Goal: Task Accomplishment & Management: Complete application form

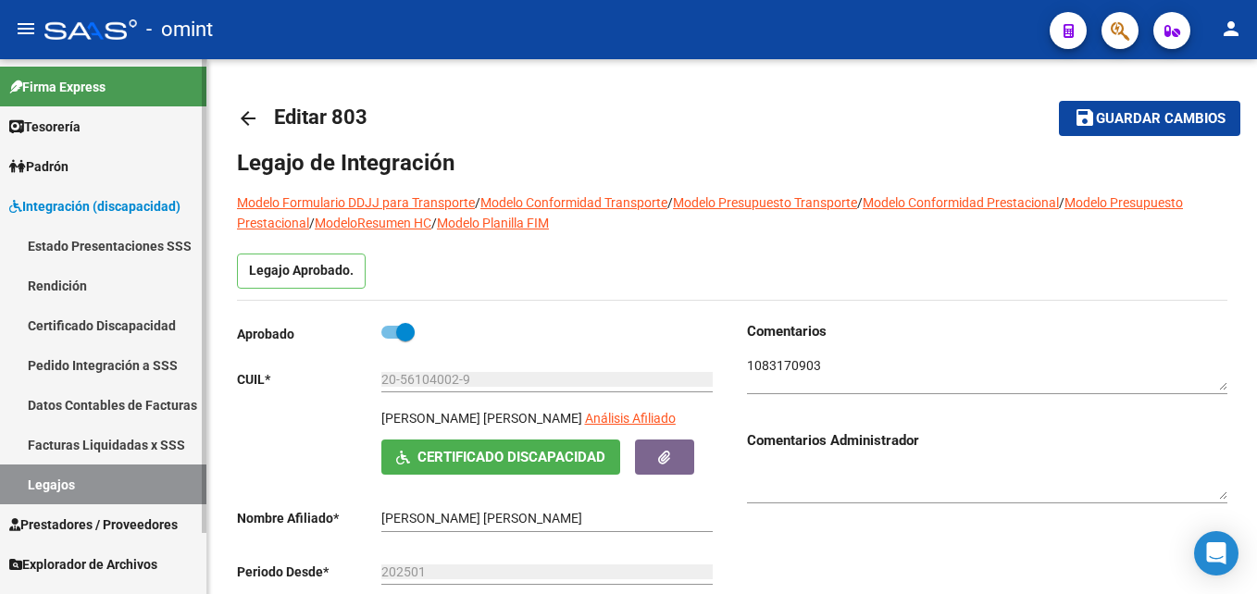
scroll to position [69, 0]
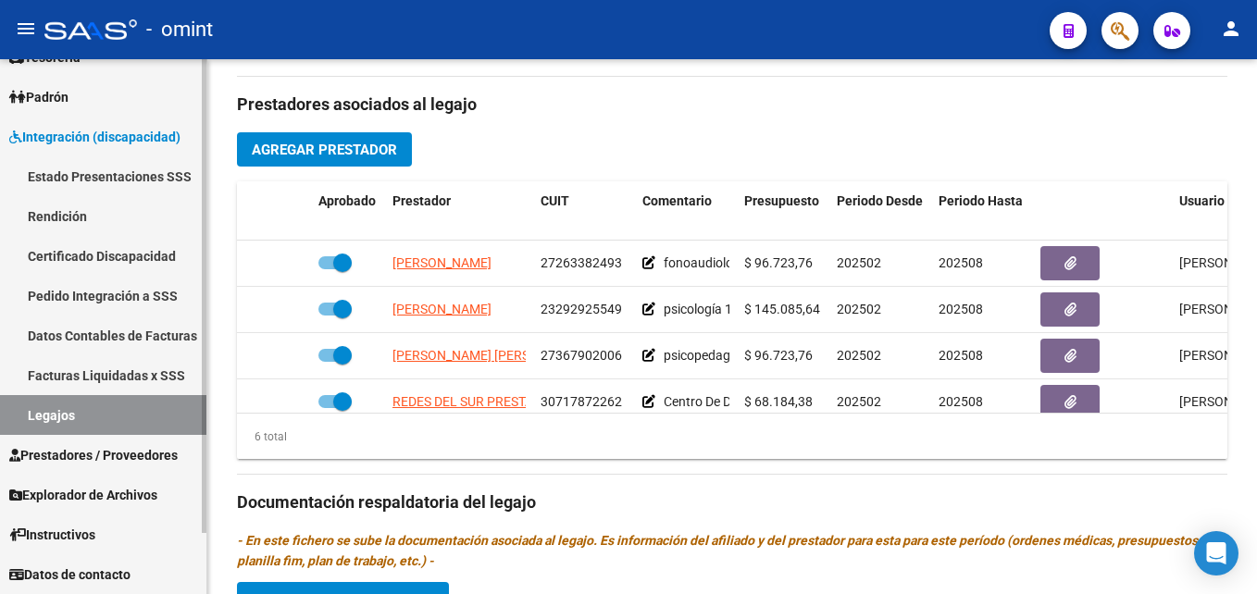
drag, startPoint x: 0, startPoint y: 0, endPoint x: 133, endPoint y: 412, distance: 432.8
click at [112, 416] on link "Legajos" at bounding box center [103, 415] width 206 height 40
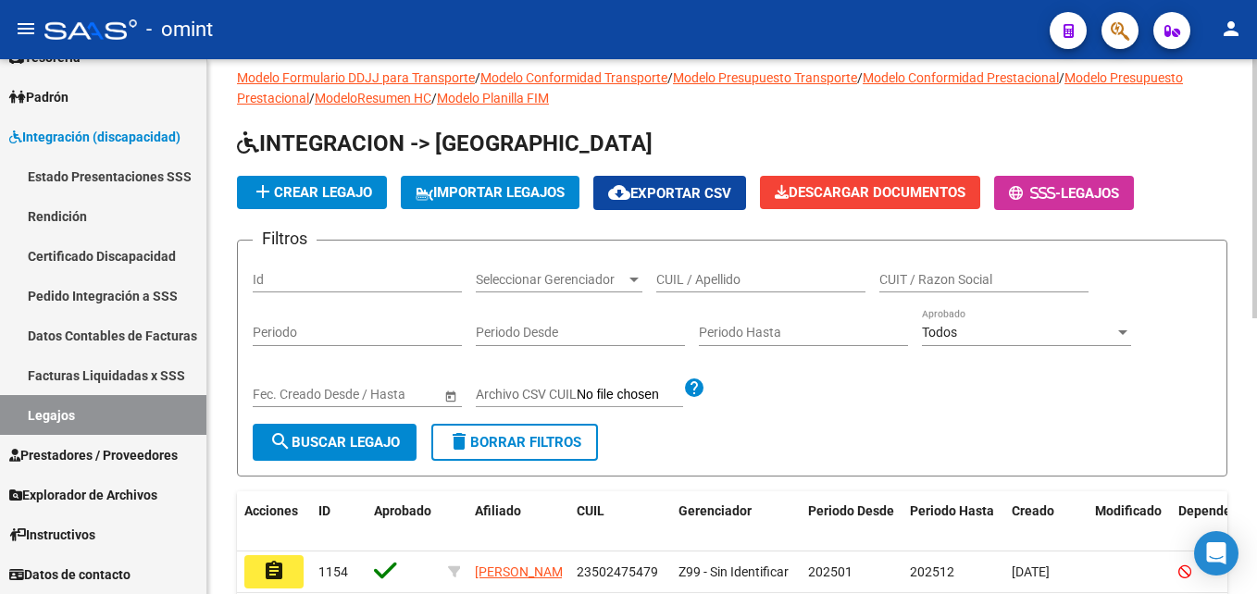
scroll to position [14, 0]
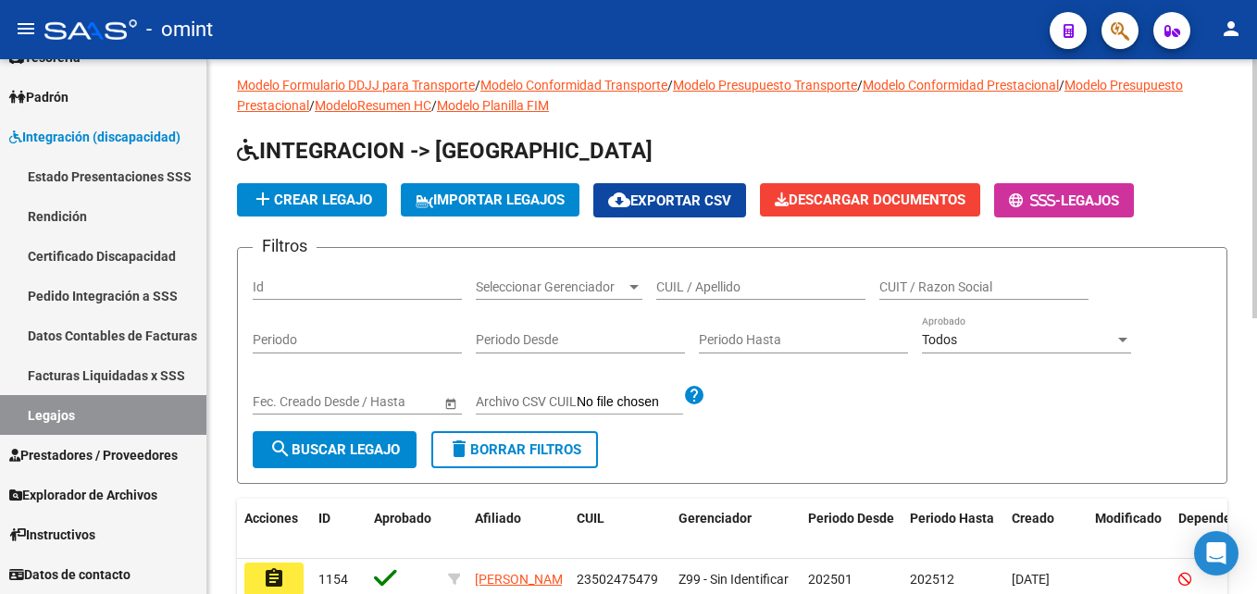
click at [739, 281] on input "CUIL / Apellido" at bounding box center [760, 287] width 209 height 16
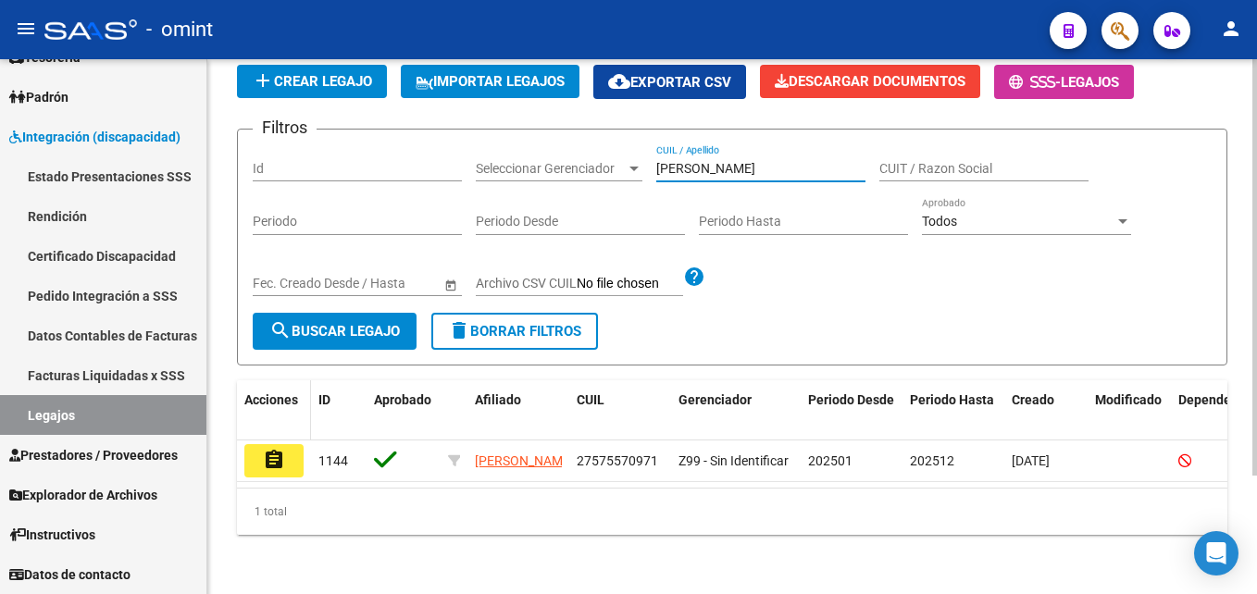
scroll to position [153, 0]
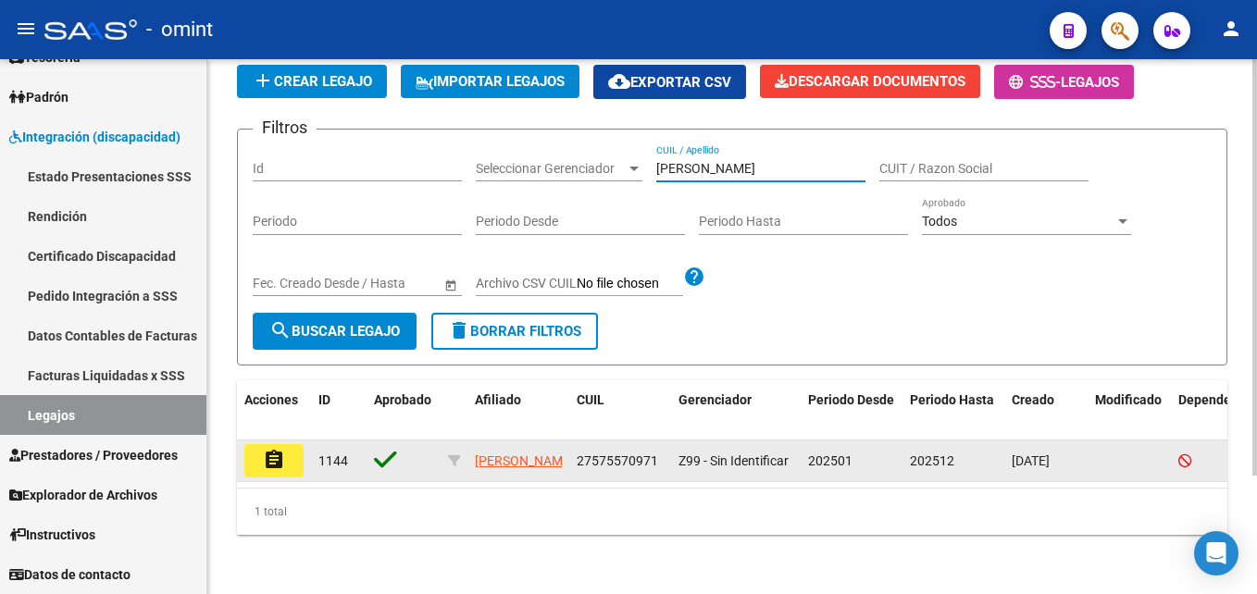
type input "[PERSON_NAME]"
click at [265, 449] on mat-icon "assignment" at bounding box center [274, 460] width 22 height 22
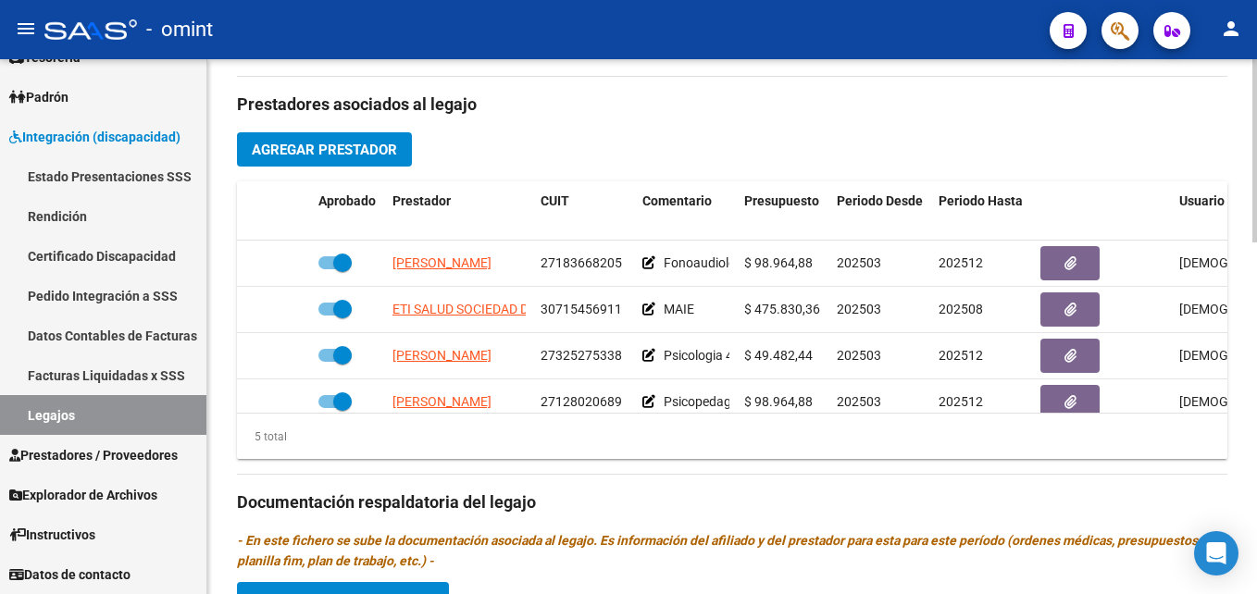
scroll to position [80, 0]
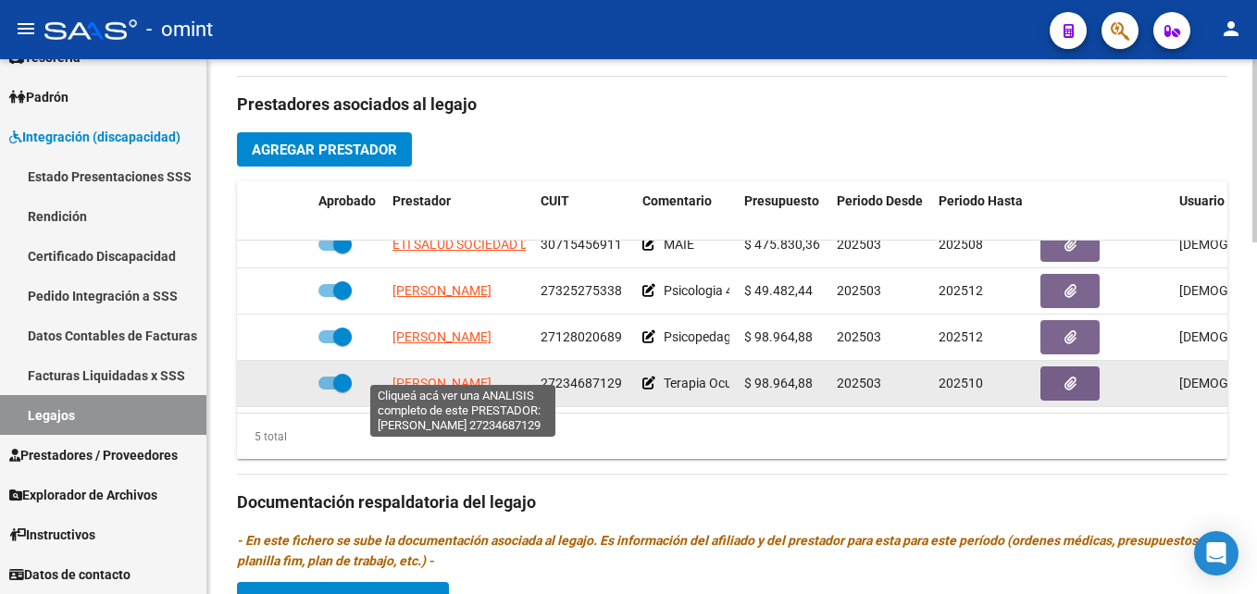
click at [485, 376] on span "[PERSON_NAME]" at bounding box center [441, 383] width 99 height 15
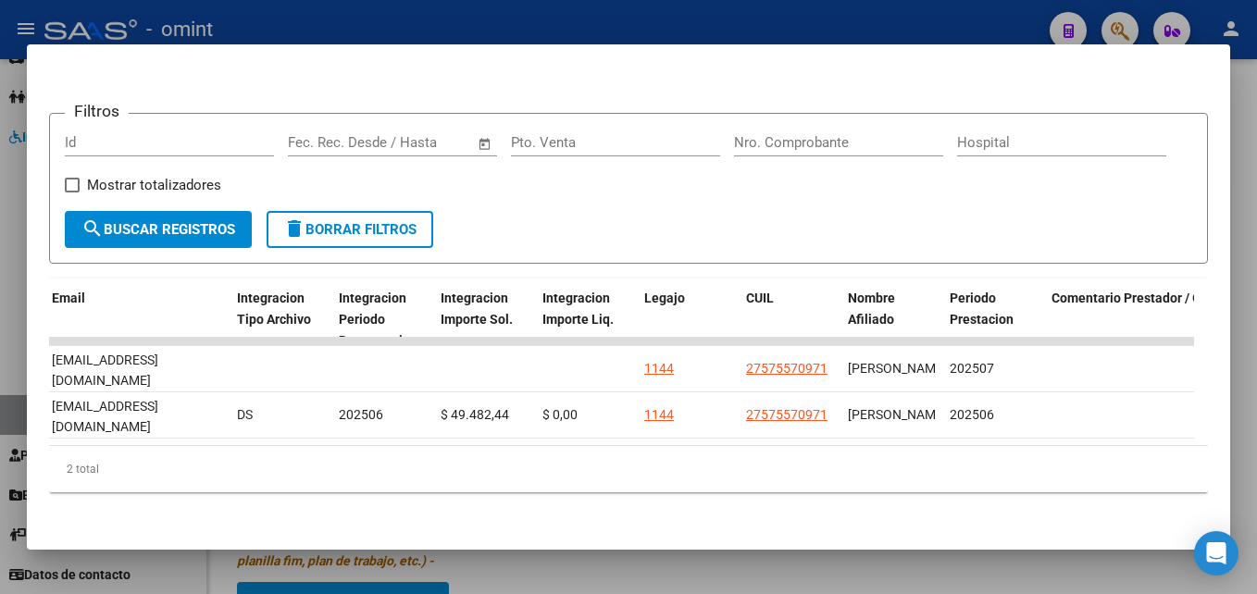
scroll to position [0, 2501]
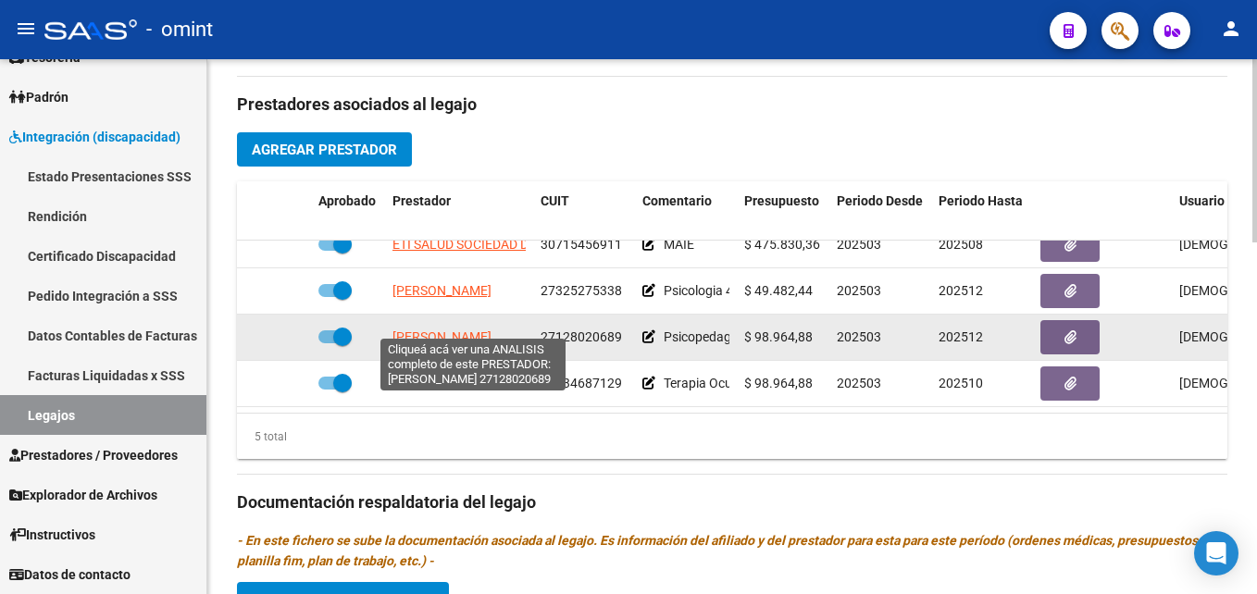
click at [435, 329] on span "[PERSON_NAME]" at bounding box center [441, 336] width 99 height 15
type textarea "27128020689"
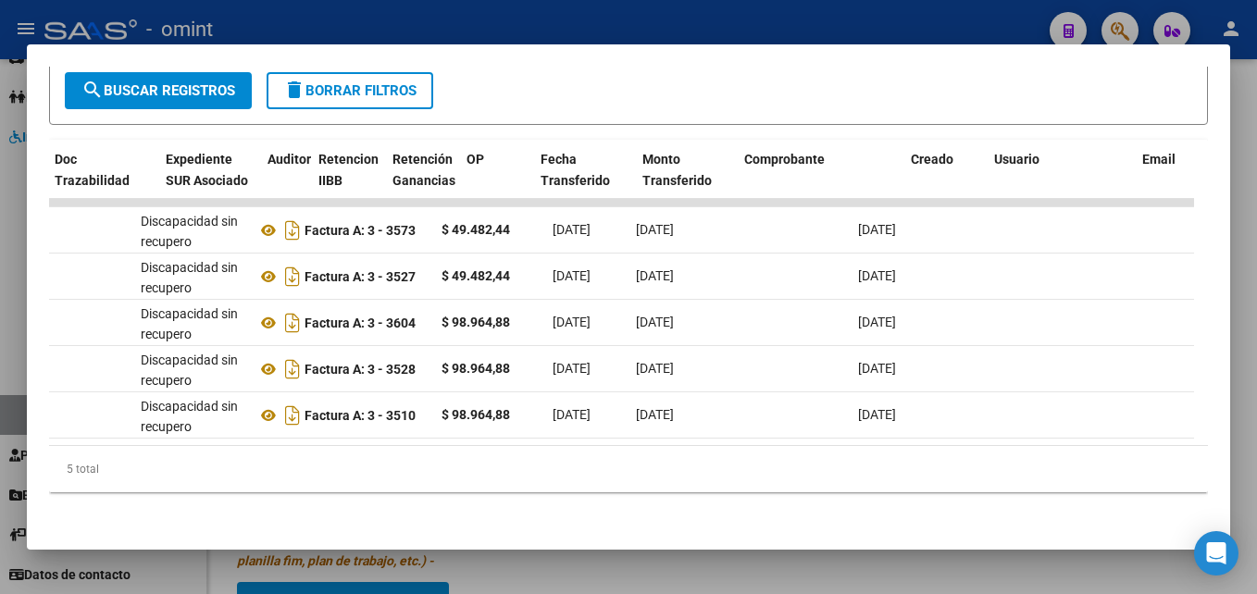
scroll to position [0, 0]
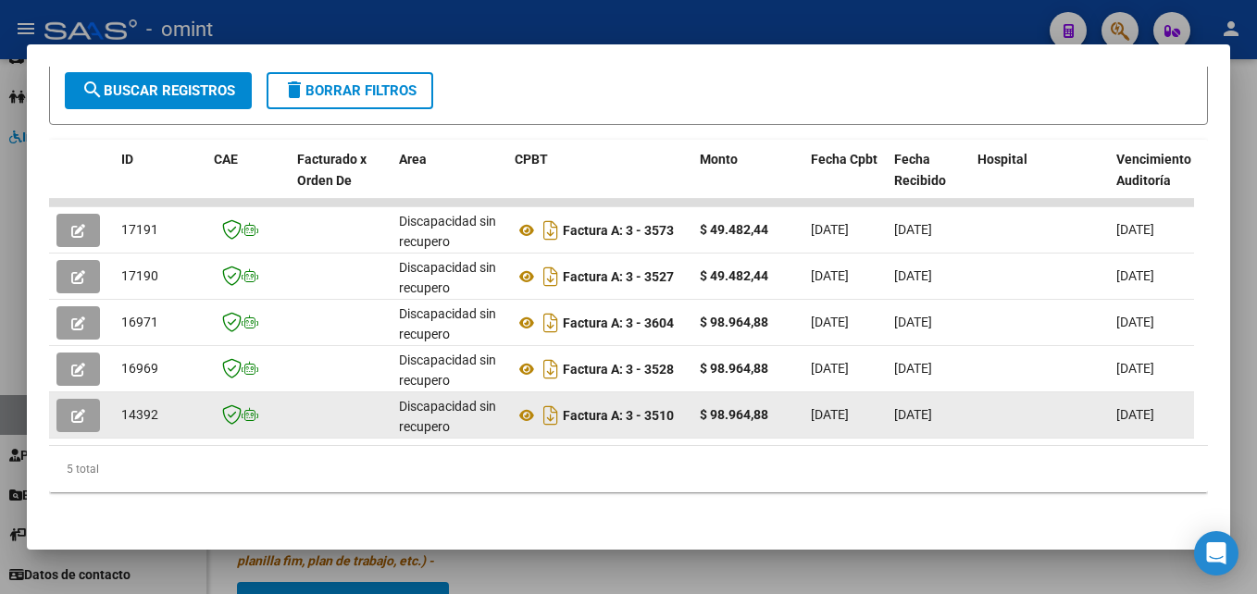
click at [81, 409] on icon "button" at bounding box center [78, 416] width 14 height 14
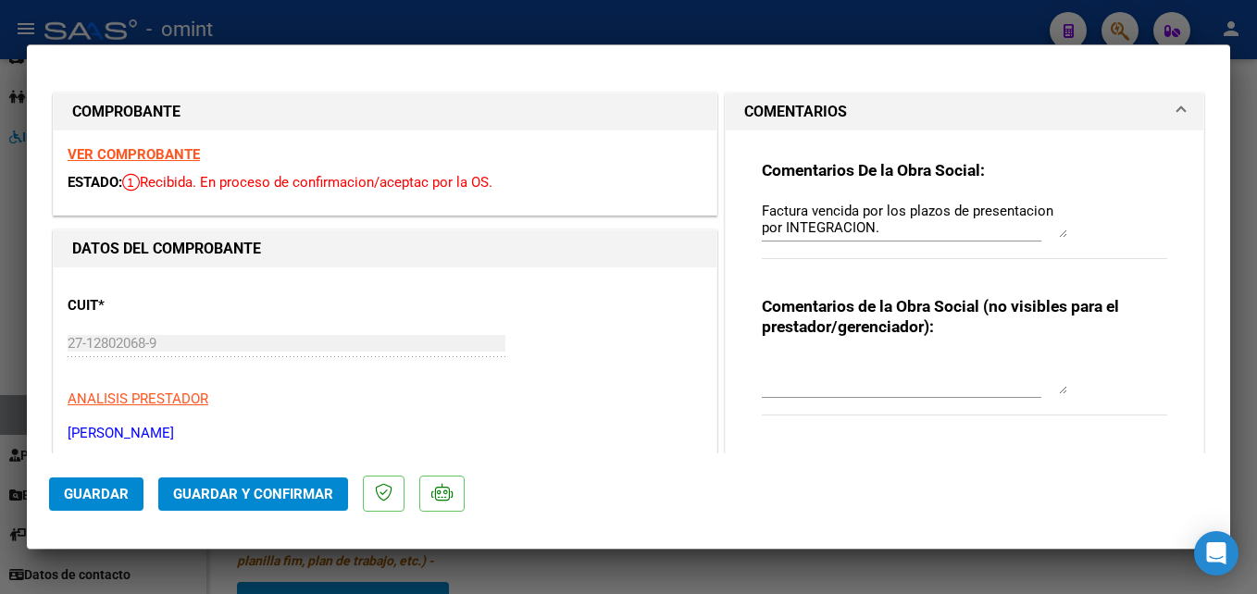
click at [171, 159] on strong "VER COMPROBANTE" at bounding box center [134, 154] width 132 height 17
type input "$ 0,00"
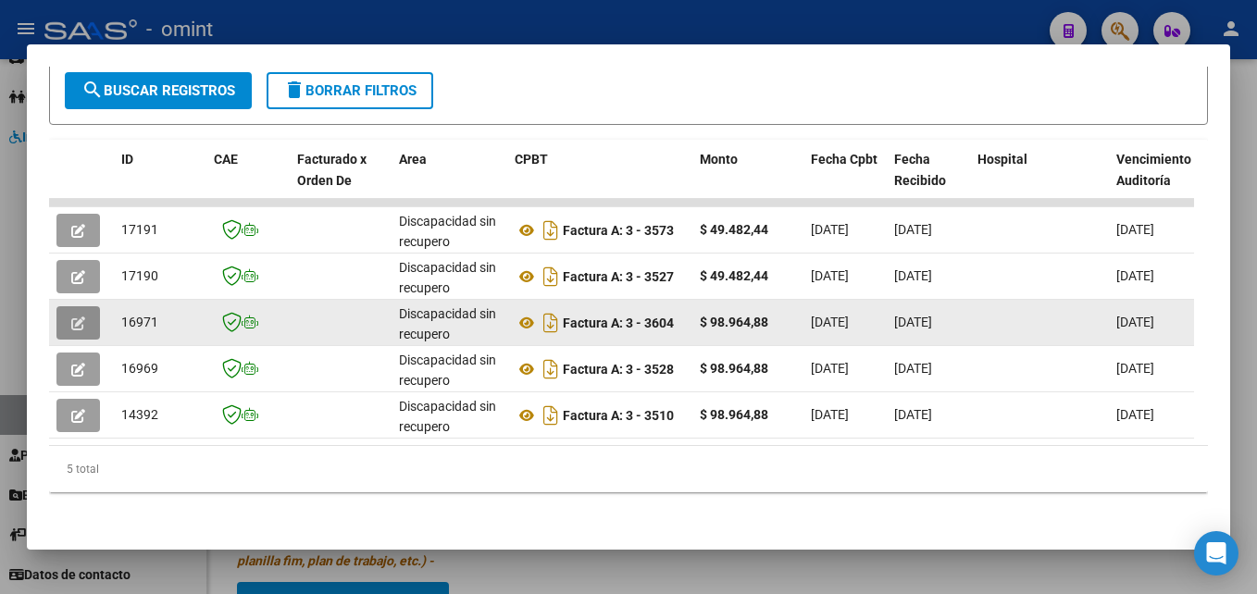
click at [78, 317] on icon "button" at bounding box center [78, 324] width 14 height 14
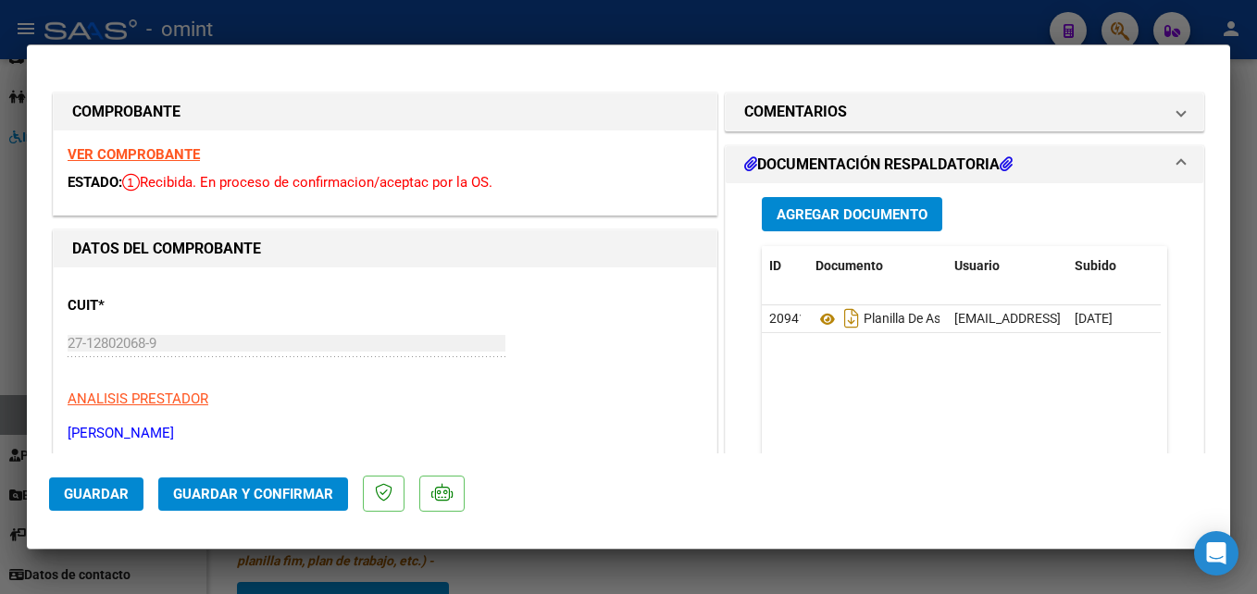
click at [161, 151] on strong "VER COMPROBANTE" at bounding box center [134, 154] width 132 height 17
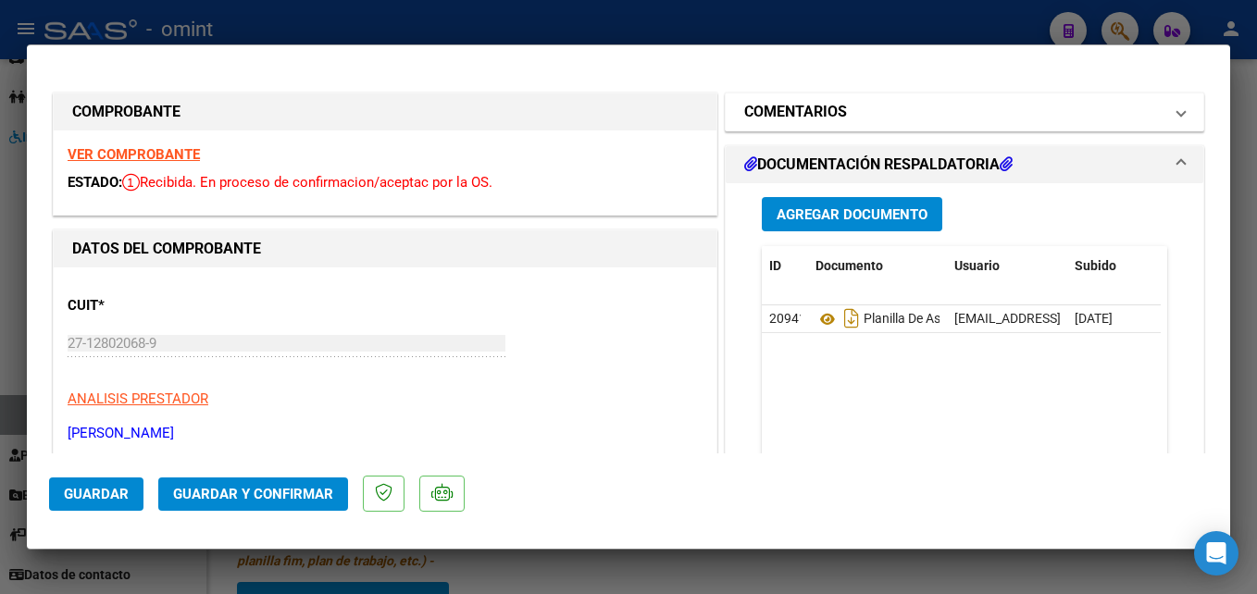
click at [820, 111] on h1 "COMENTARIOS" at bounding box center [795, 112] width 103 height 22
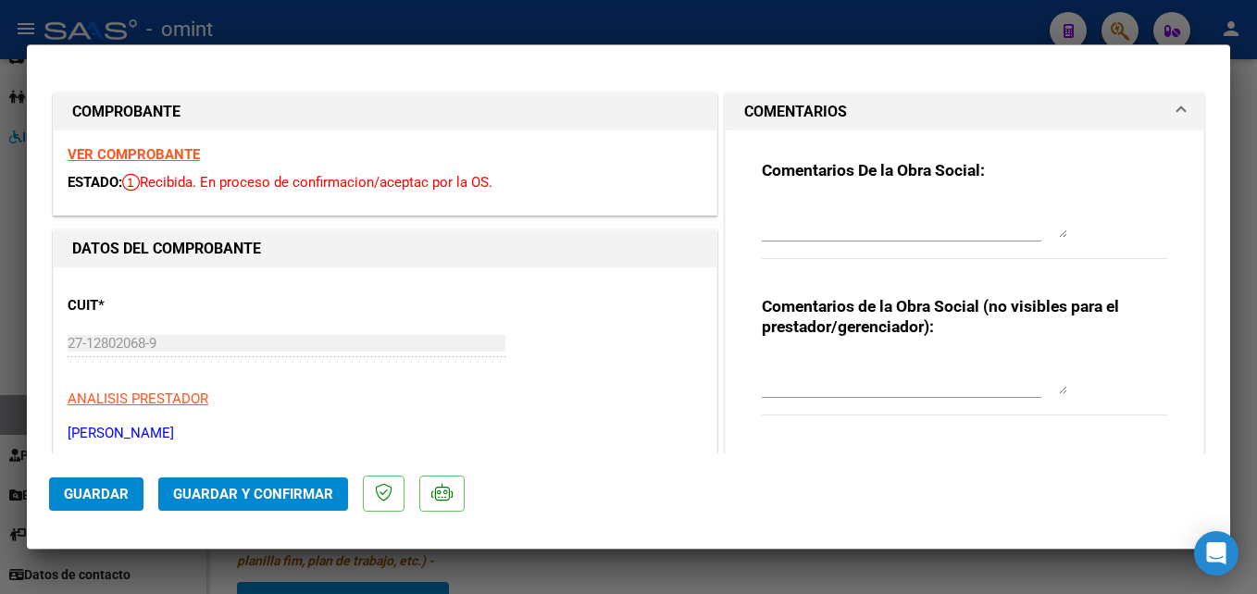
type input "$ 0,00"
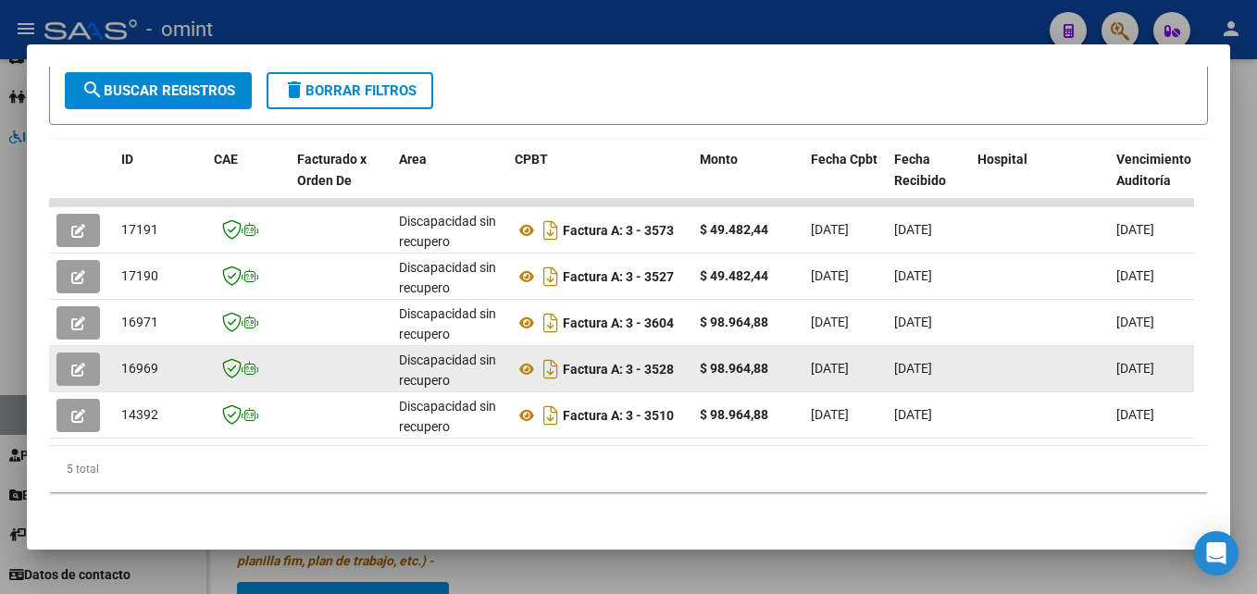
click at [93, 355] on button "button" at bounding box center [77, 369] width 43 height 33
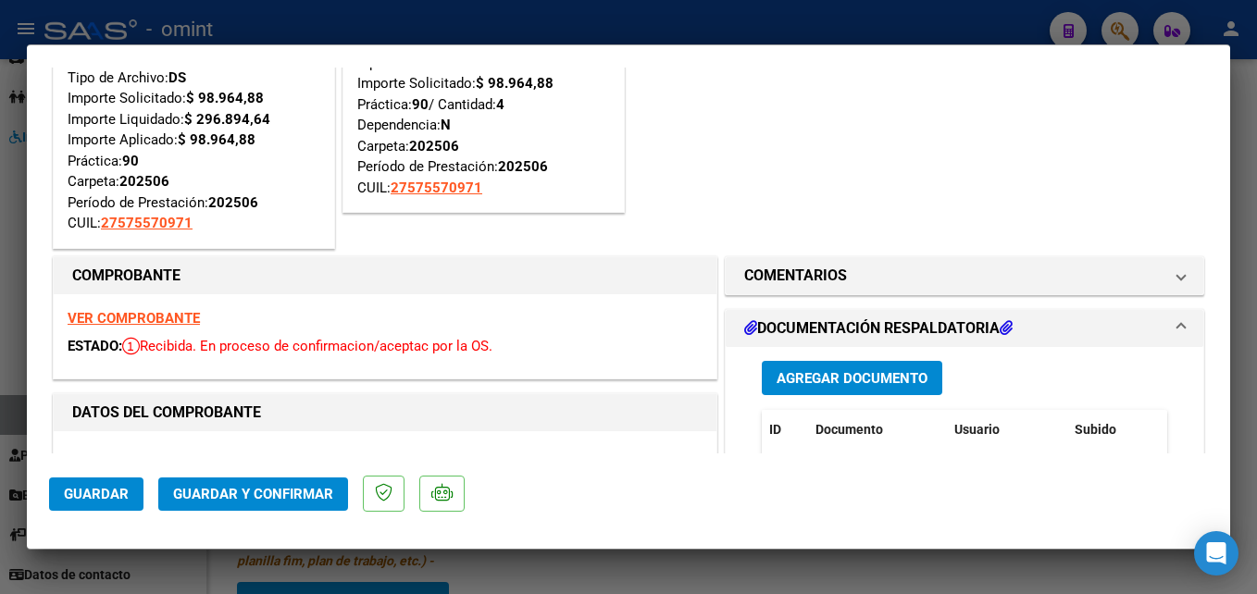
scroll to position [93, 0]
click at [88, 319] on strong "VER COMPROBANTE" at bounding box center [134, 317] width 132 height 17
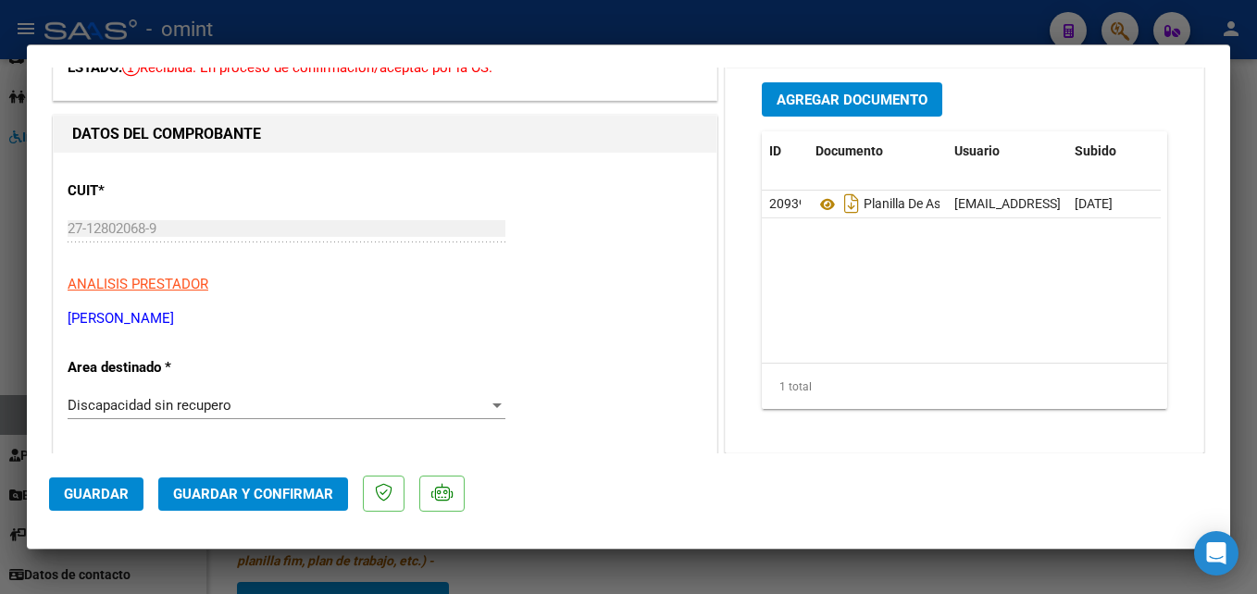
scroll to position [555, 0]
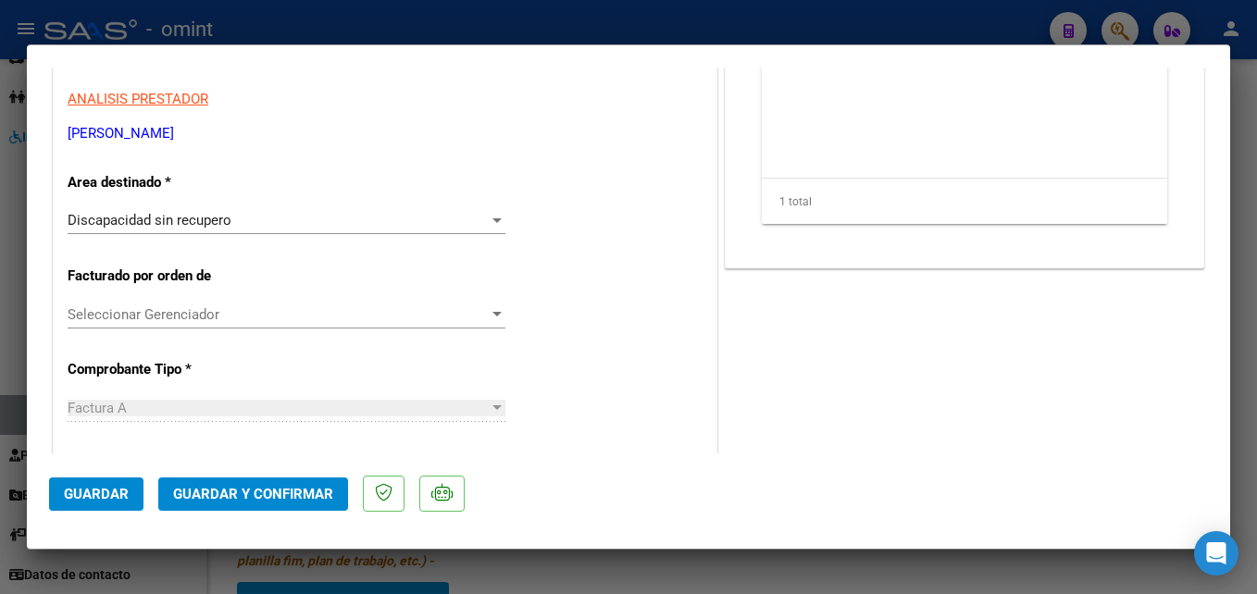
click at [231, 230] on div "Discapacidad sin recupero Seleccionar Area" at bounding box center [287, 220] width 438 height 28
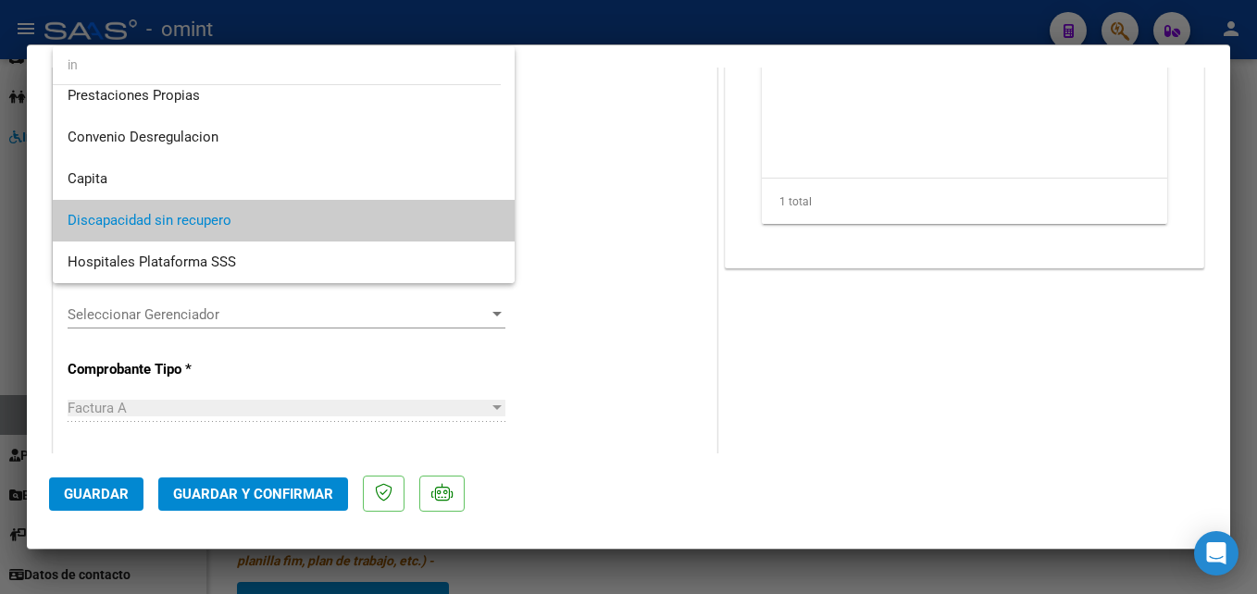
scroll to position [0, 0]
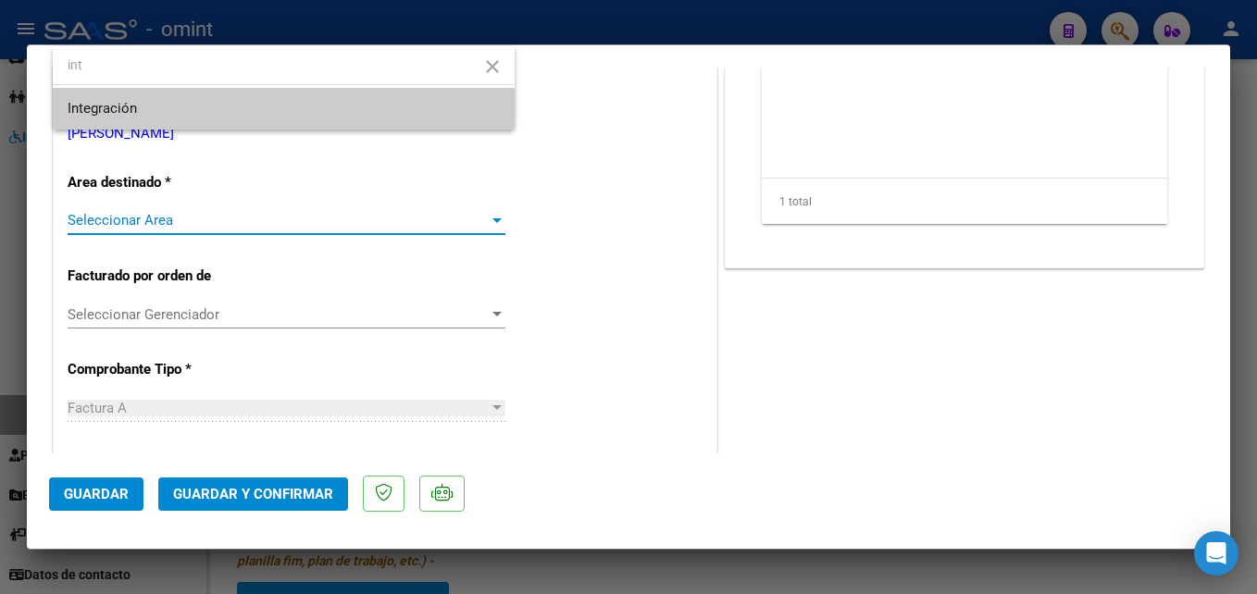
type input "int"
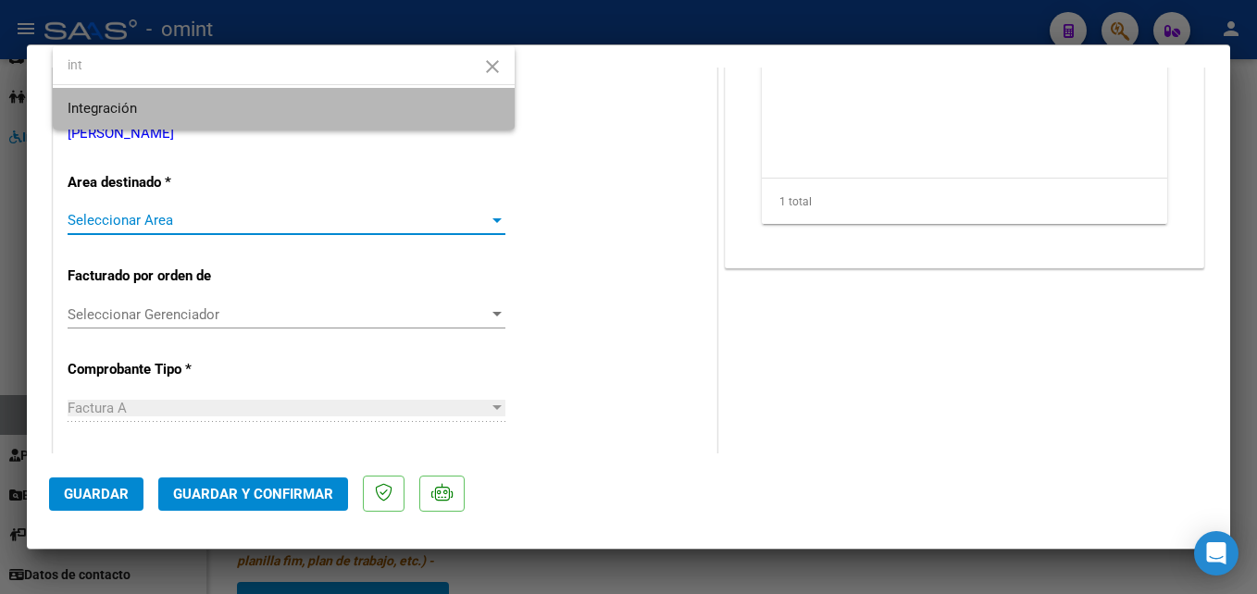
click at [182, 116] on span "Integración" at bounding box center [284, 109] width 432 height 42
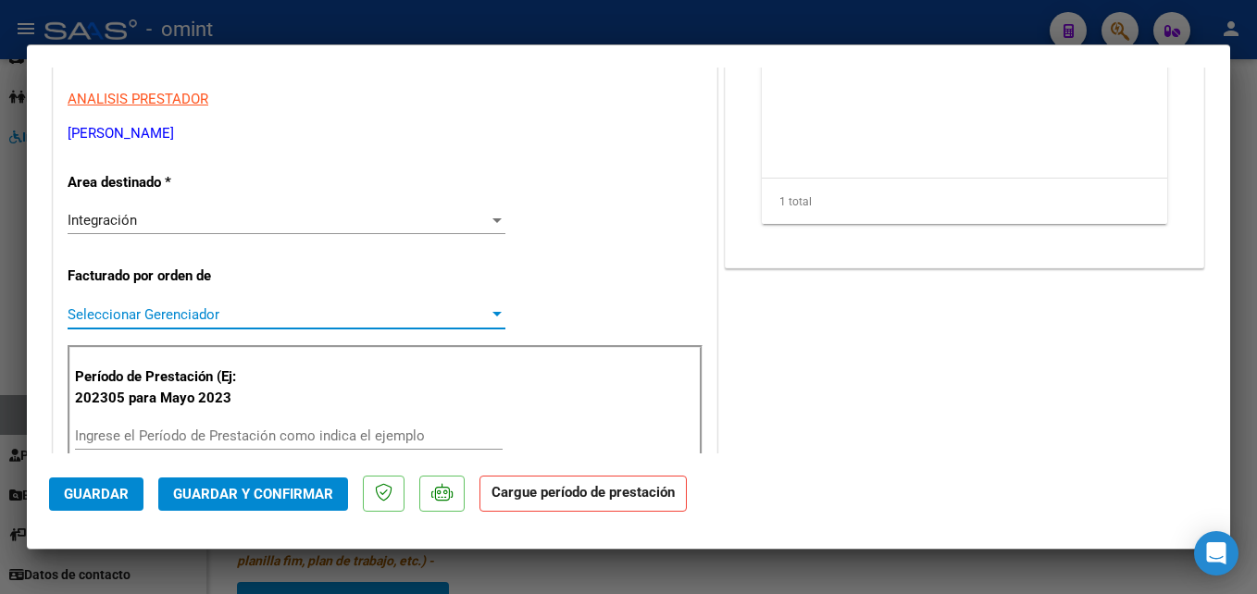
click at [179, 308] on span "Seleccionar Gerenciador" at bounding box center [278, 314] width 421 height 17
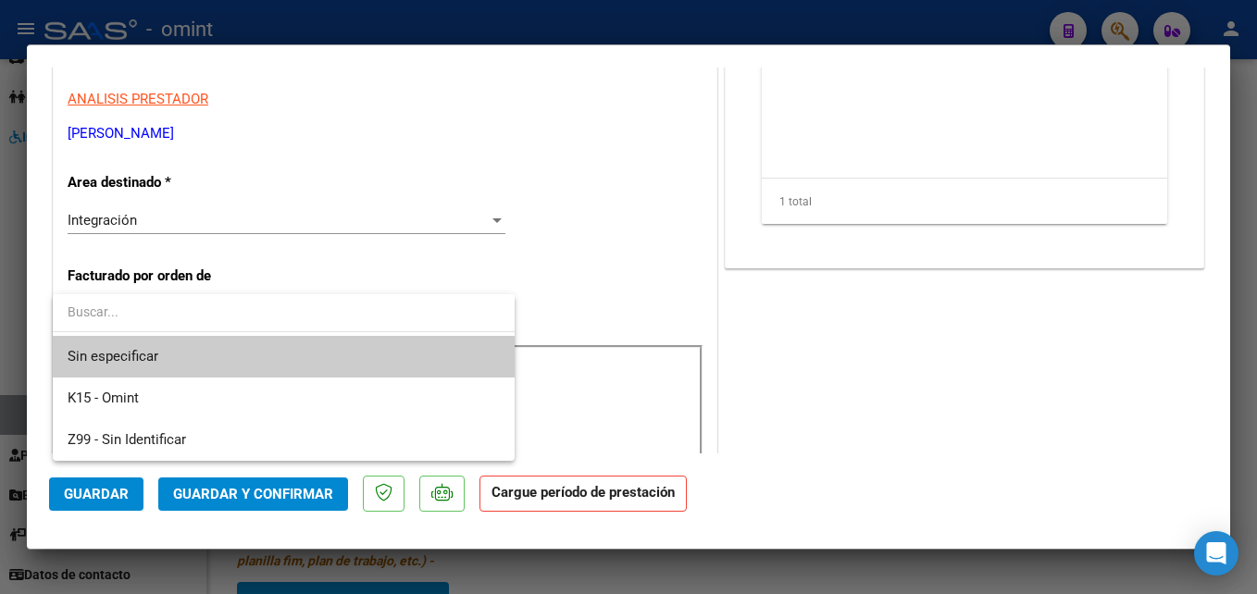
click at [179, 308] on input "dropdown search" at bounding box center [284, 311] width 462 height 39
click at [230, 271] on div at bounding box center [628, 297] width 1257 height 594
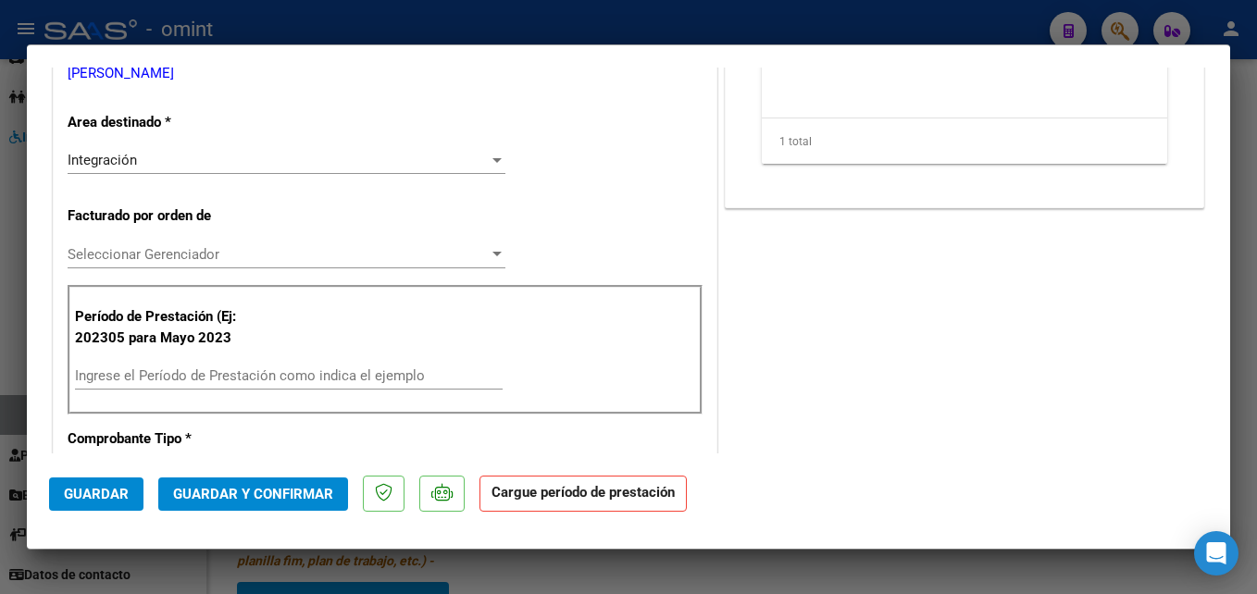
scroll to position [648, 0]
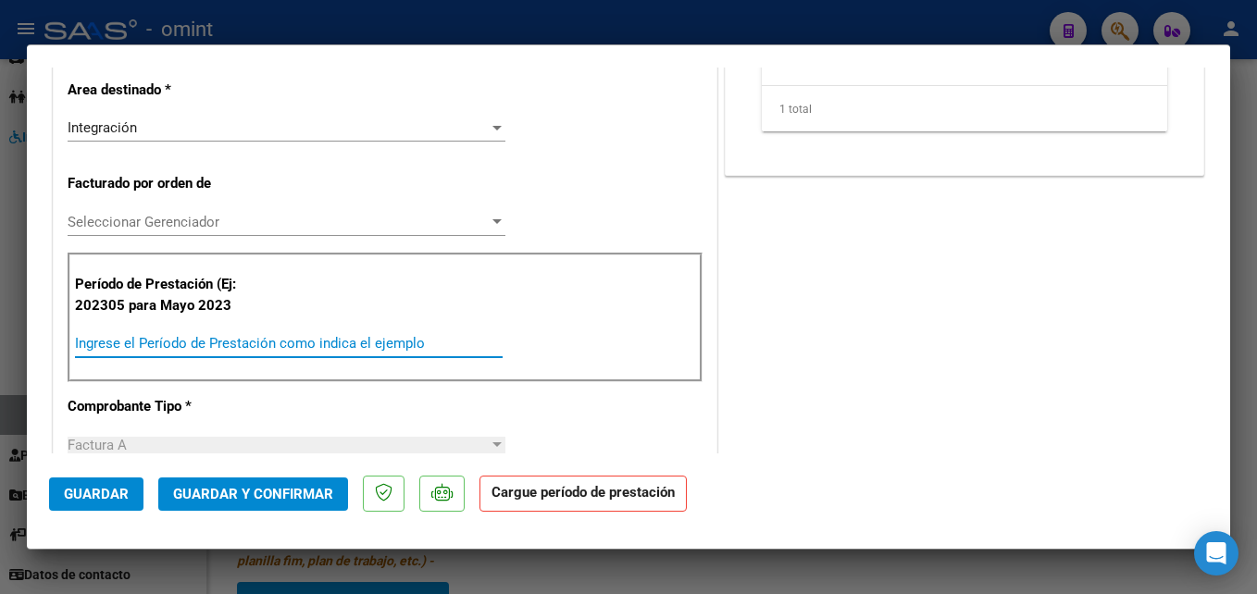
click at [220, 342] on input "Ingrese el Período de Prestación como indica el ejemplo" at bounding box center [289, 343] width 428 height 17
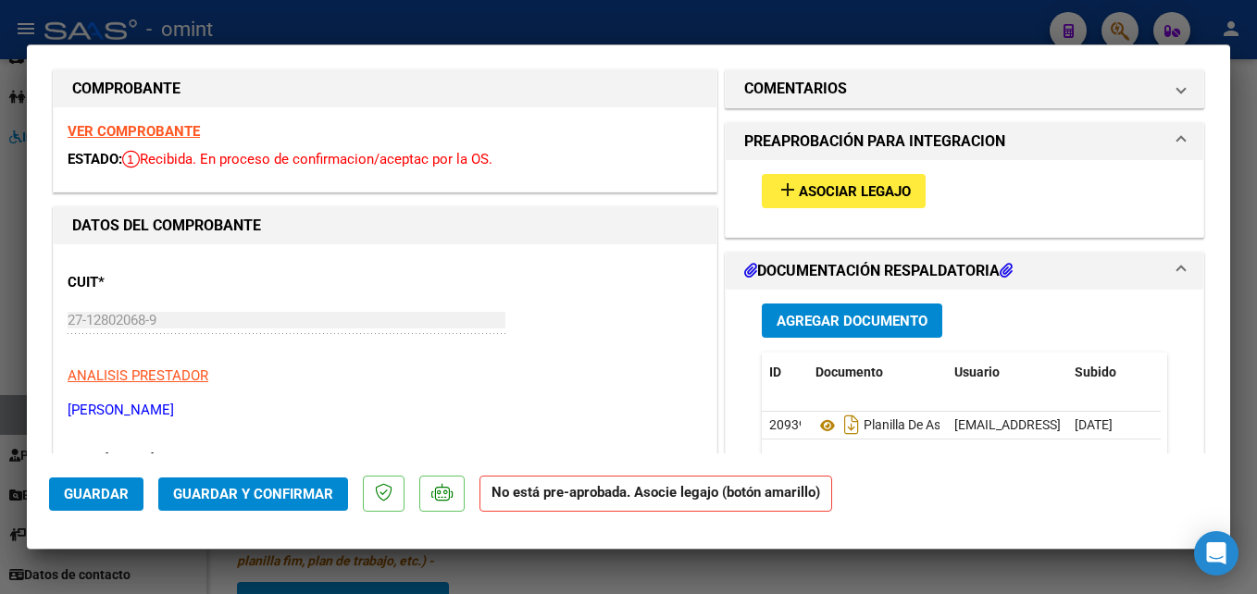
scroll to position [278, 0]
type input "202506"
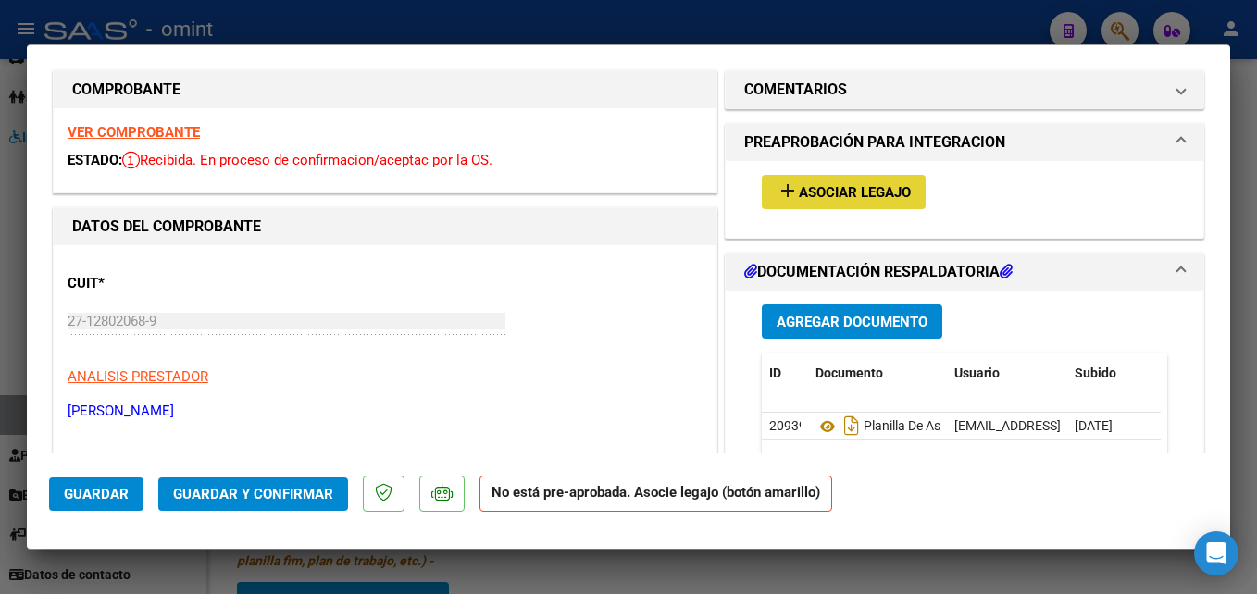
click at [779, 205] on button "add Asociar Legajo" at bounding box center [844, 192] width 164 height 34
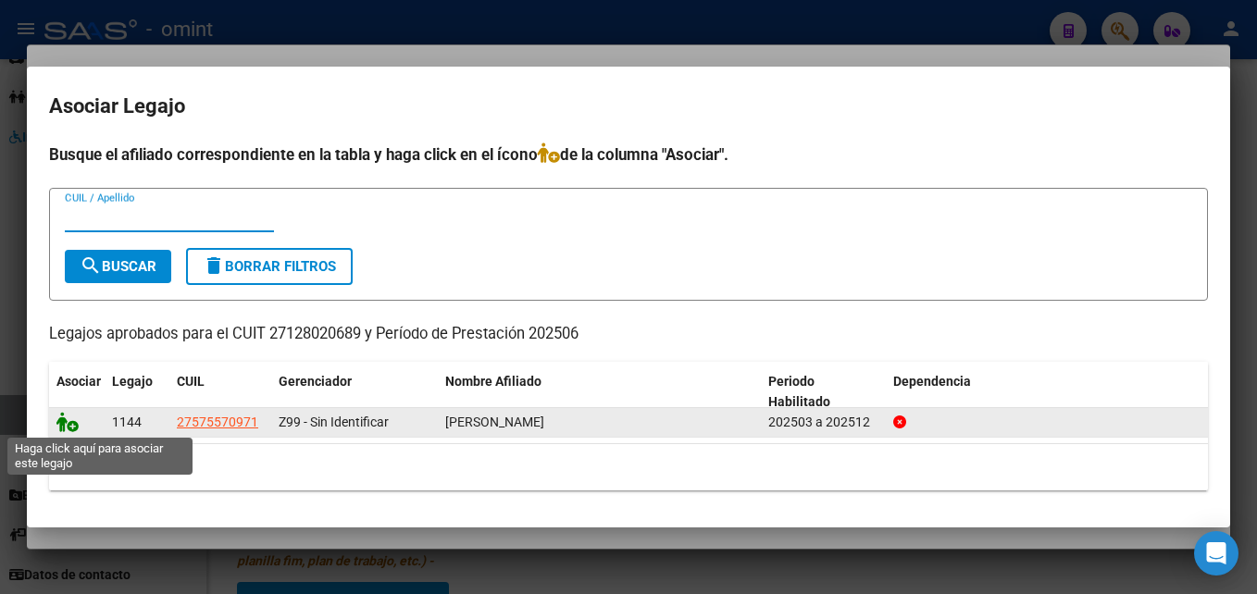
click at [63, 423] on icon at bounding box center [67, 422] width 22 height 20
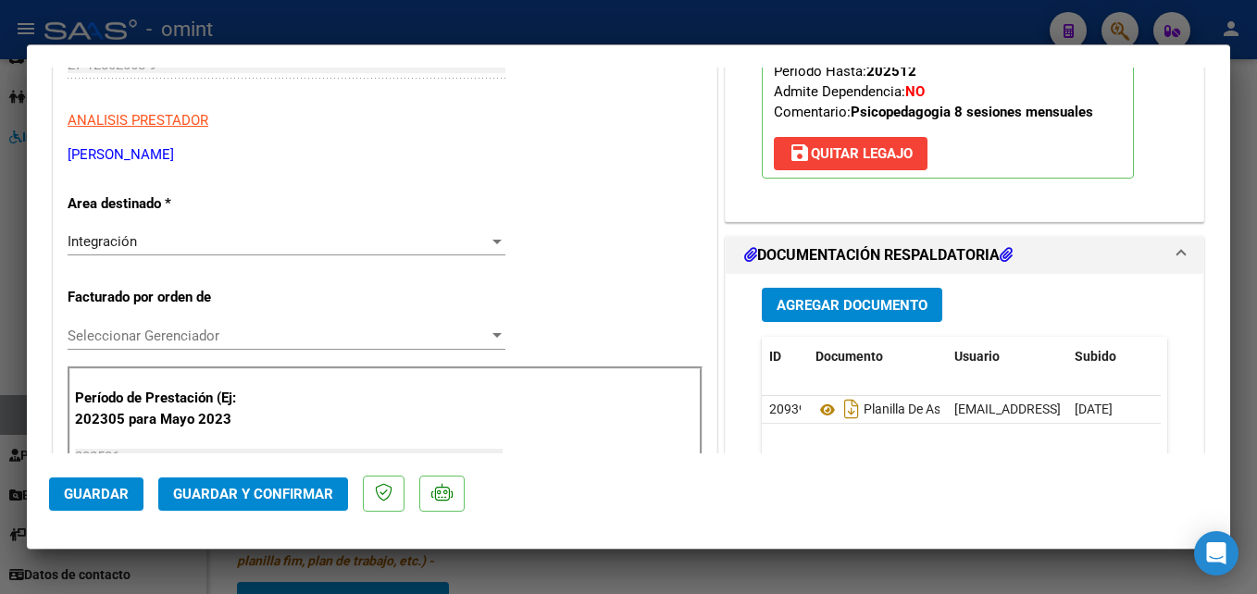
scroll to position [555, 0]
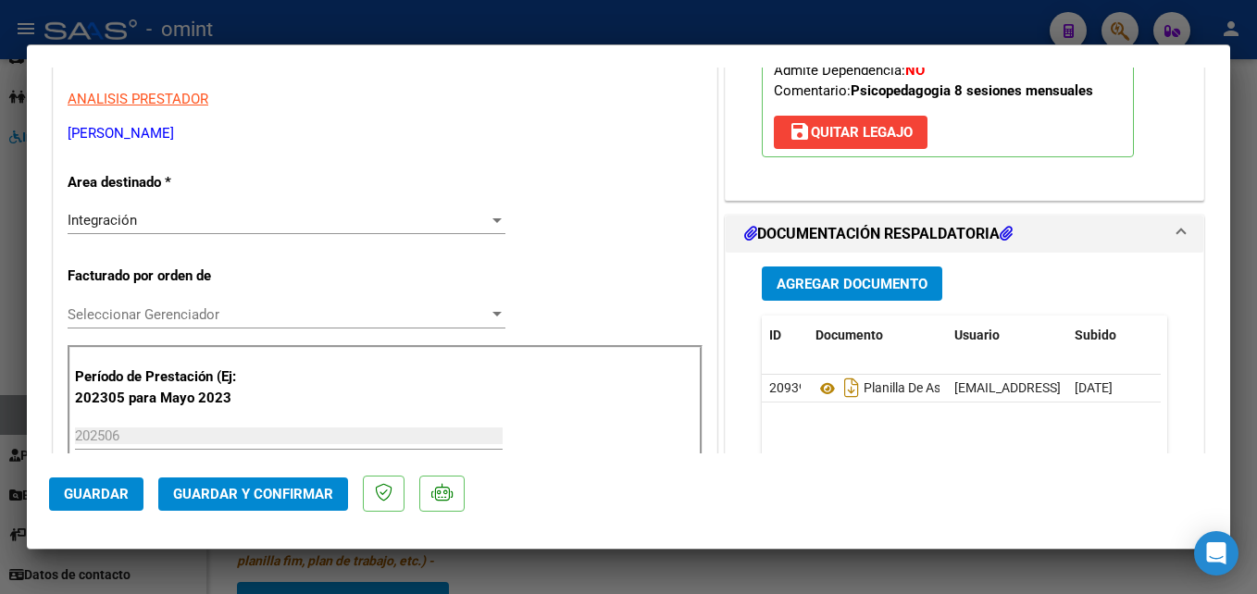
click at [260, 486] on span "Guardar y Confirmar" at bounding box center [253, 494] width 160 height 17
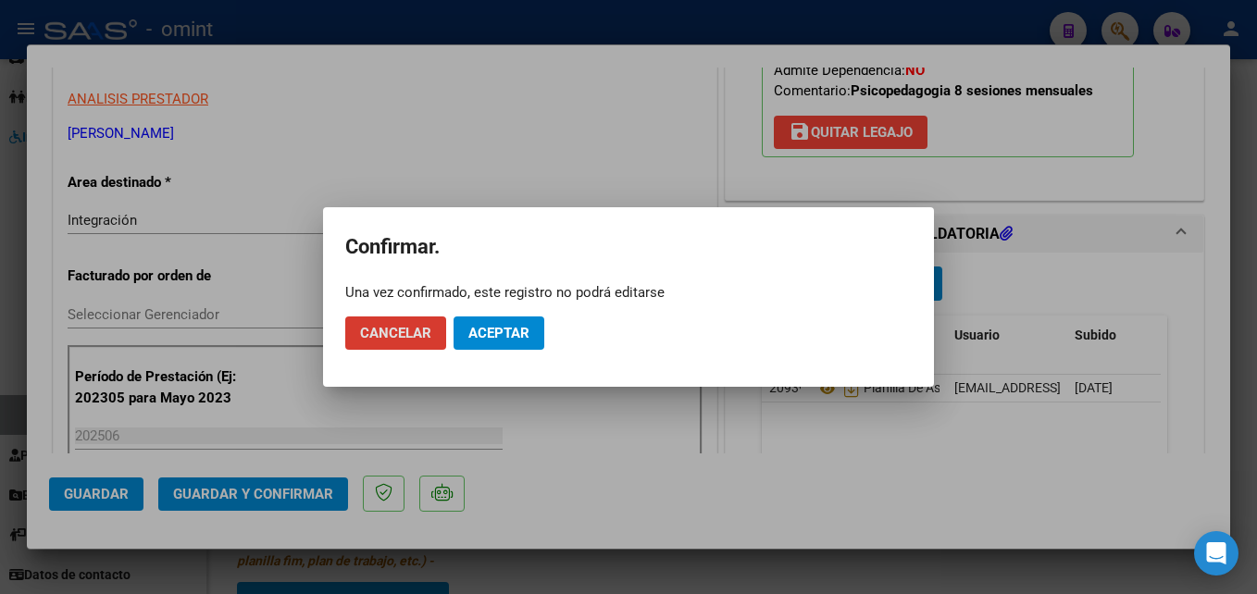
click at [493, 316] on mat-dialog-actions "Cancelar Aceptar" at bounding box center [628, 333] width 566 height 63
click at [497, 338] on span "Aceptar" at bounding box center [498, 333] width 61 height 17
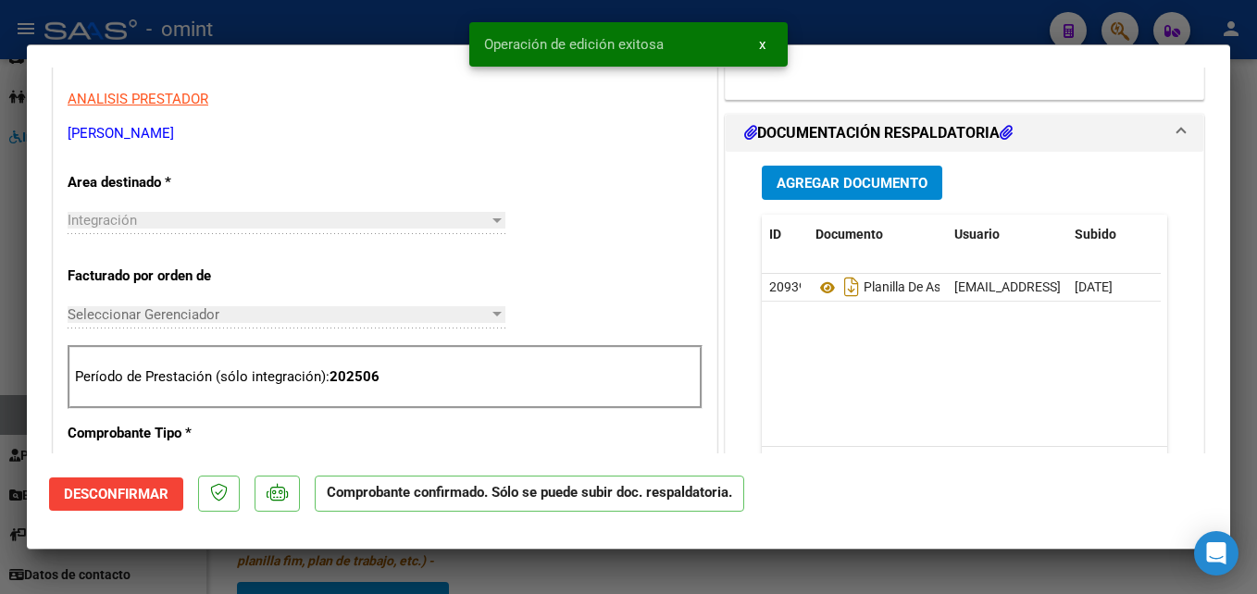
type input "$ 0,00"
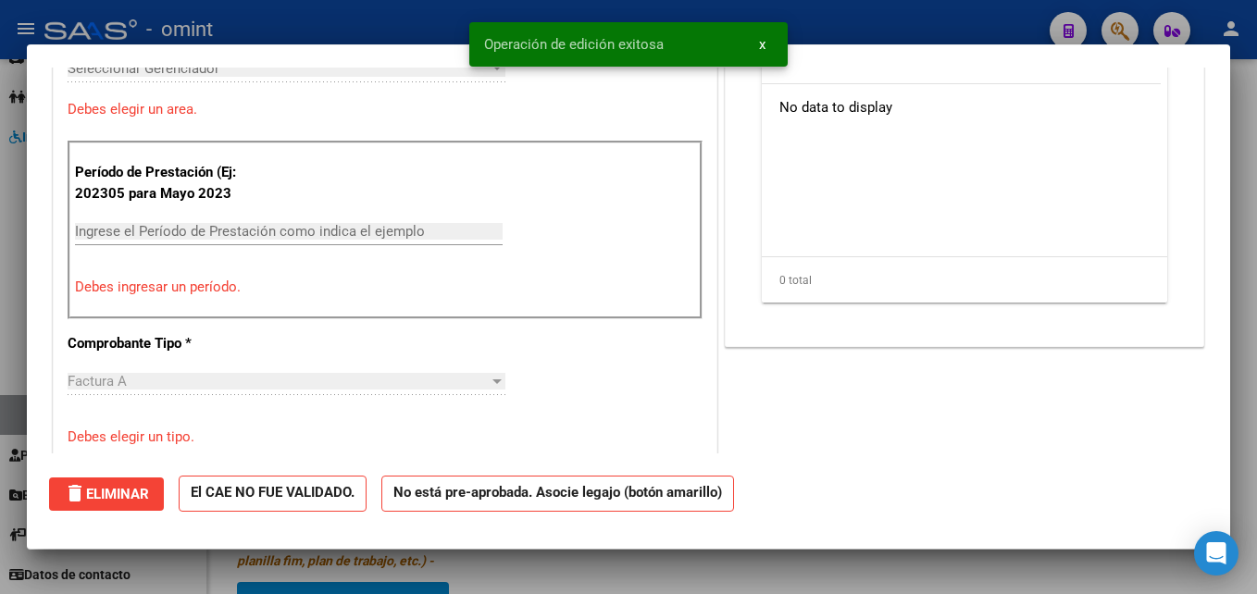
scroll to position [0, 0]
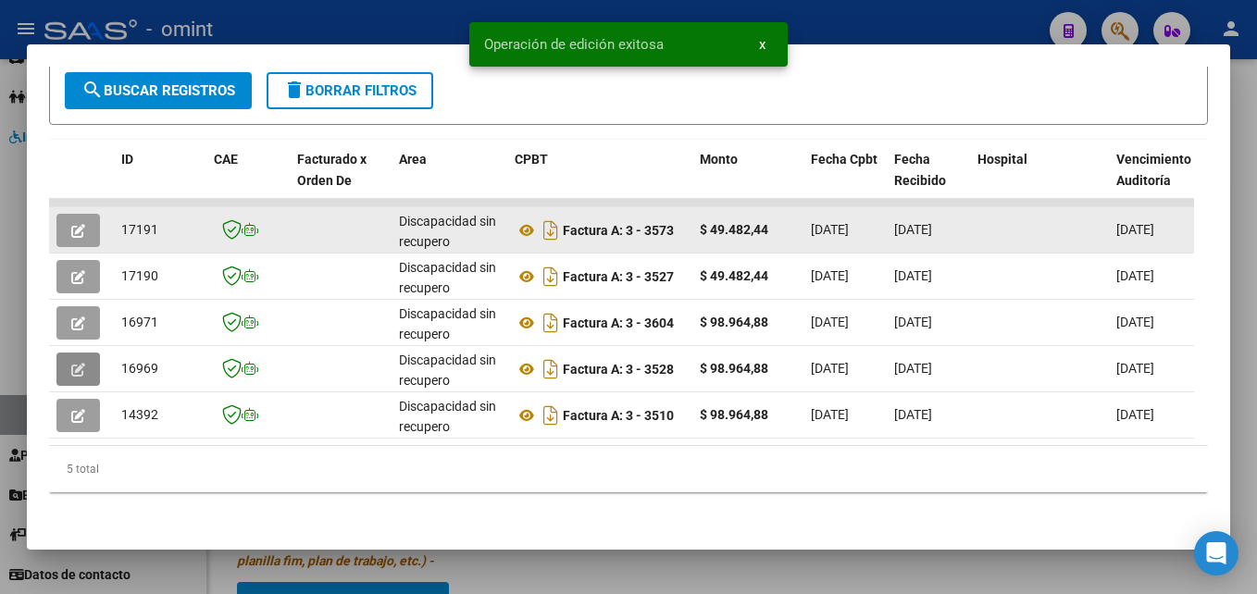
click at [78, 224] on icon "button" at bounding box center [78, 231] width 14 height 14
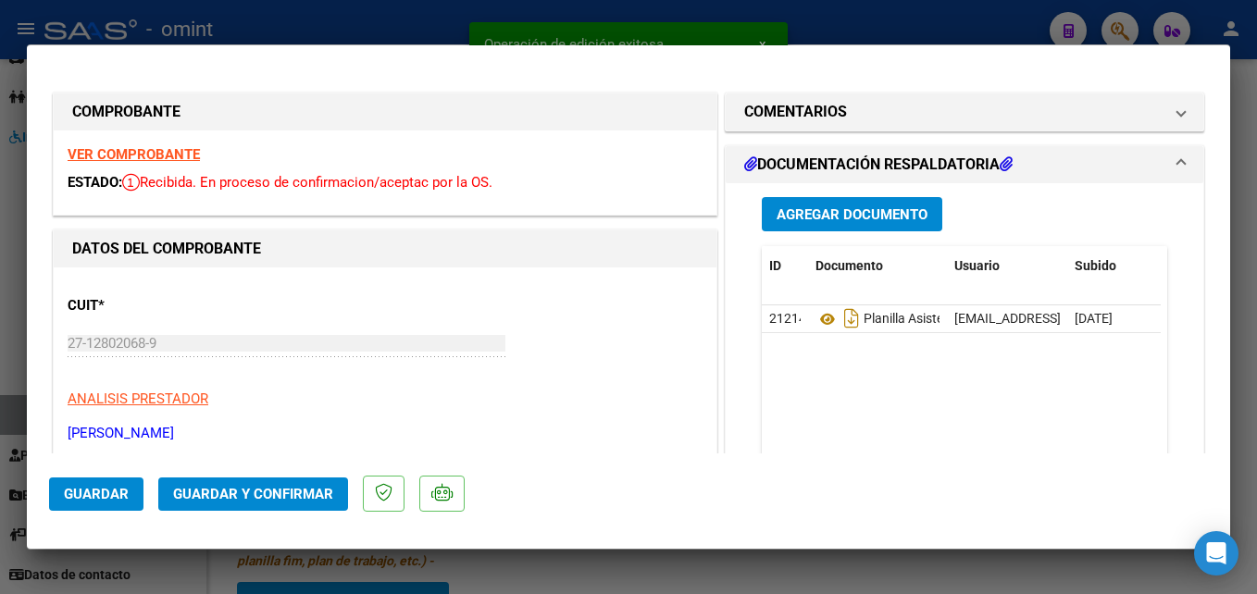
click at [156, 158] on strong "VER COMPROBANTE" at bounding box center [134, 154] width 132 height 17
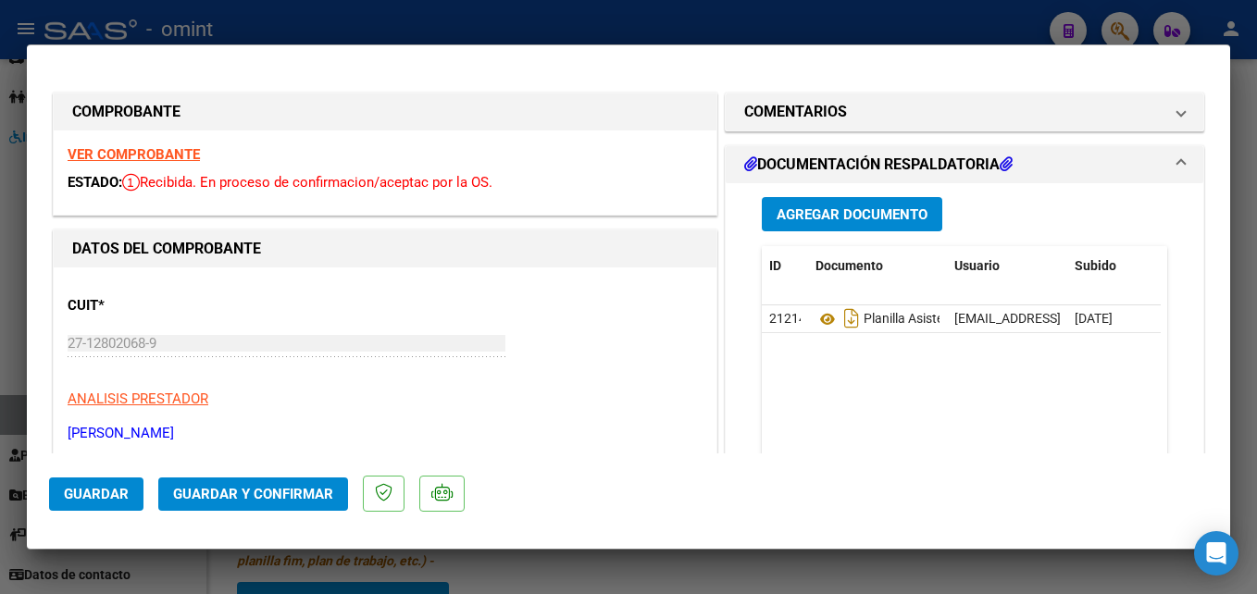
click at [175, 154] on strong "VER COMPROBANTE" at bounding box center [134, 154] width 132 height 17
type input "$ 0,00"
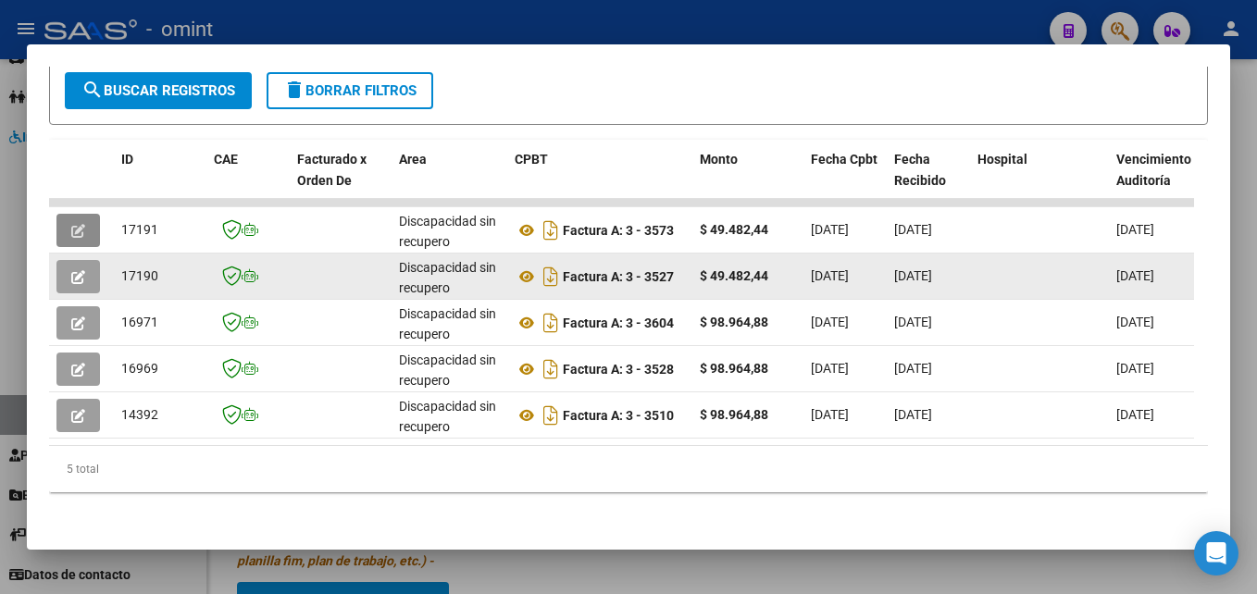
click at [74, 270] on icon "button" at bounding box center [78, 277] width 14 height 14
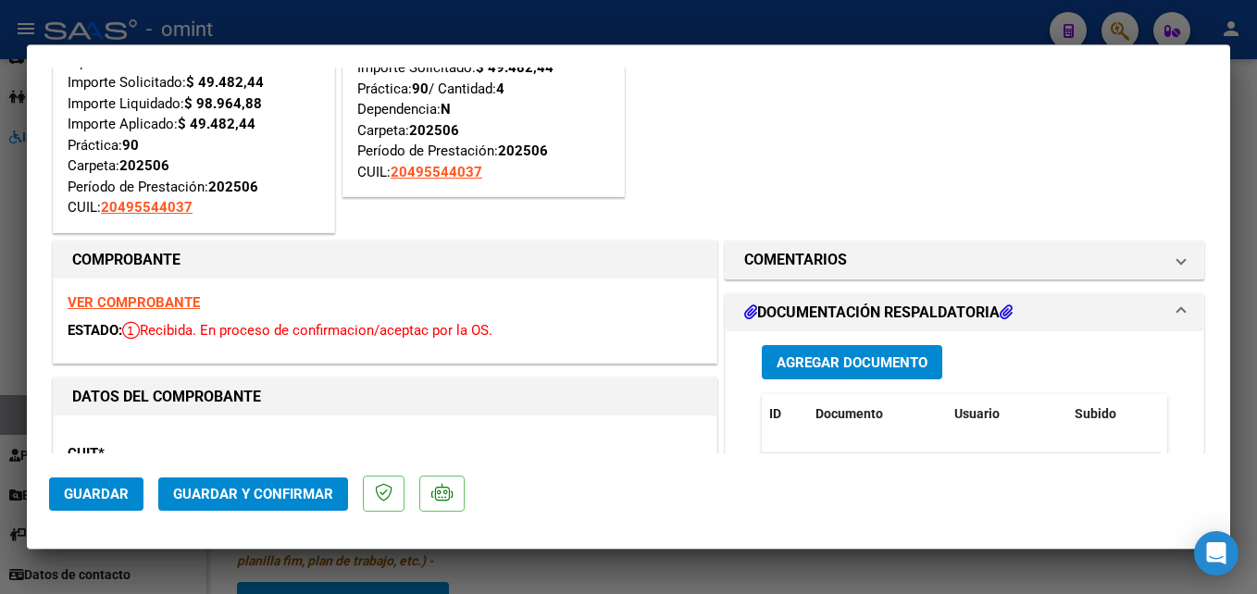
scroll to position [278, 0]
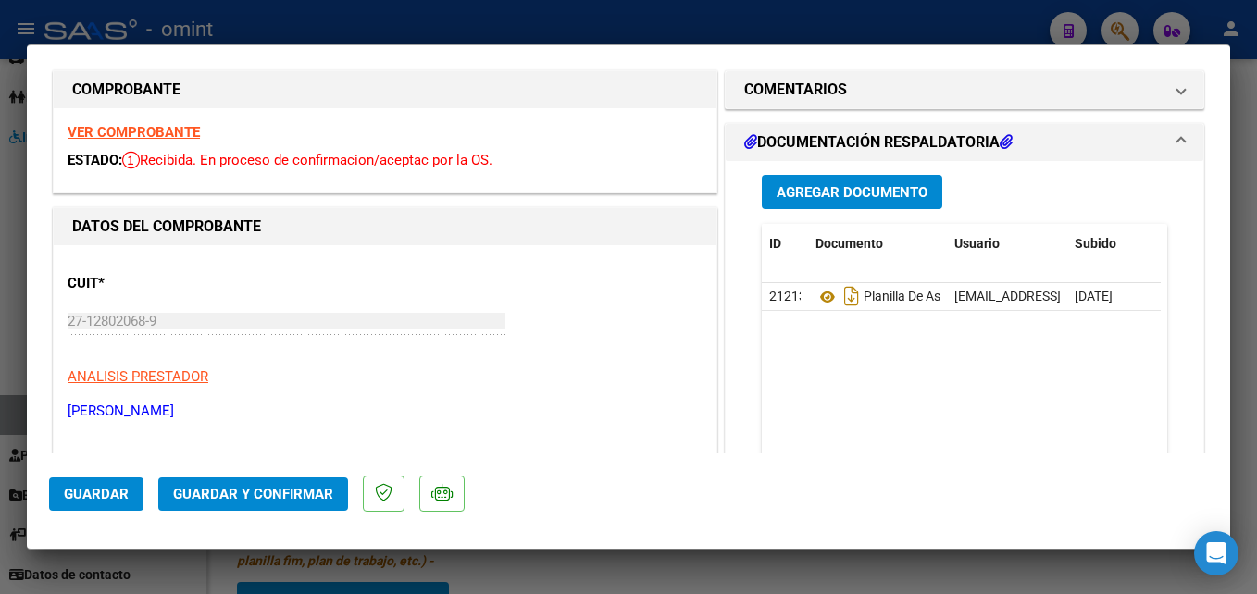
click at [144, 134] on strong "VER COMPROBANTE" at bounding box center [134, 132] width 132 height 17
type input "$ 0,00"
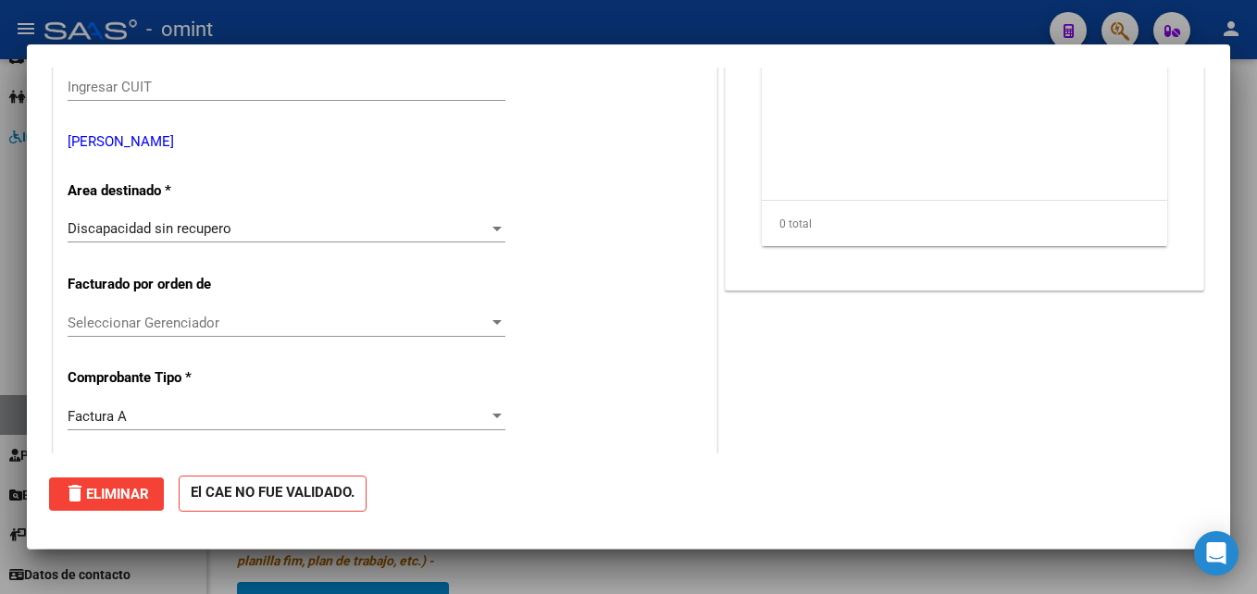
scroll to position [0, 0]
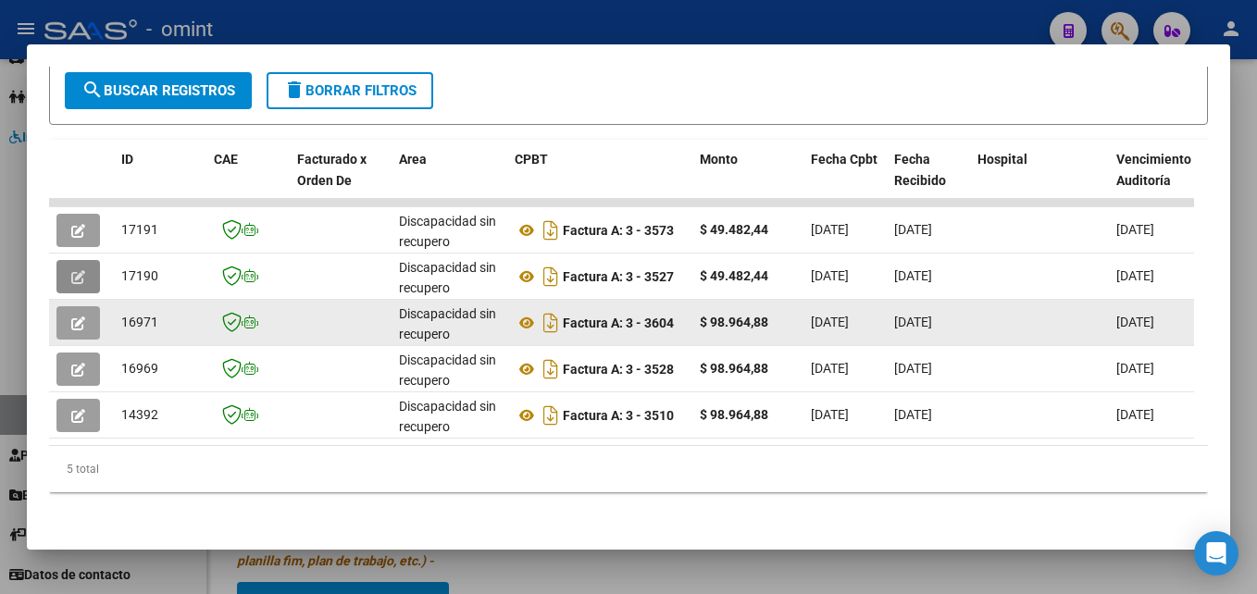
click at [77, 317] on icon "button" at bounding box center [78, 324] width 14 height 14
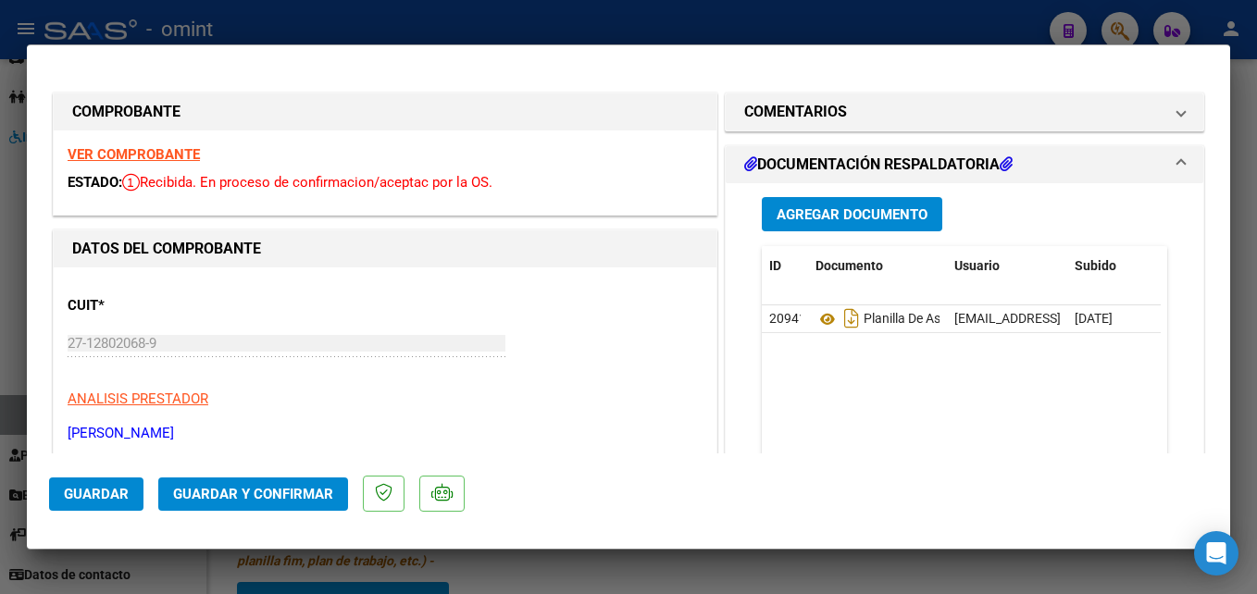
click at [166, 157] on strong "VER COMPROBANTE" at bounding box center [134, 154] width 132 height 17
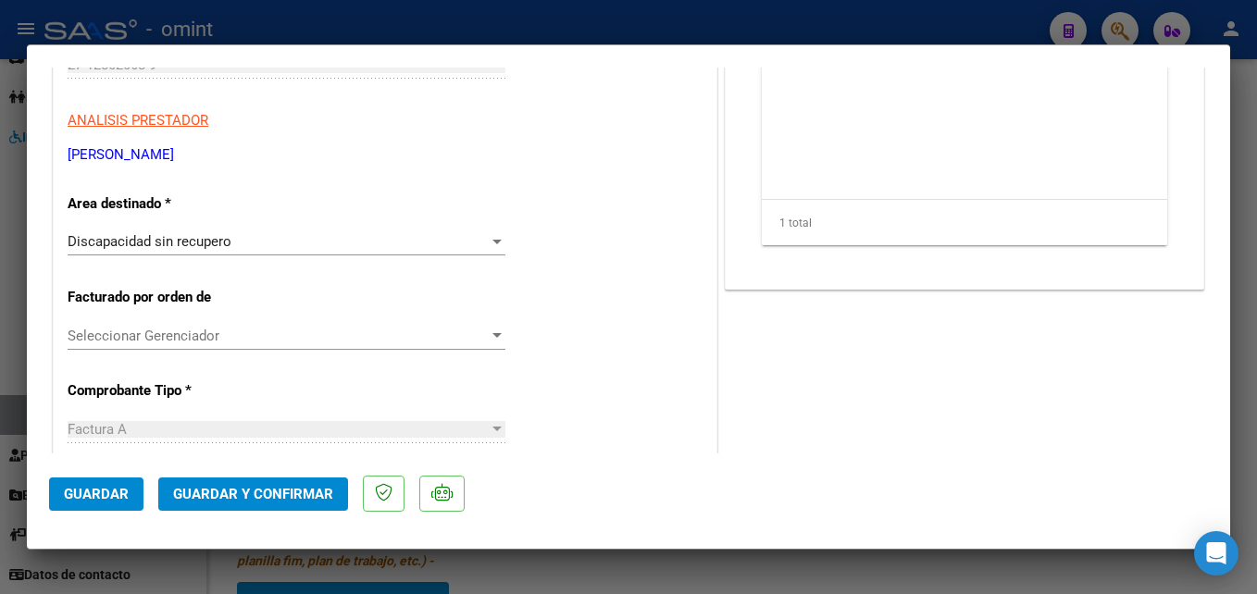
scroll to position [278, 0]
click at [242, 237] on div "Discapacidad sin recupero" at bounding box center [278, 242] width 421 height 17
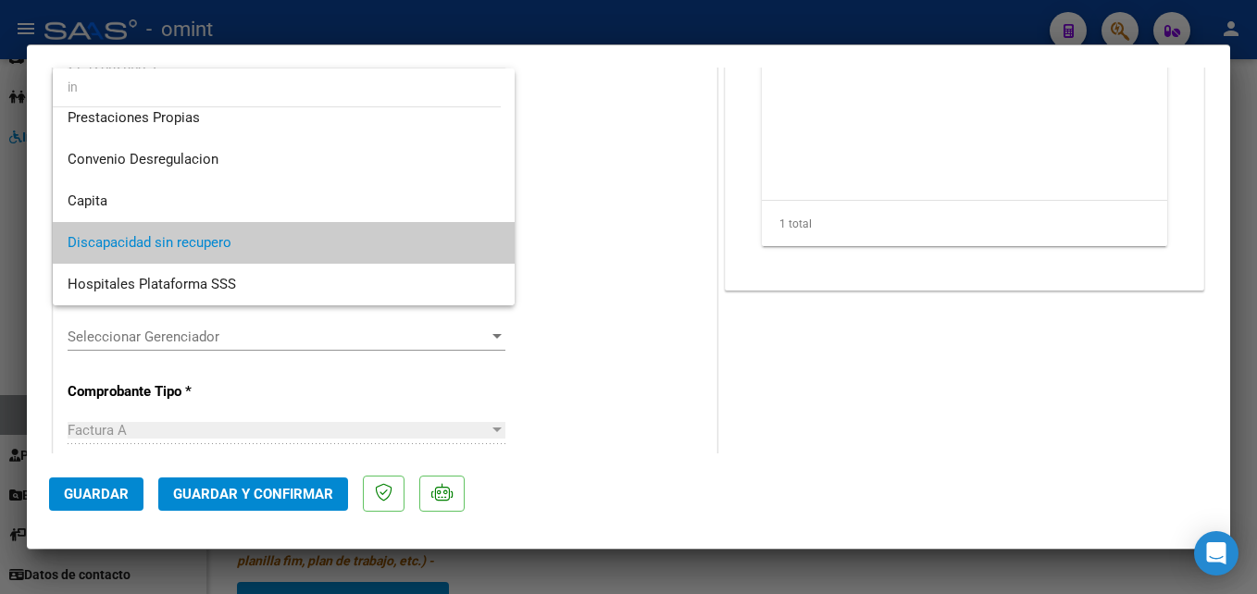
scroll to position [0, 0]
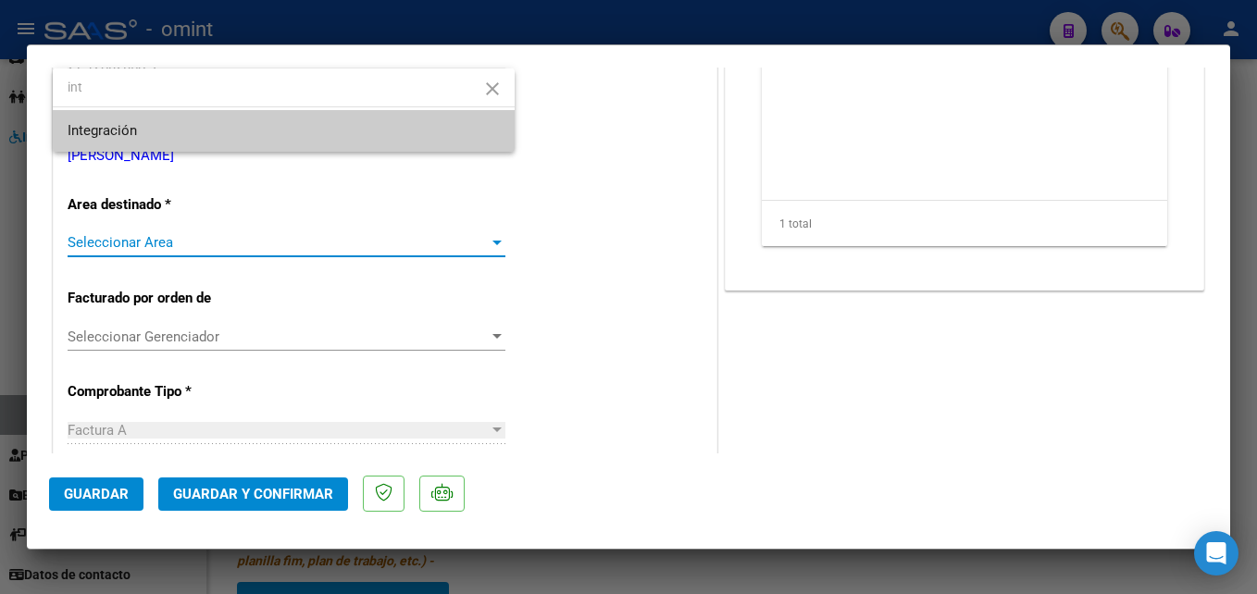
type input "int"
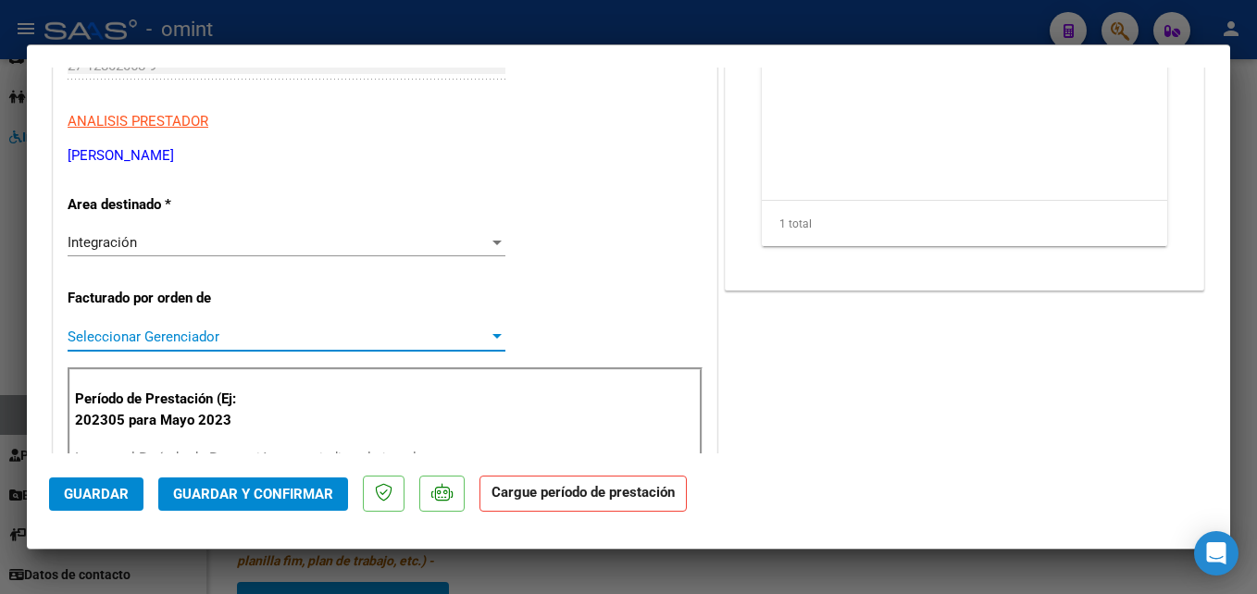
click at [202, 339] on span "Seleccionar Gerenciador" at bounding box center [278, 337] width 421 height 17
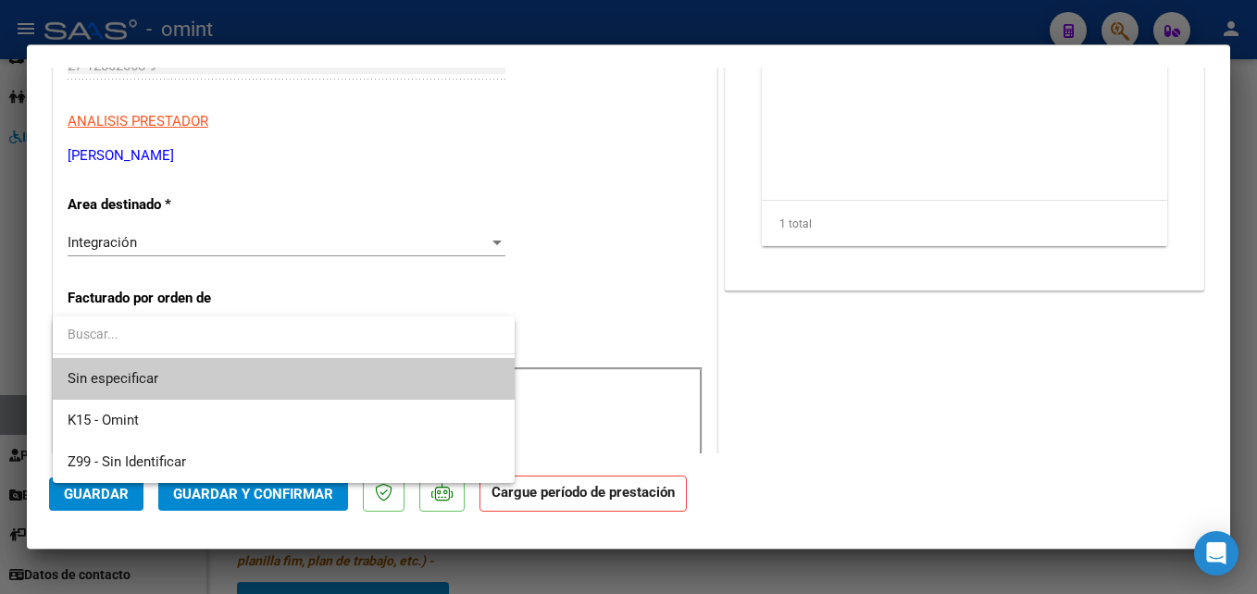
click at [211, 334] on input "dropdown search" at bounding box center [284, 334] width 462 height 39
click at [246, 280] on div at bounding box center [628, 297] width 1257 height 594
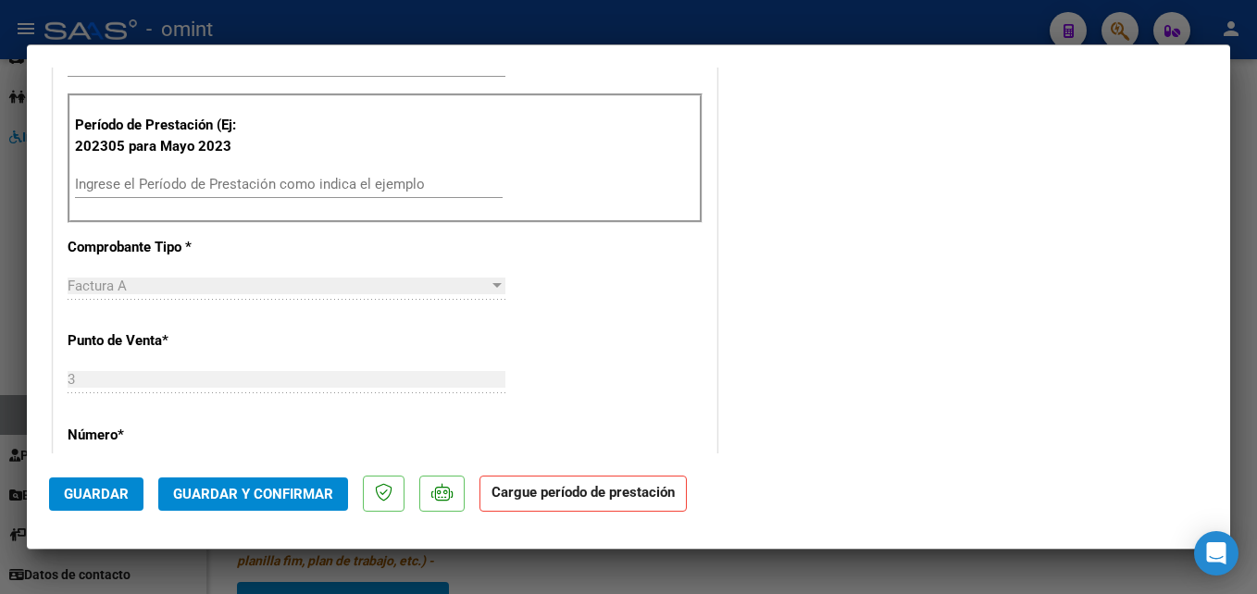
scroll to position [555, 0]
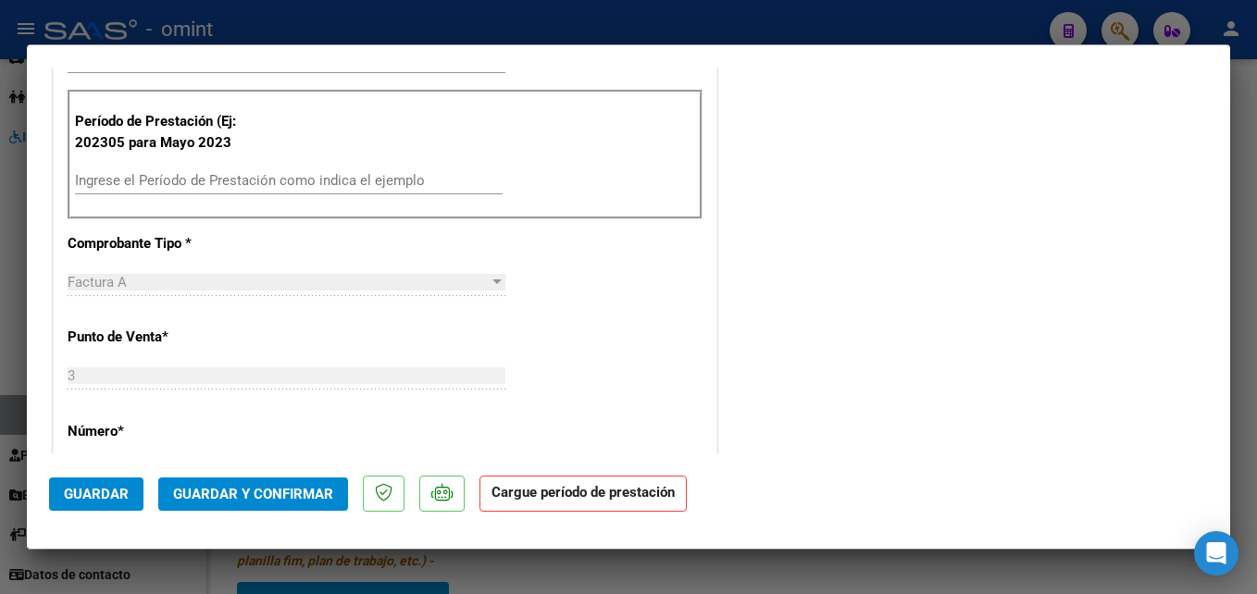
click at [191, 192] on div "Ingrese el Período de Prestación como indica el ejemplo" at bounding box center [289, 181] width 428 height 28
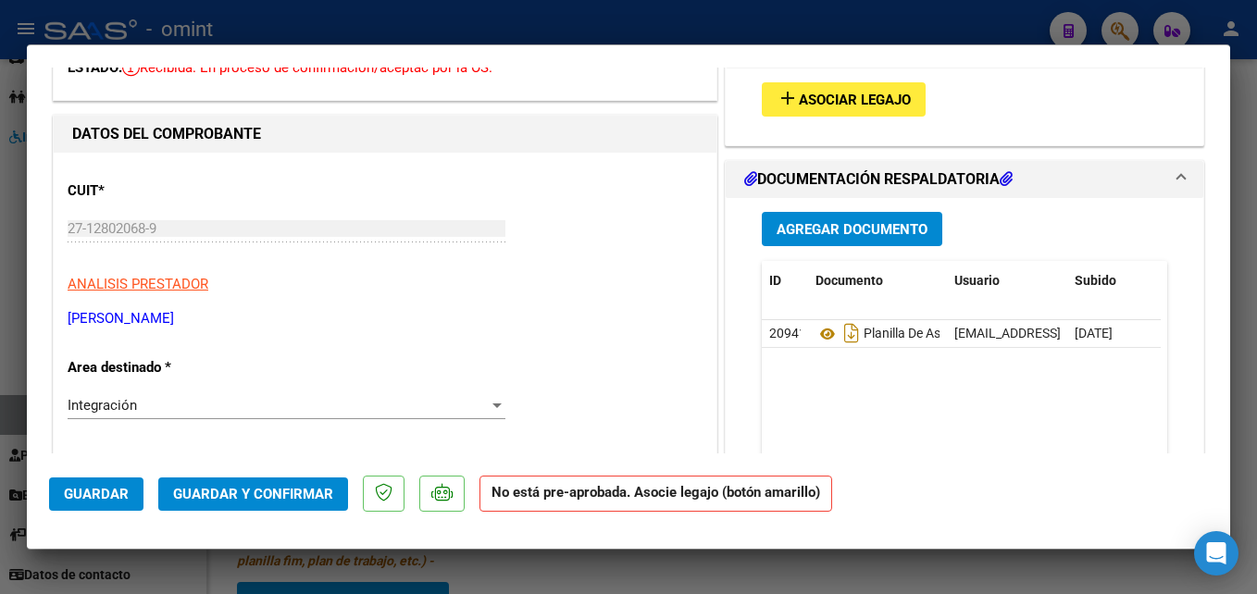
scroll to position [0, 0]
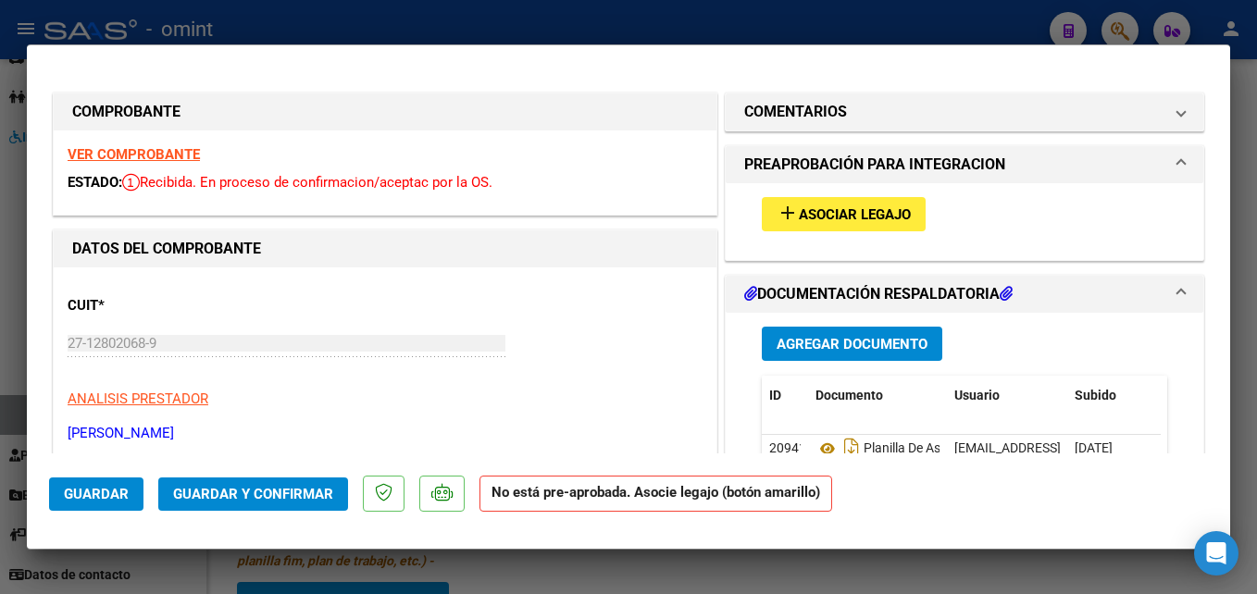
type input "202507"
click at [804, 219] on span "Asociar Legajo" at bounding box center [855, 214] width 112 height 17
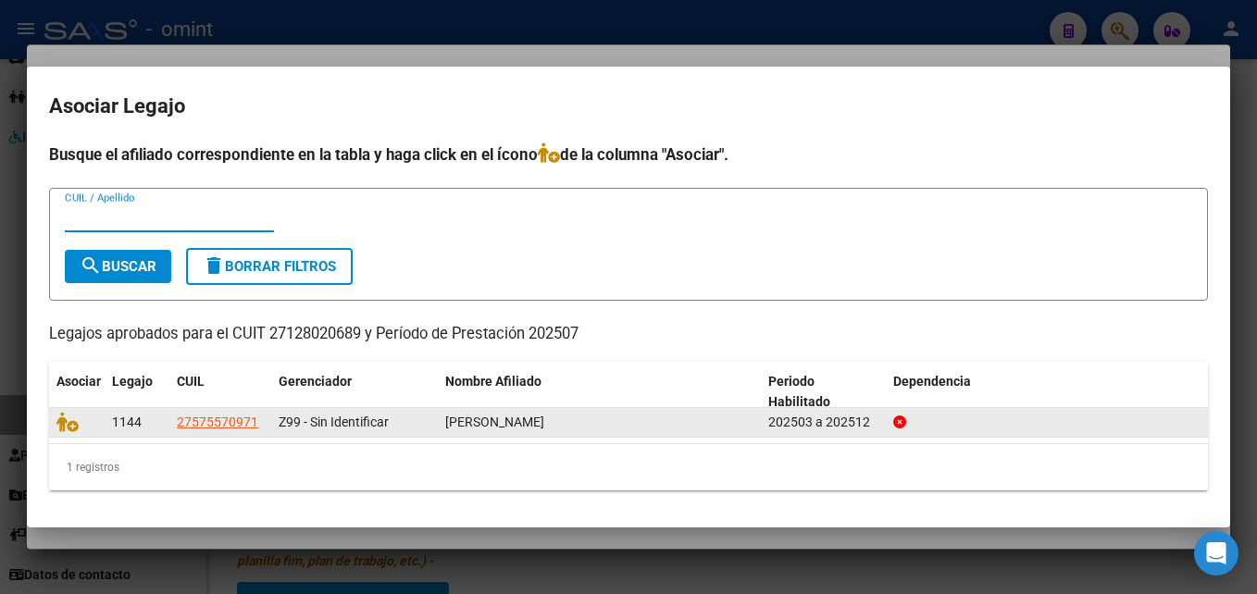
click at [49, 421] on datatable-body-cell at bounding box center [77, 422] width 56 height 29
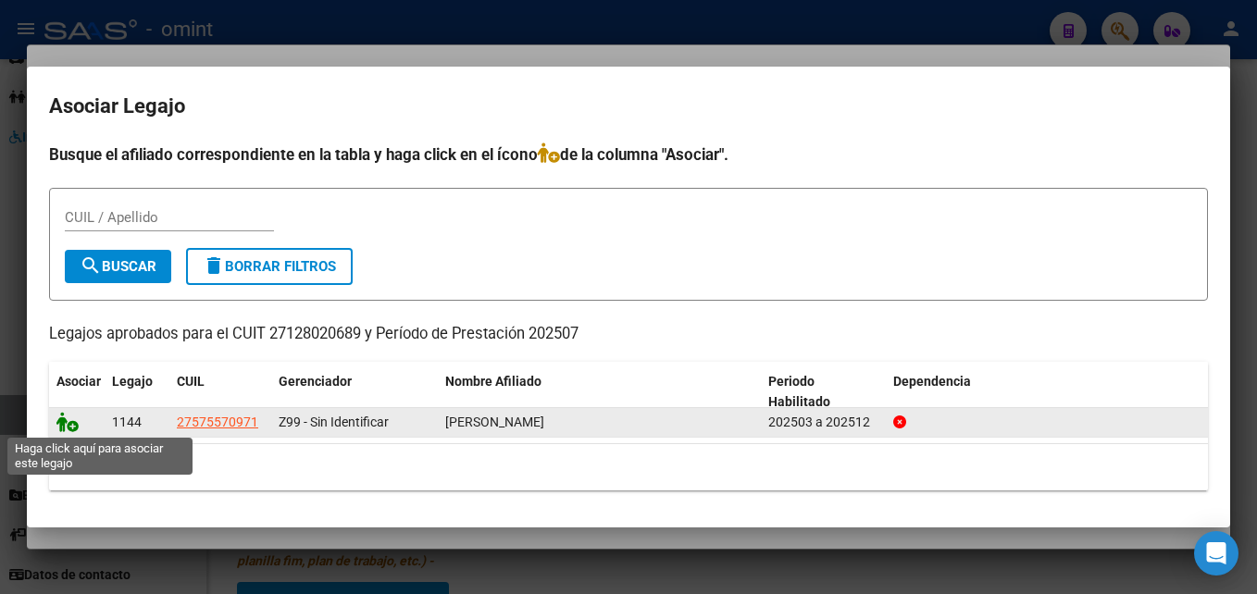
click at [65, 421] on icon at bounding box center [67, 422] width 22 height 20
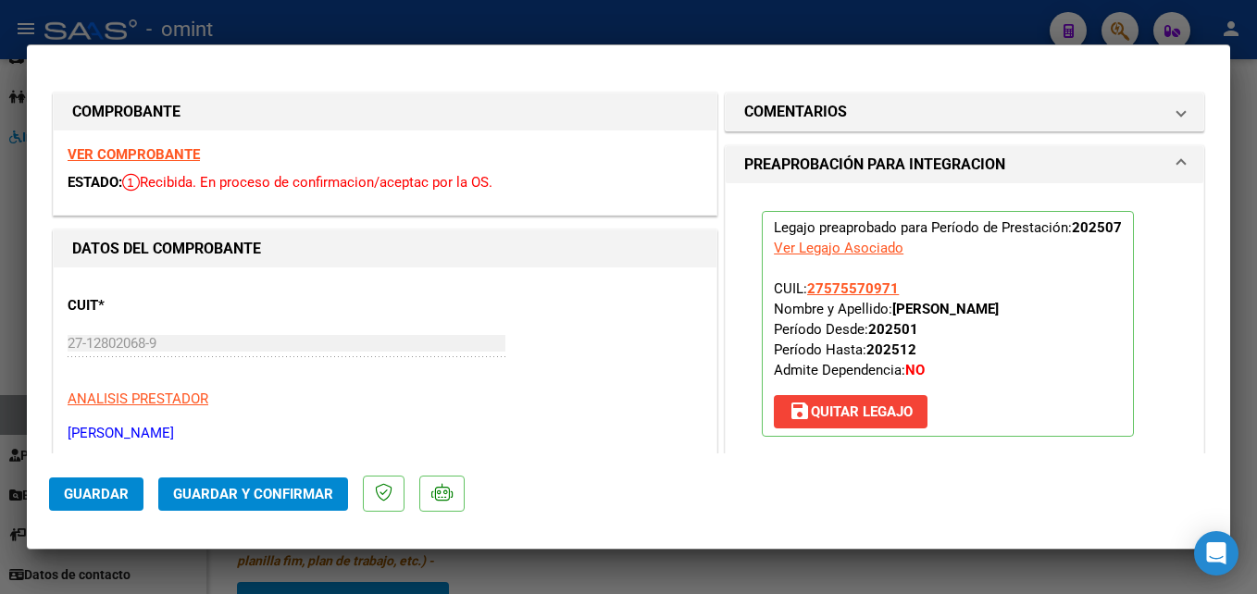
click at [242, 488] on span "Guardar y Confirmar" at bounding box center [253, 494] width 160 height 17
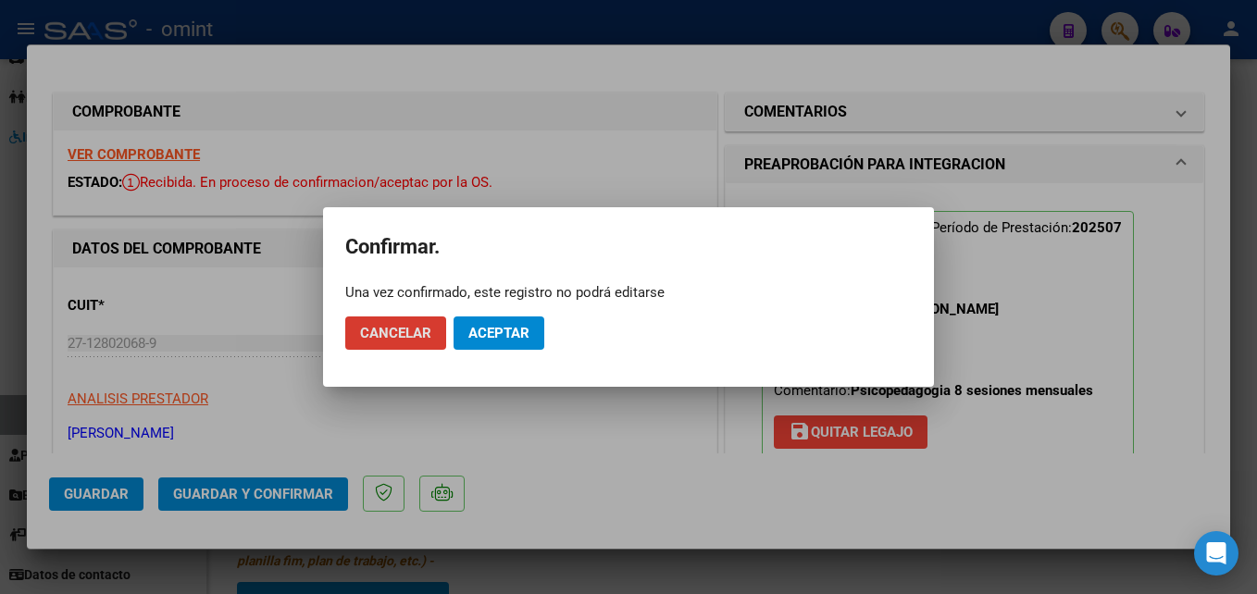
click at [503, 330] on span "Aceptar" at bounding box center [498, 333] width 61 height 17
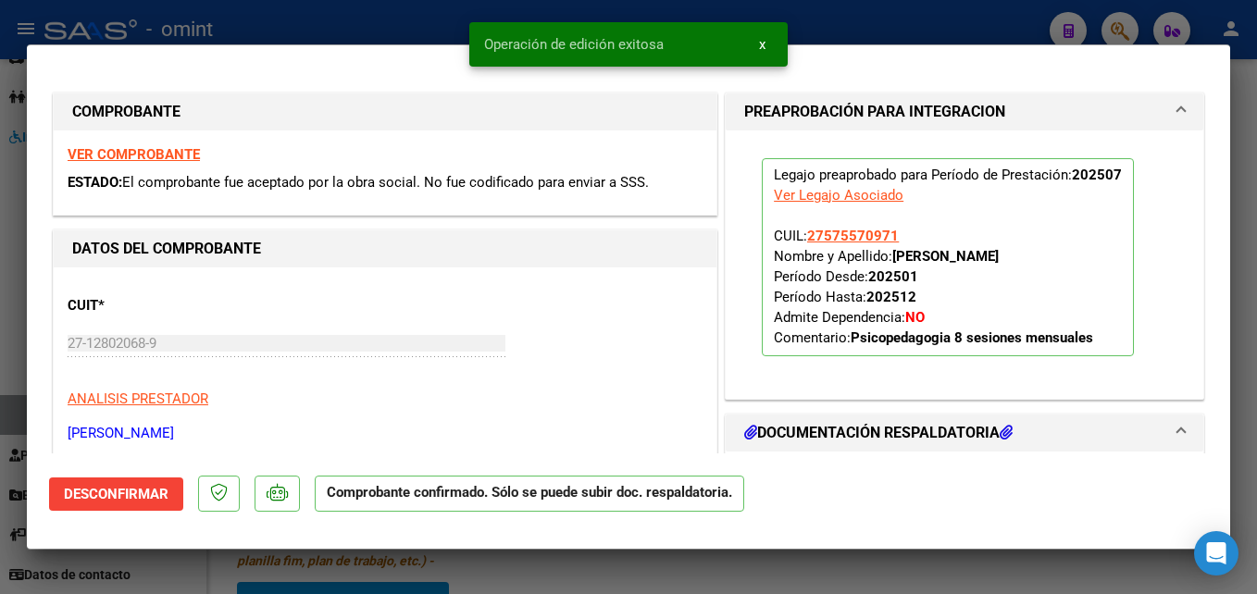
type input "$ 0,00"
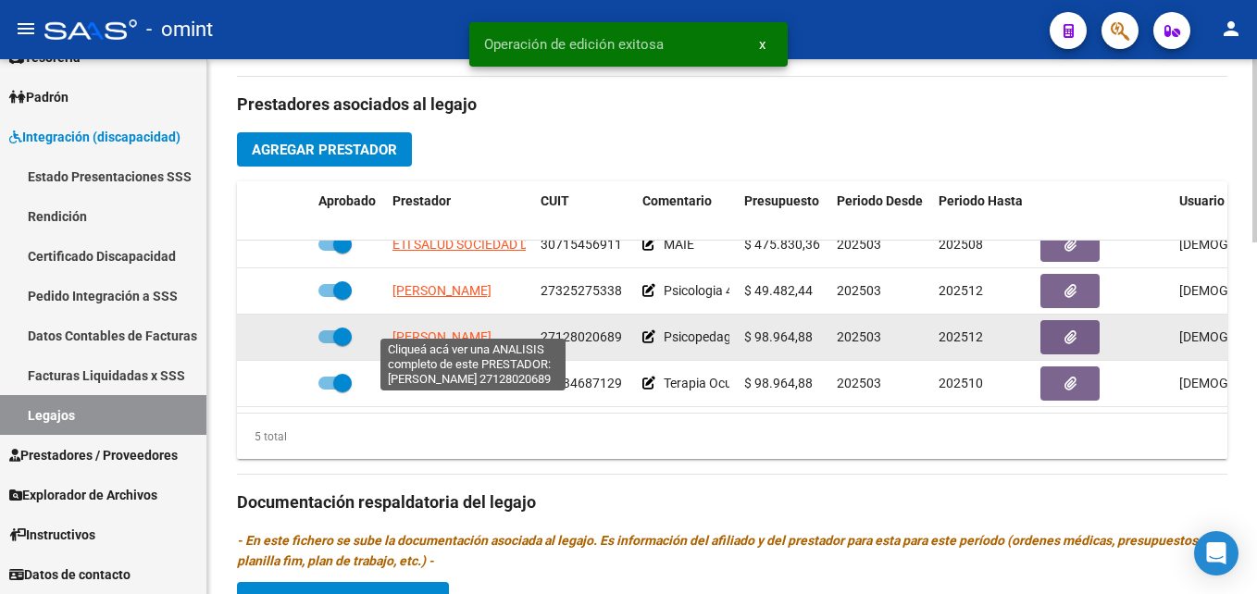
click at [438, 329] on span "[PERSON_NAME]" at bounding box center [441, 336] width 99 height 15
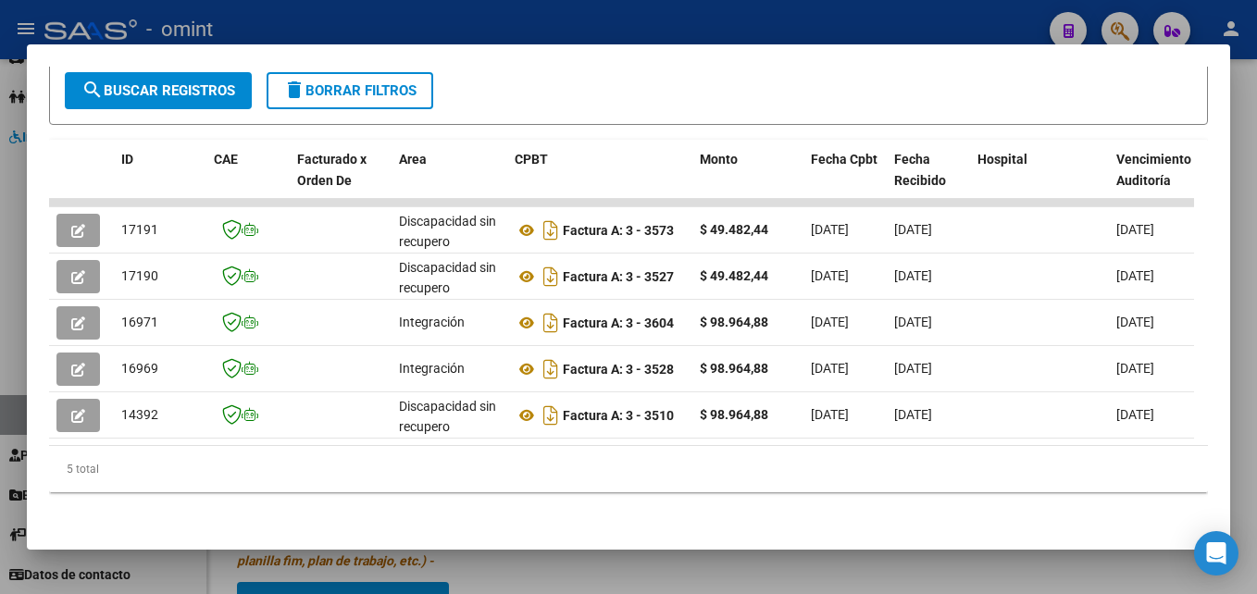
scroll to position [390, 0]
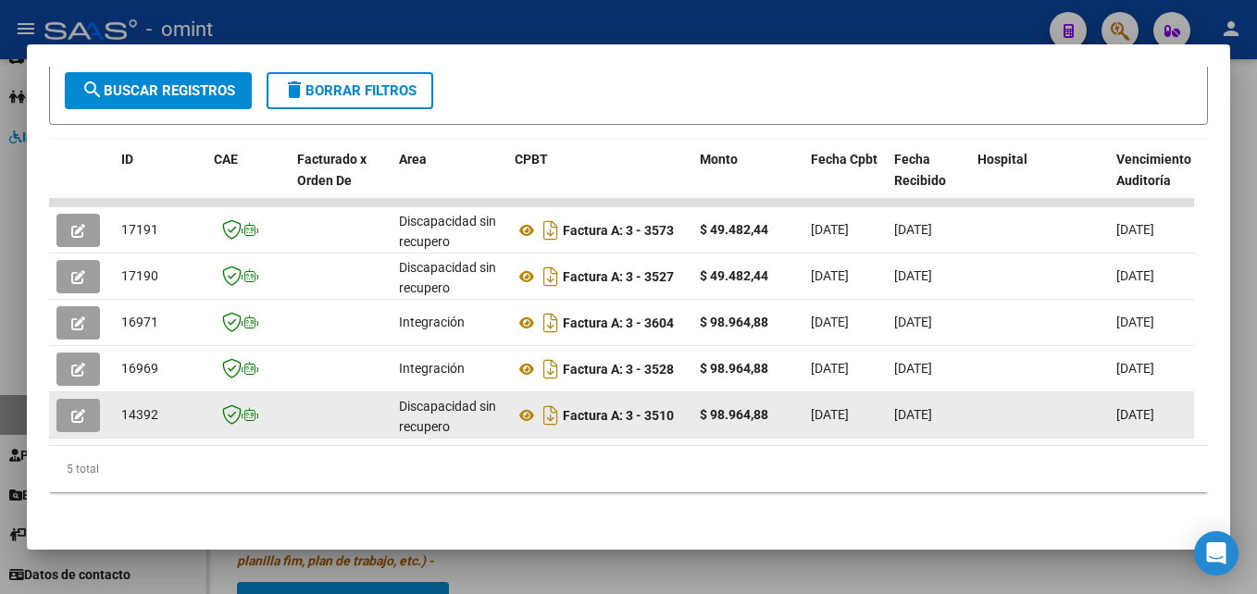
click at [94, 405] on button "button" at bounding box center [77, 415] width 43 height 33
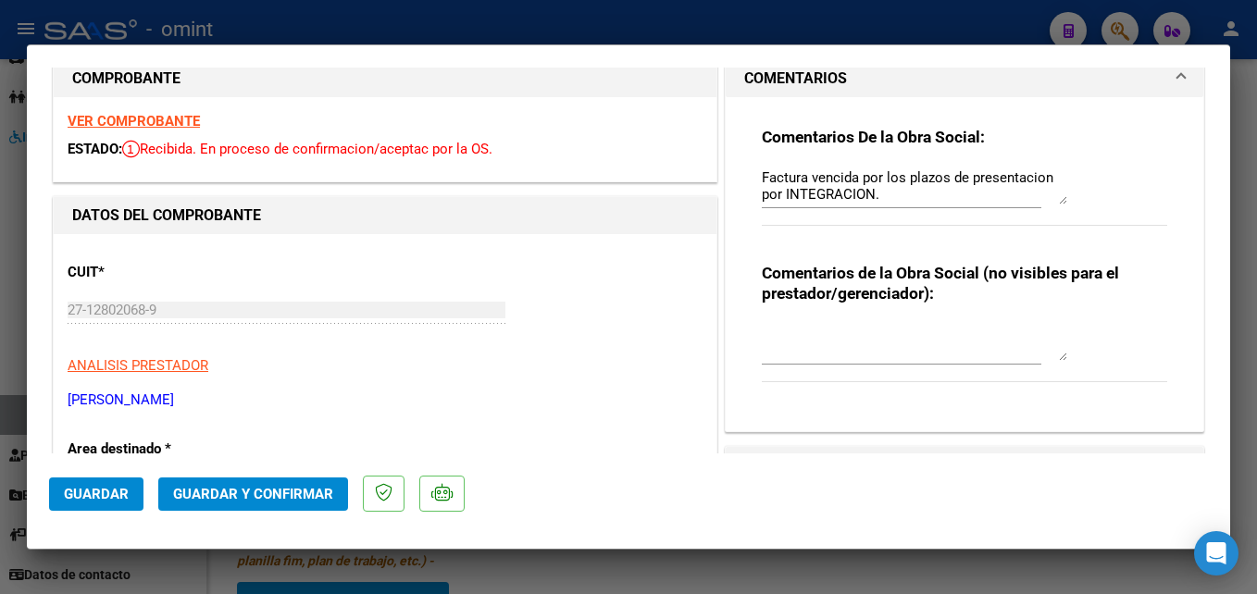
scroll to position [0, 0]
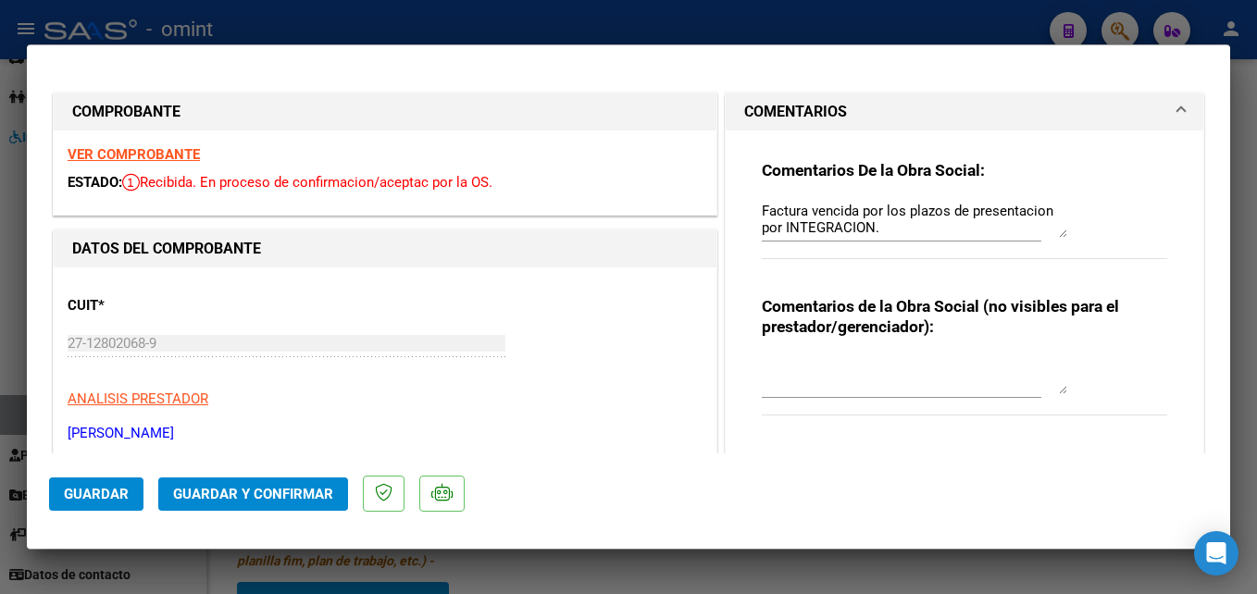
type input "$ 0,00"
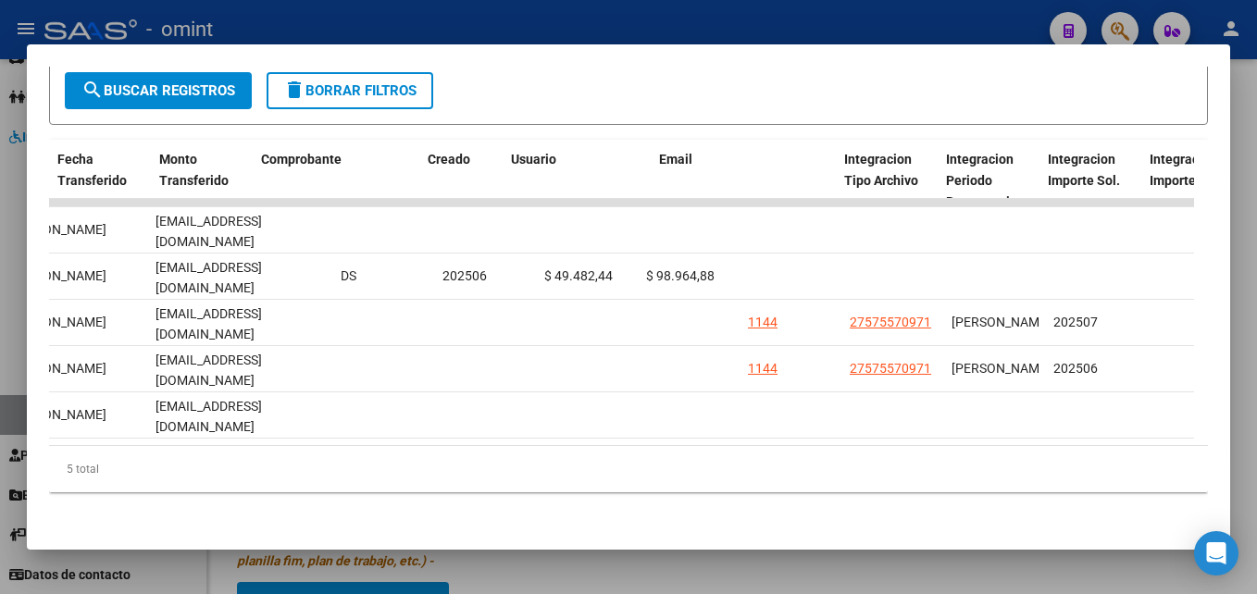
scroll to position [0, 1739]
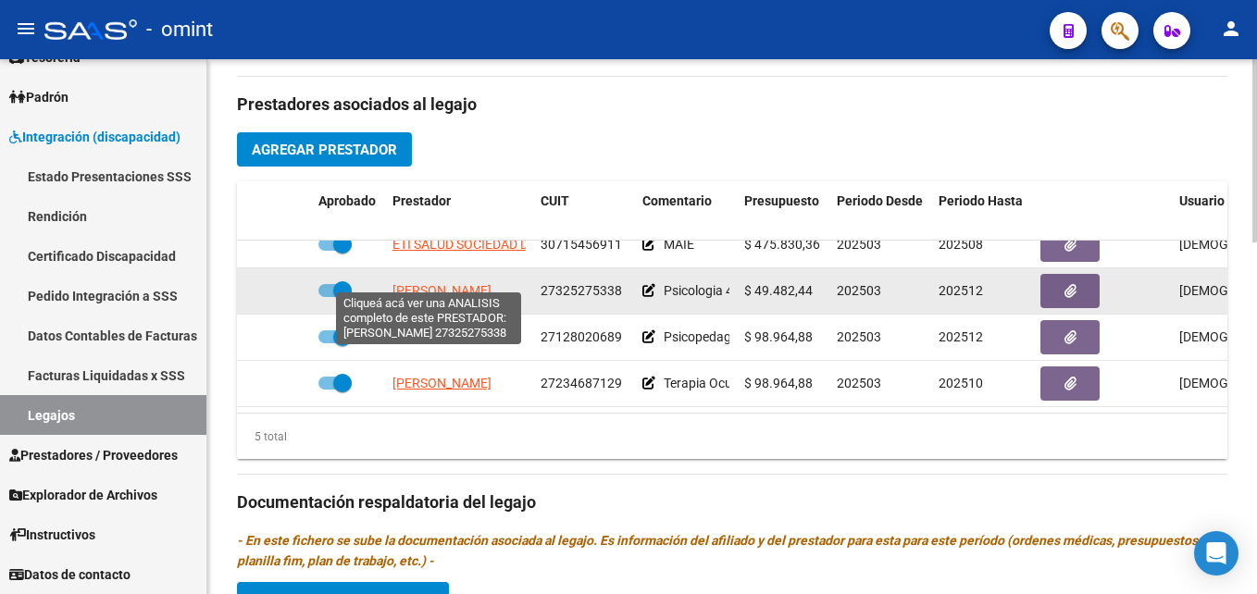
click at [427, 283] on span "[PERSON_NAME]" at bounding box center [441, 290] width 99 height 15
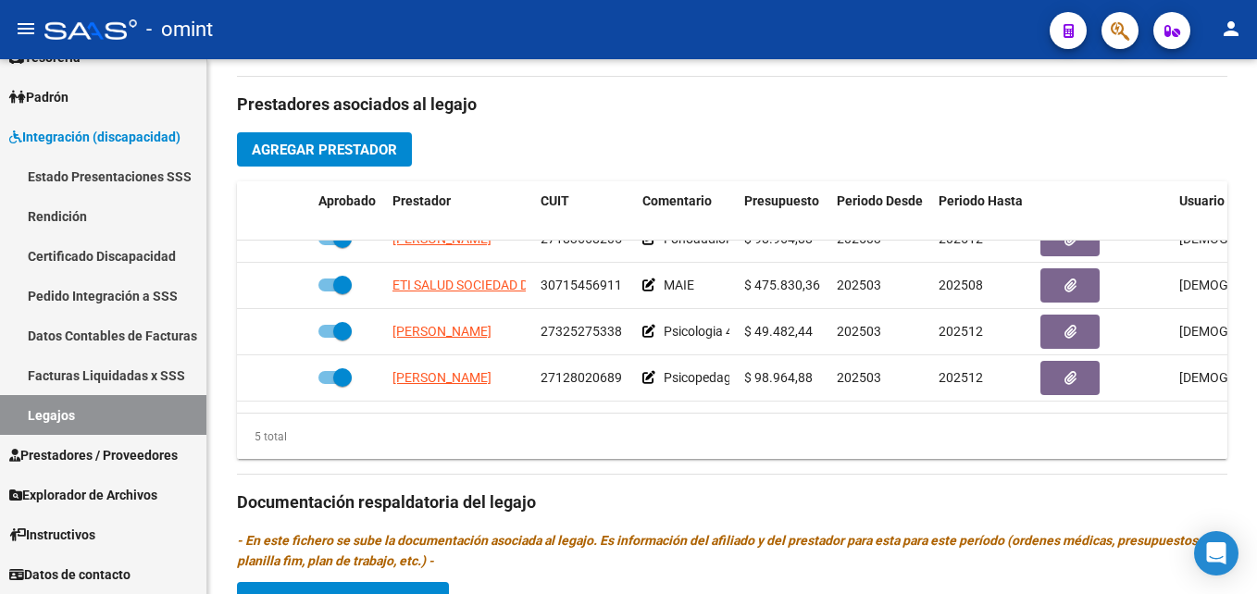
scroll to position [0, 0]
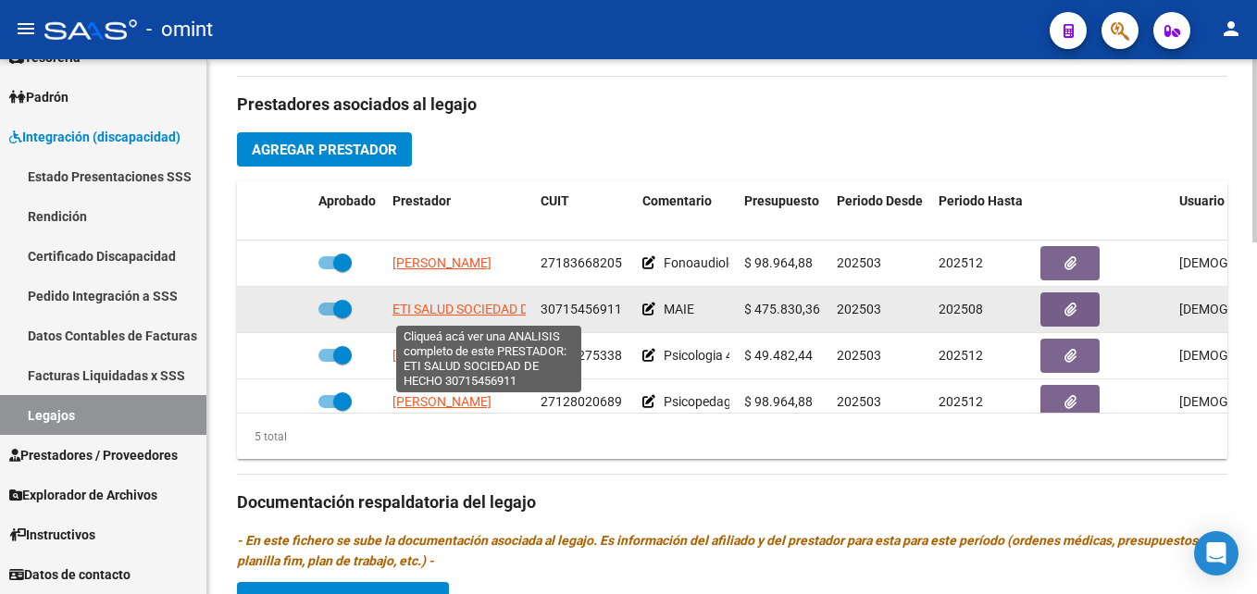
click at [493, 312] on span "ETI SALUD SOCIEDAD DE HECHO" at bounding box center [487, 309] width 190 height 15
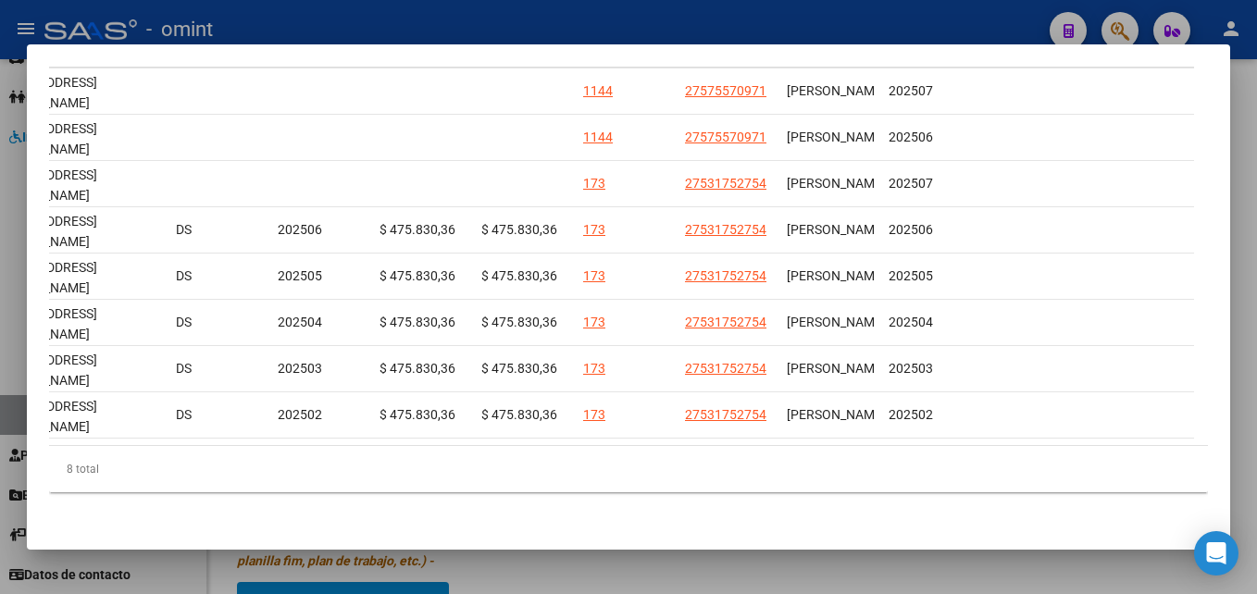
scroll to position [0, 2457]
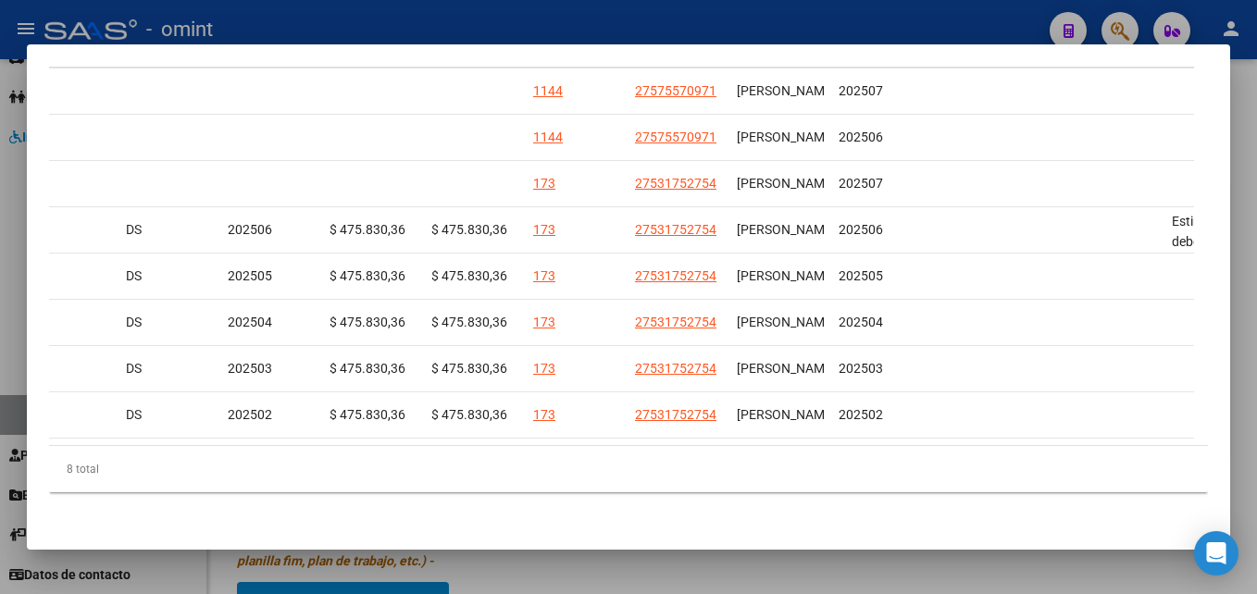
drag, startPoint x: 304, startPoint y: 430, endPoint x: 982, endPoint y: 437, distance: 678.4
click at [982, 437] on datatable-body "16910 Integración Factura C: 2 - 1279 $ 475.830,36 [DATE] [DATE] [DATE] - [DATE…" at bounding box center [621, 252] width 1145 height 385
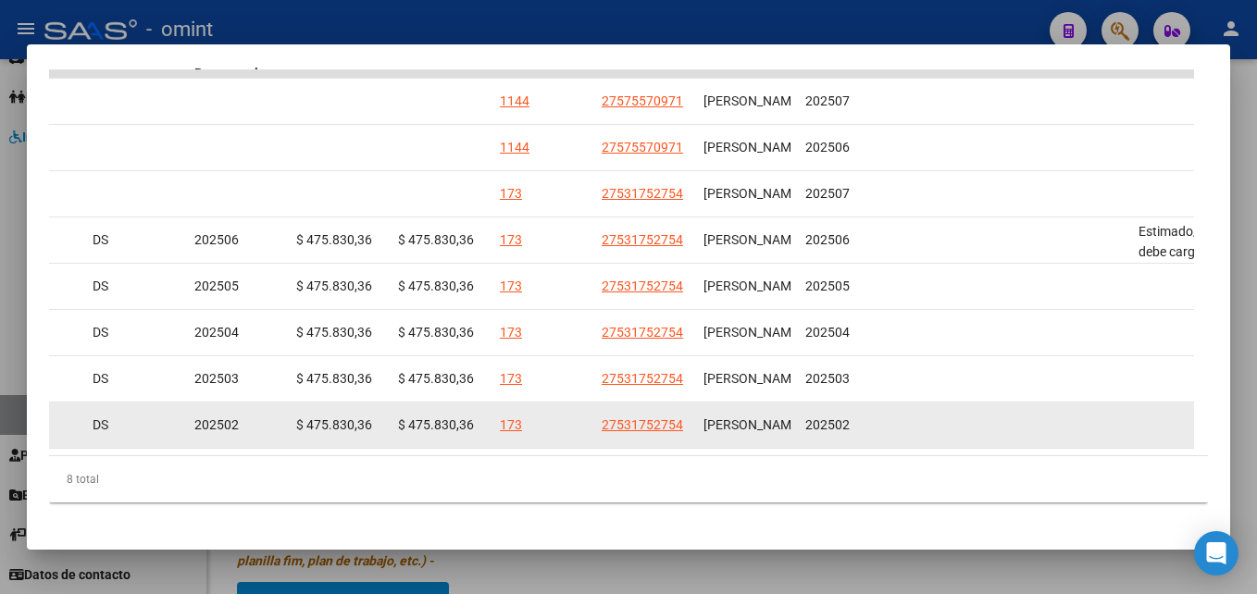
scroll to position [528, 0]
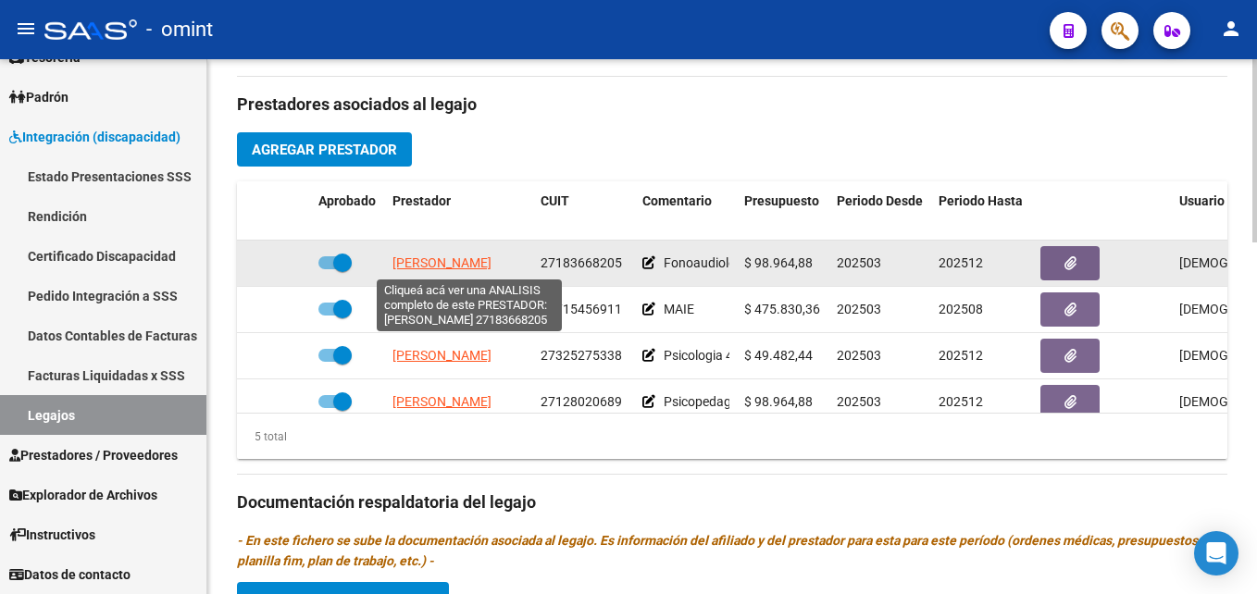
click at [434, 256] on span "[PERSON_NAME]" at bounding box center [441, 262] width 99 height 15
type textarea "27183668205"
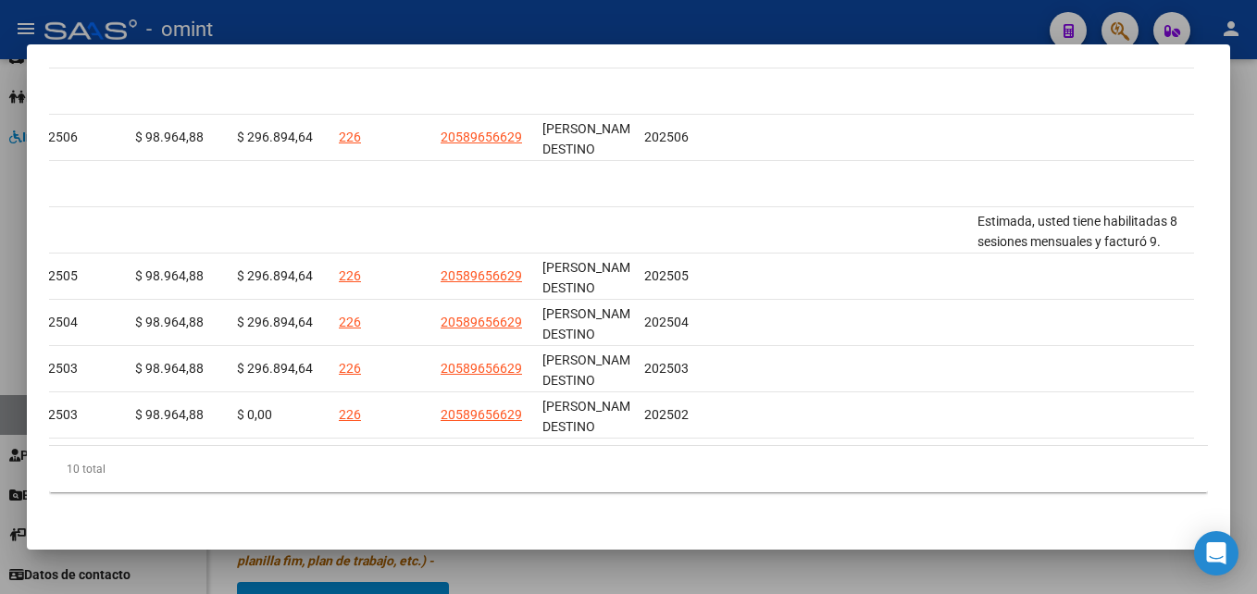
scroll to position [0, 2723]
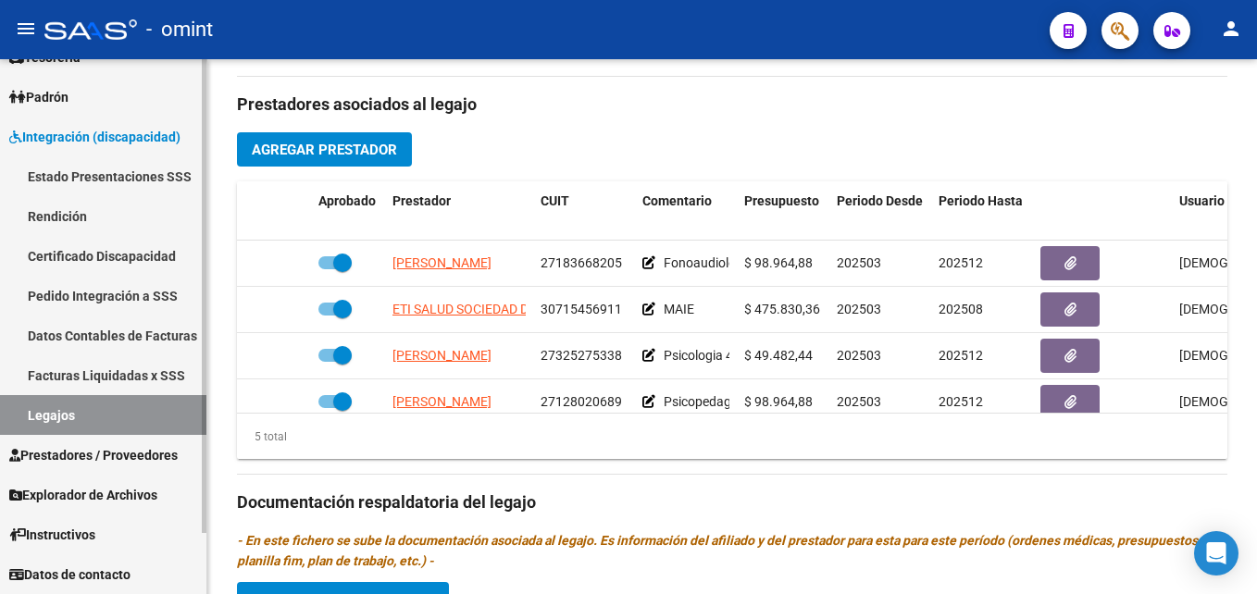
drag, startPoint x: 107, startPoint y: 416, endPoint x: 123, endPoint y: 416, distance: 15.7
click at [107, 416] on link "Legajos" at bounding box center [103, 415] width 206 height 40
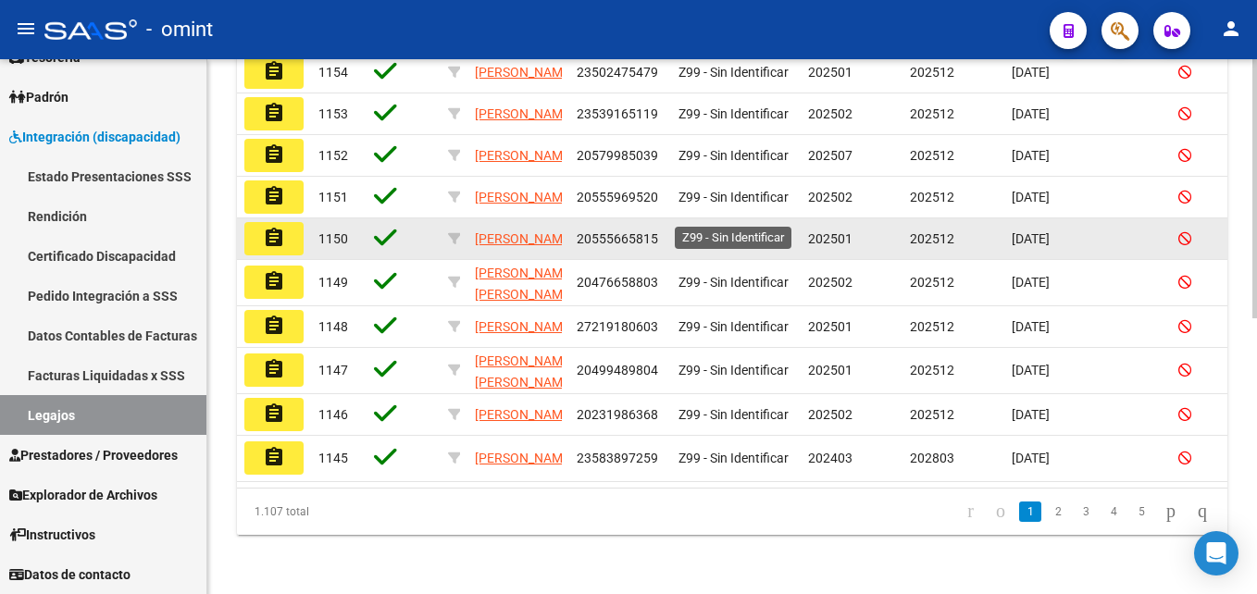
click at [697, 231] on span "Z99 - Sin Identificar" at bounding box center [733, 238] width 110 height 15
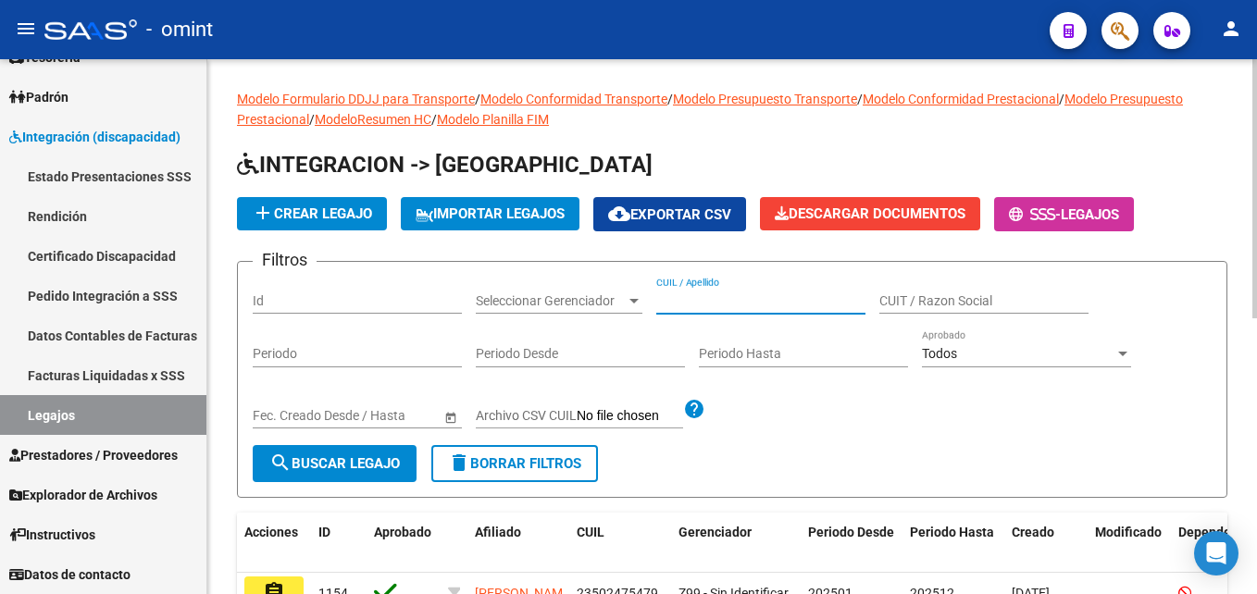
click at [726, 304] on input "CUIL / Apellido" at bounding box center [760, 301] width 209 height 16
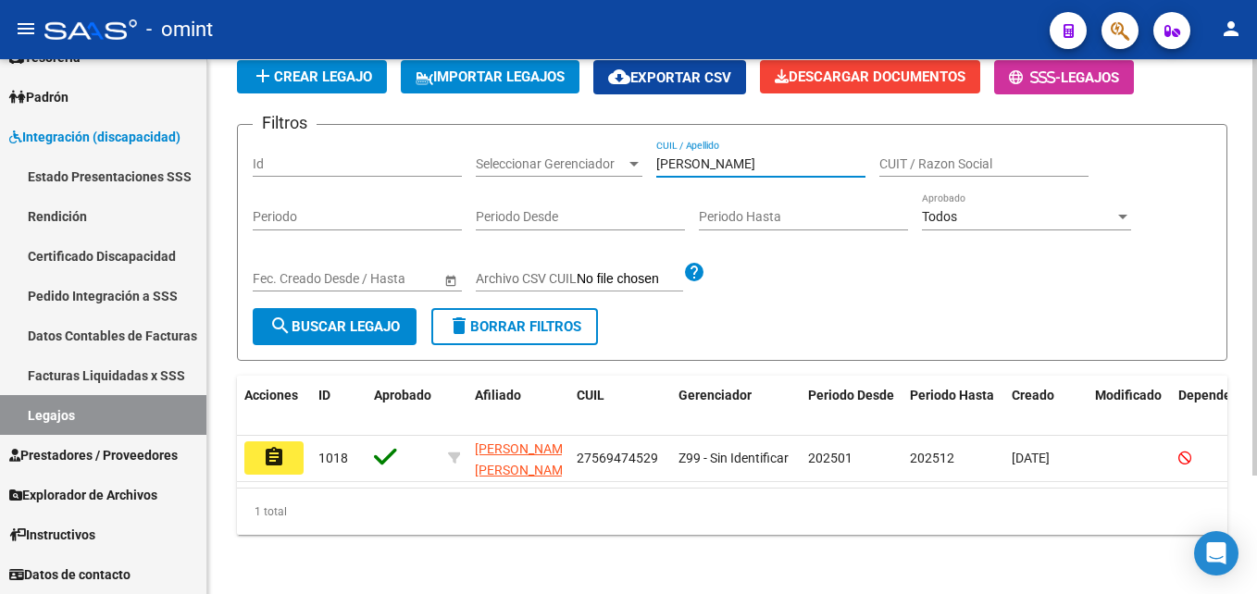
scroll to position [153, 0]
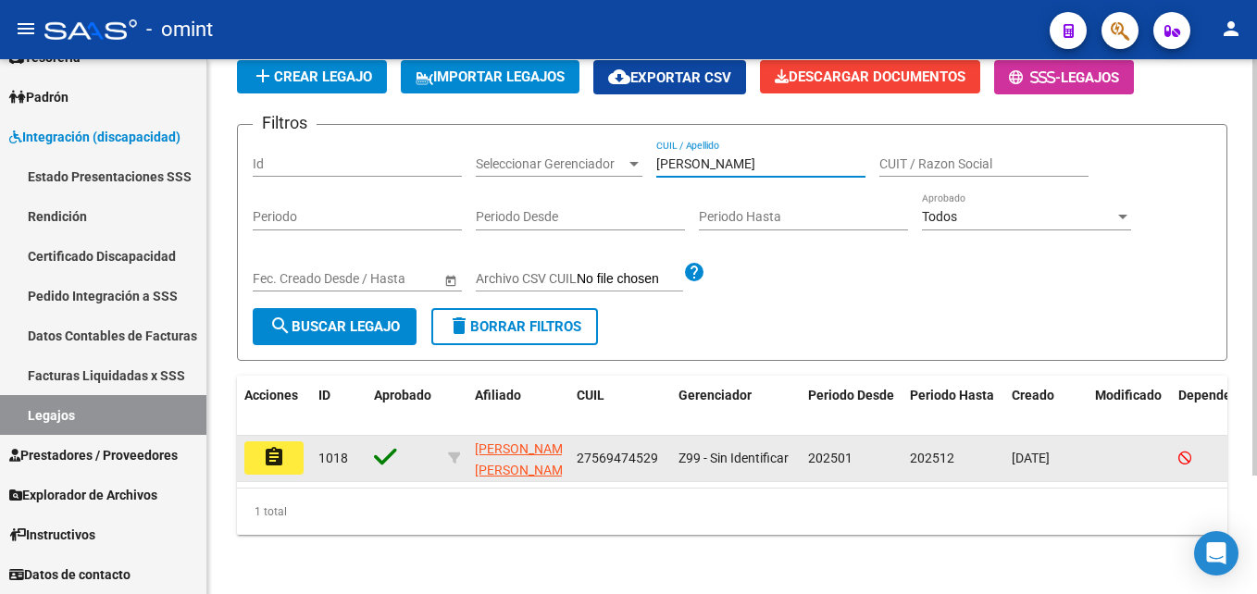
type input "[PERSON_NAME]"
click at [280, 448] on mat-icon "assignment" at bounding box center [274, 457] width 22 height 22
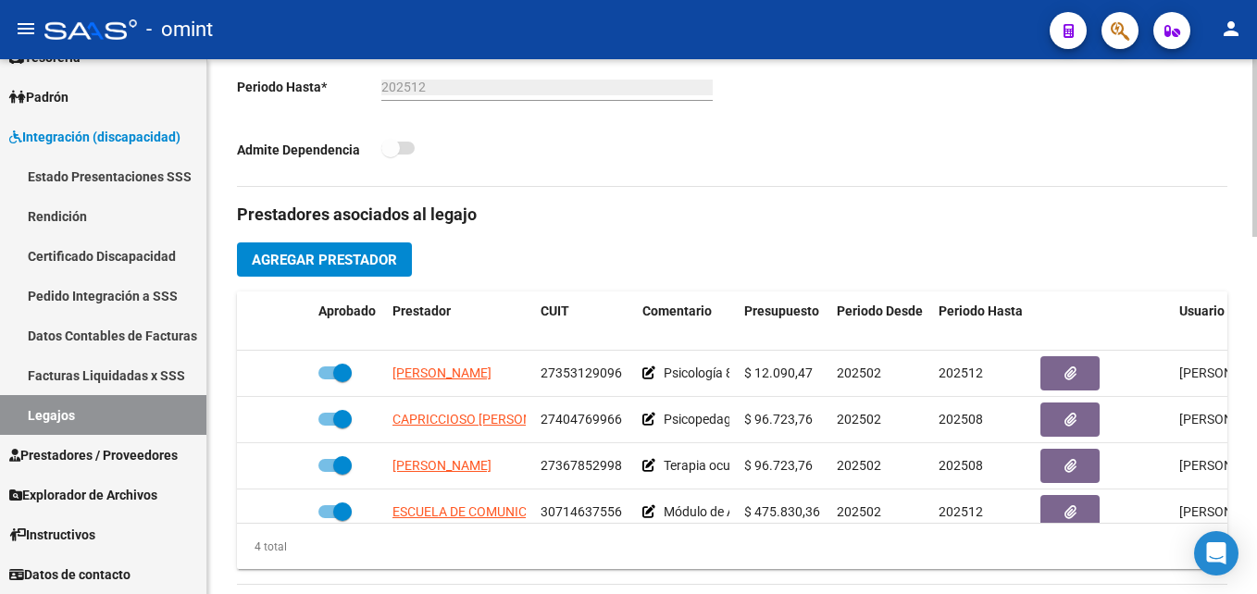
scroll to position [789, 0]
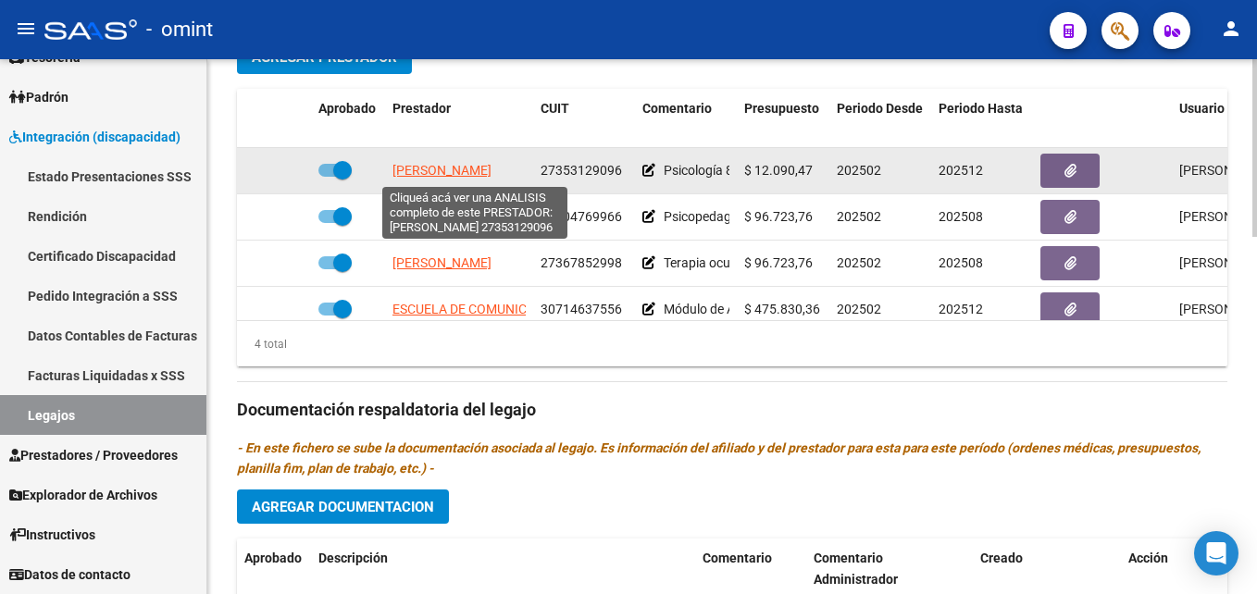
click at [462, 173] on span "[PERSON_NAME]" at bounding box center [441, 170] width 99 height 15
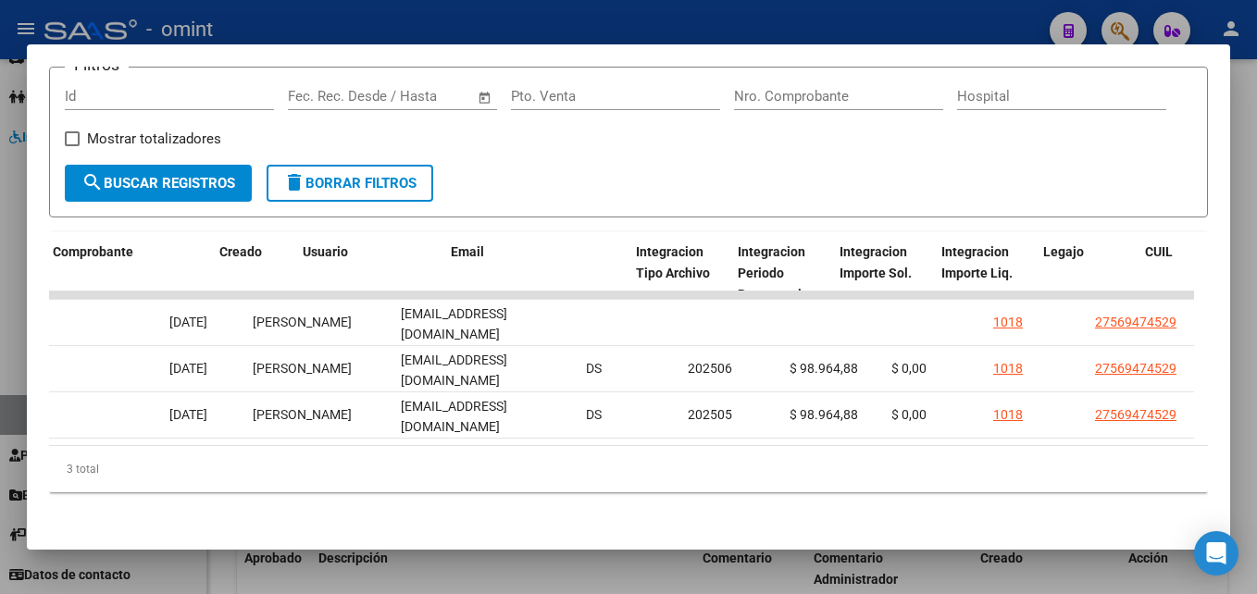
scroll to position [0, 1628]
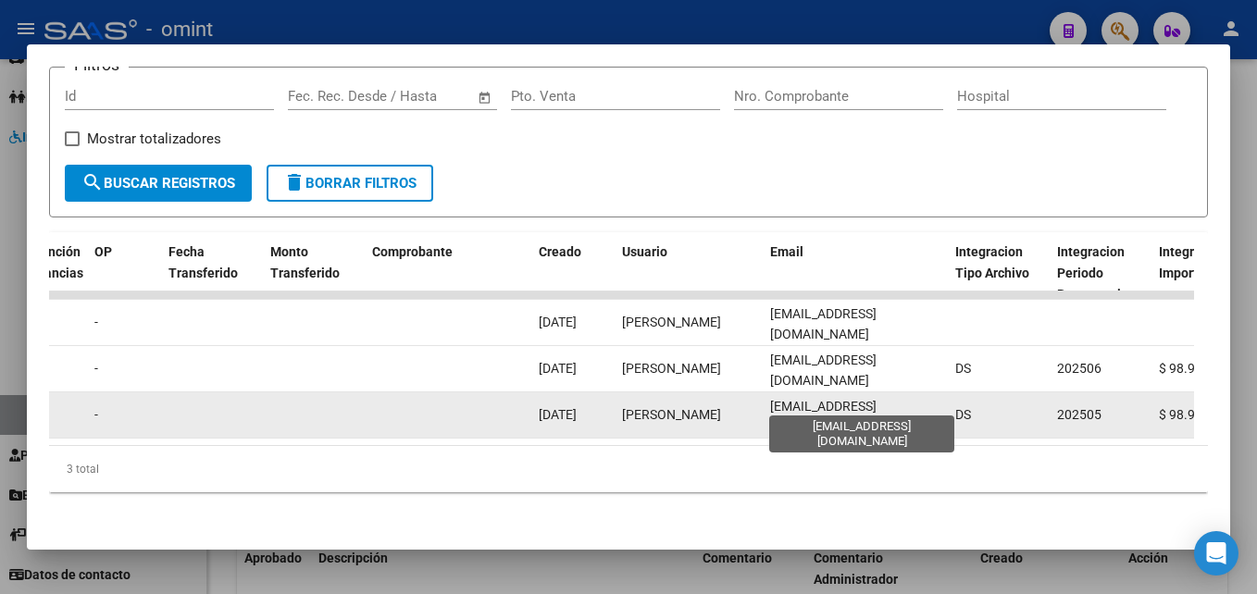
click at [791, 399] on span "[EMAIL_ADDRESS][DOMAIN_NAME]" at bounding box center [823, 417] width 106 height 36
copy span "[EMAIL_ADDRESS][DOMAIN_NAME]"
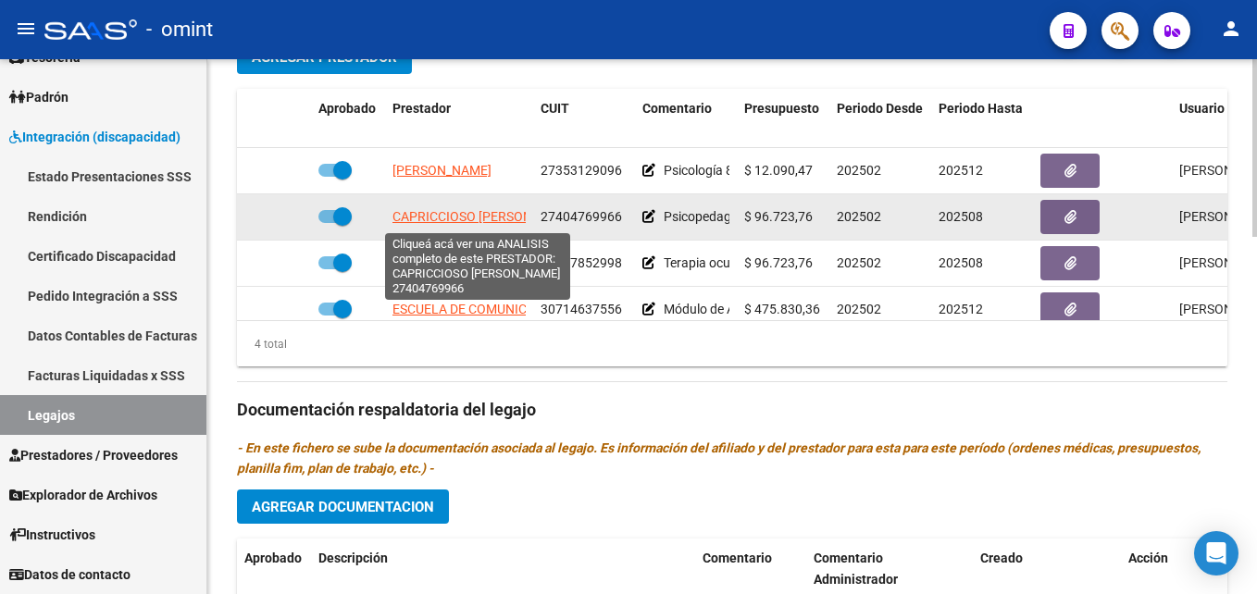
click at [486, 223] on span "CAPRICCIOSO [PERSON_NAME]" at bounding box center [484, 216] width 185 height 15
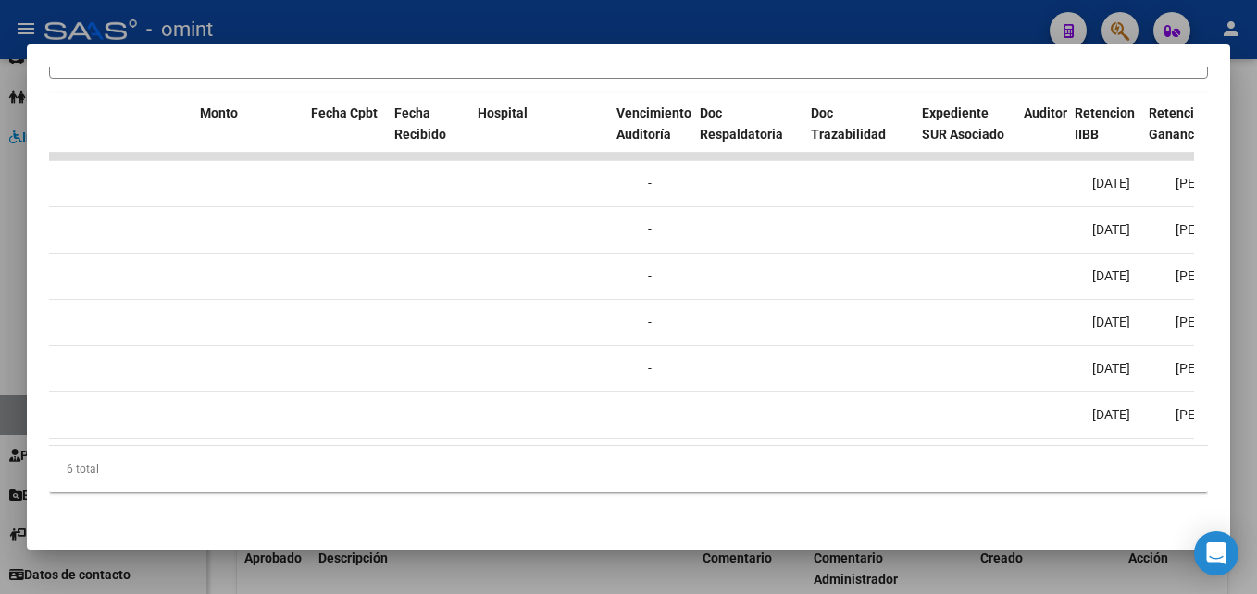
scroll to position [0, 0]
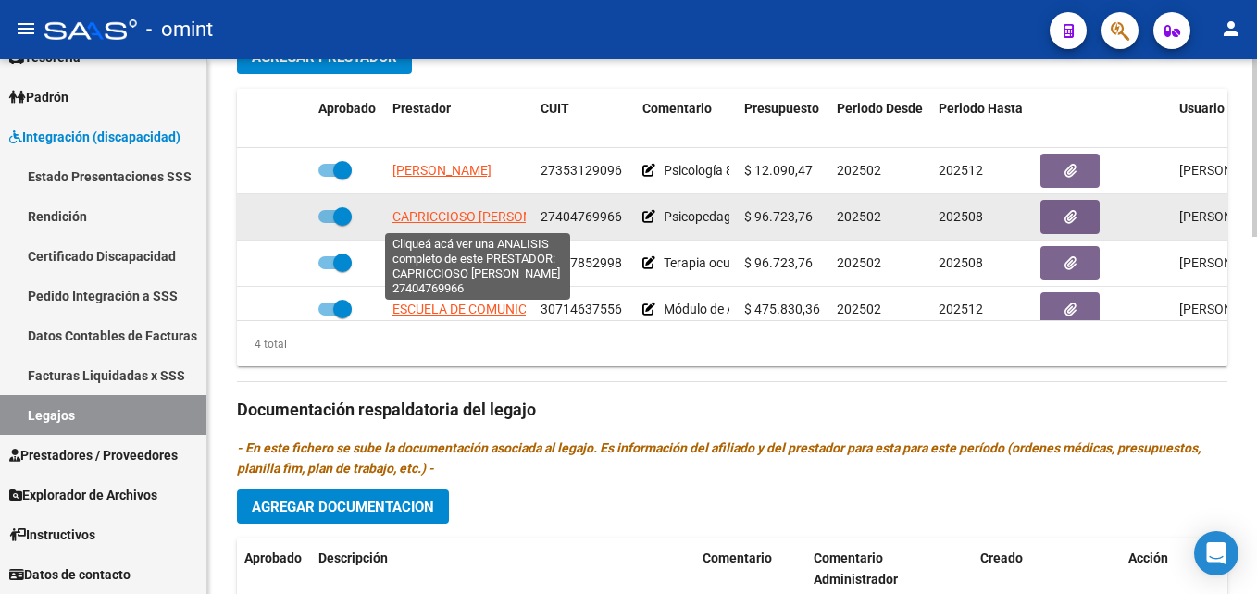
click at [484, 216] on span "CAPRICCIOSO [PERSON_NAME]" at bounding box center [484, 216] width 185 height 15
click at [452, 224] on span "CAPRICCIOSO [PERSON_NAME]" at bounding box center [484, 216] width 185 height 15
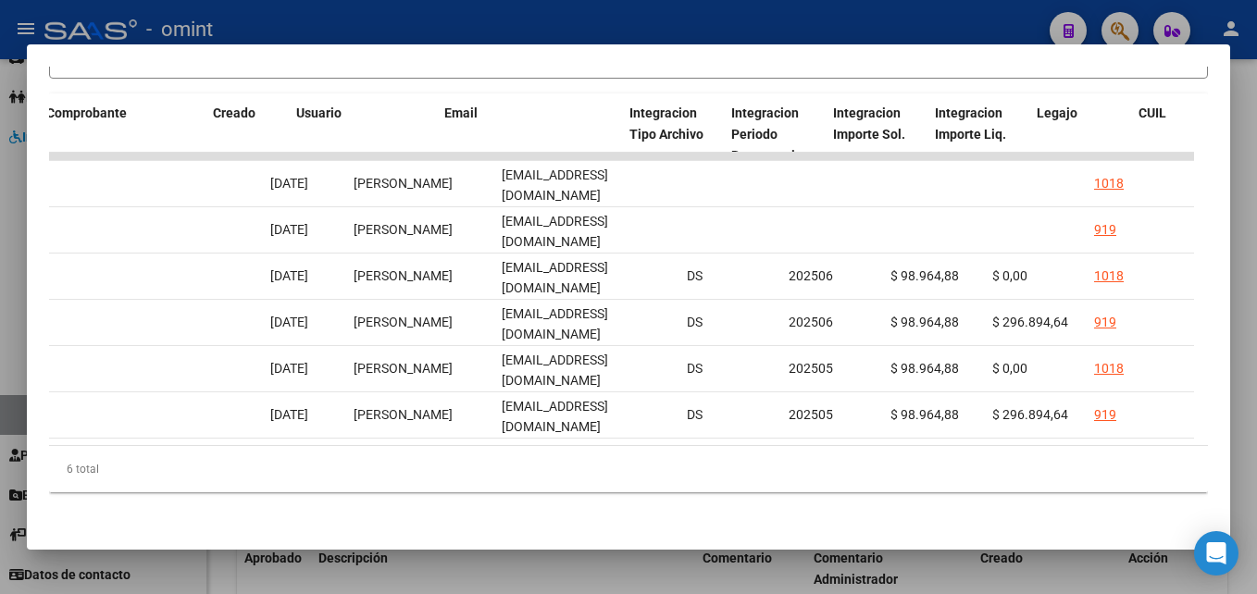
scroll to position [0, 1957]
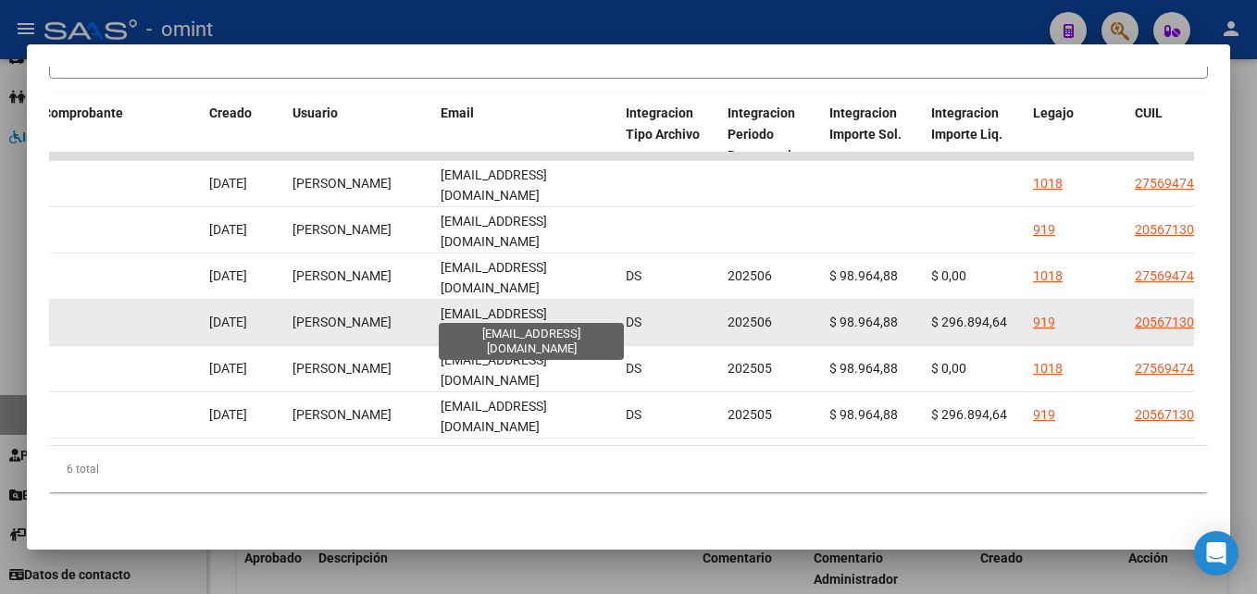
click at [498, 308] on span "[EMAIL_ADDRESS][DOMAIN_NAME]" at bounding box center [494, 324] width 106 height 36
copy span "[EMAIL_ADDRESS][DOMAIN_NAME]"
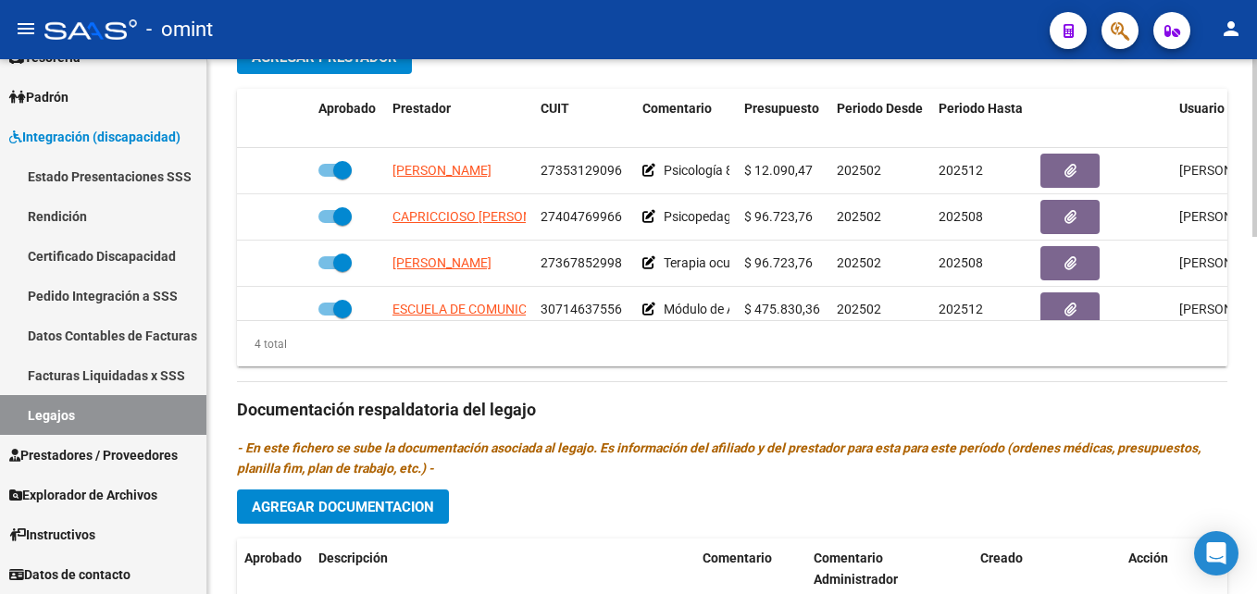
scroll to position [33, 0]
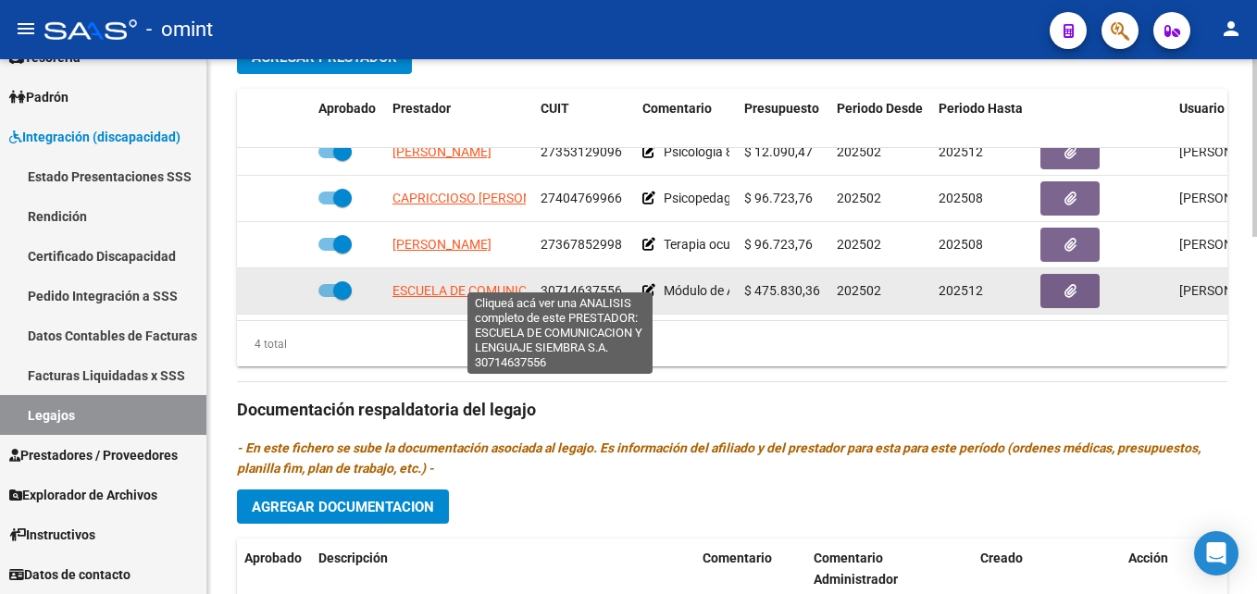
click at [472, 283] on span "ESCUELA DE COMUNICACION Y LENGUAJE SIEMBRA S.A." at bounding box center [559, 290] width 334 height 15
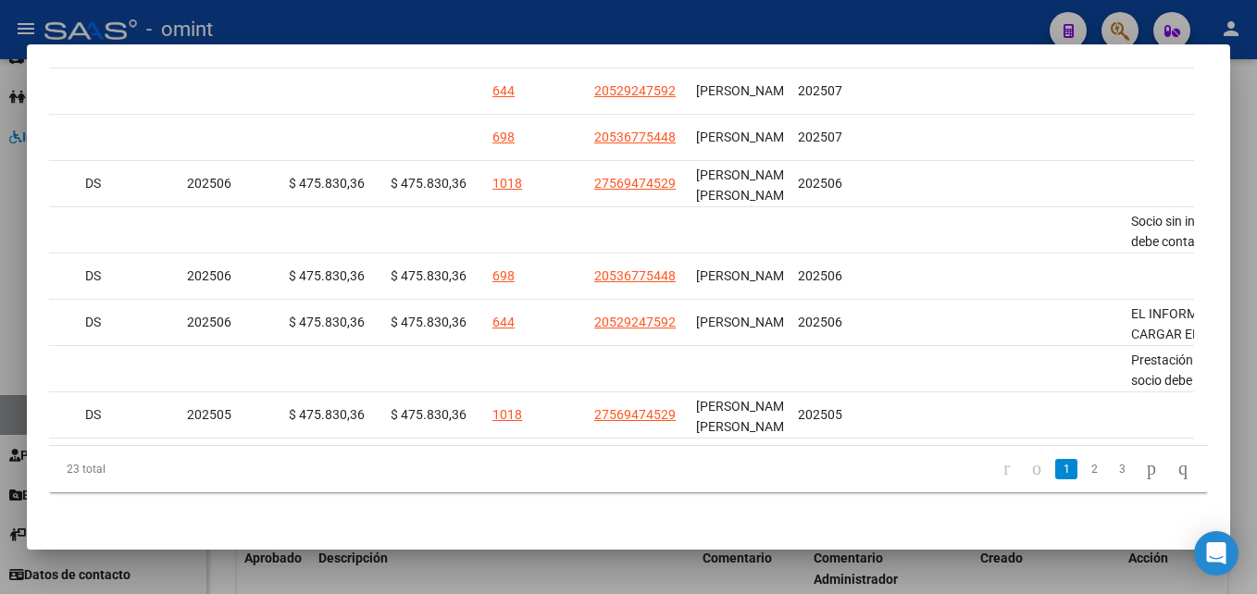
scroll to position [0, 2504]
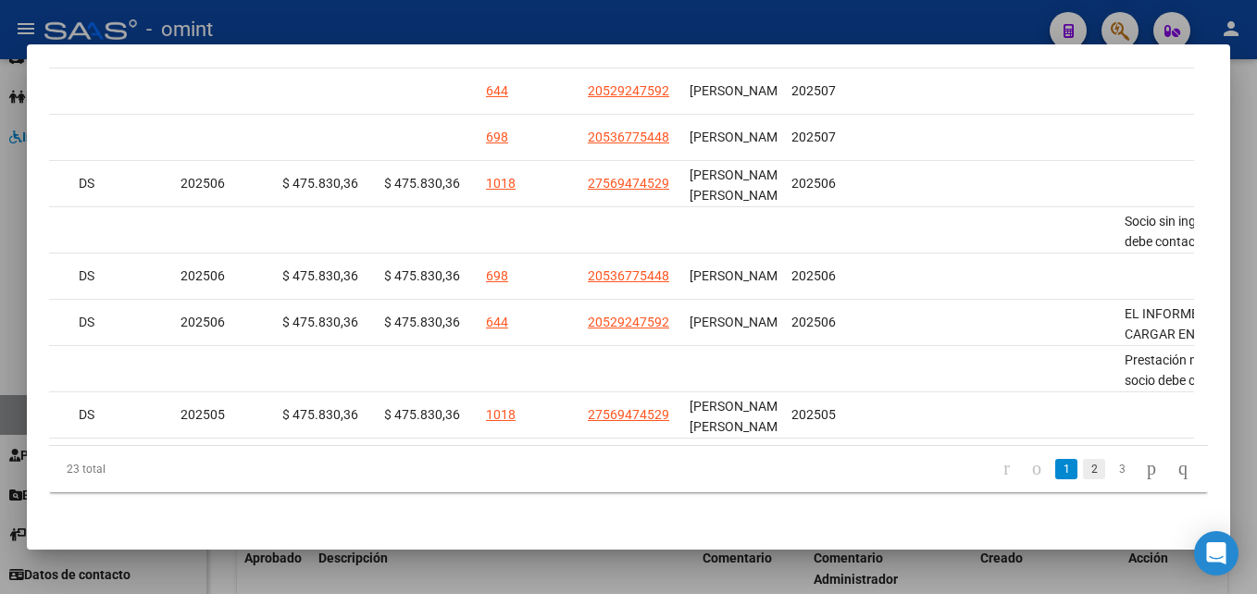
click at [1083, 462] on link "2" at bounding box center [1094, 469] width 22 height 20
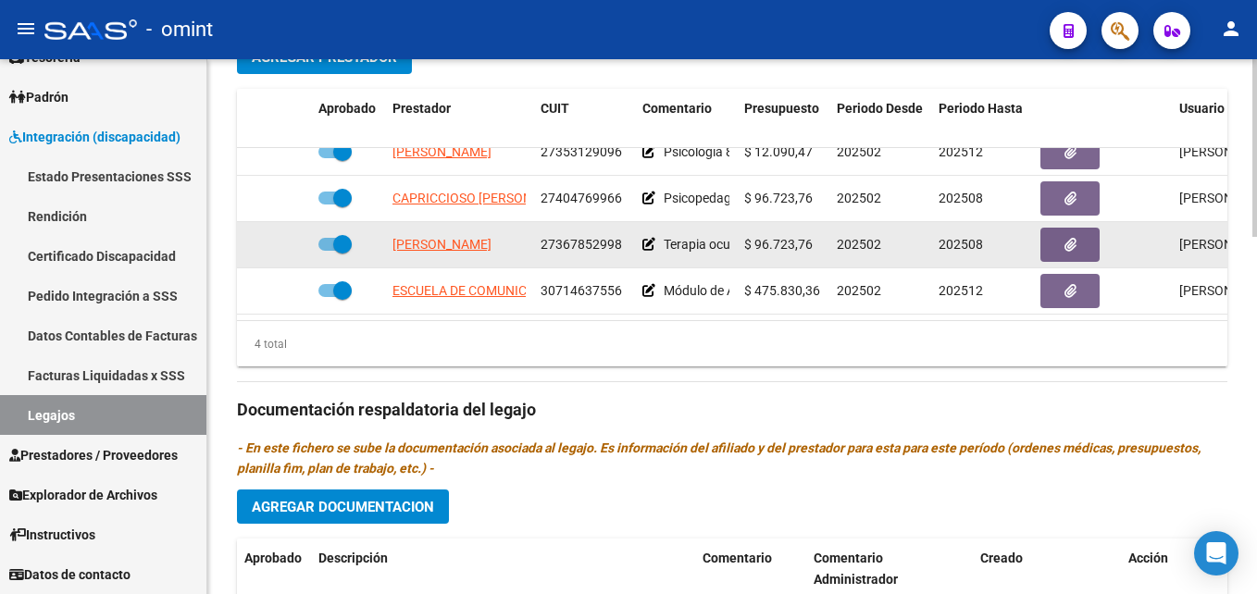
scroll to position [0, 0]
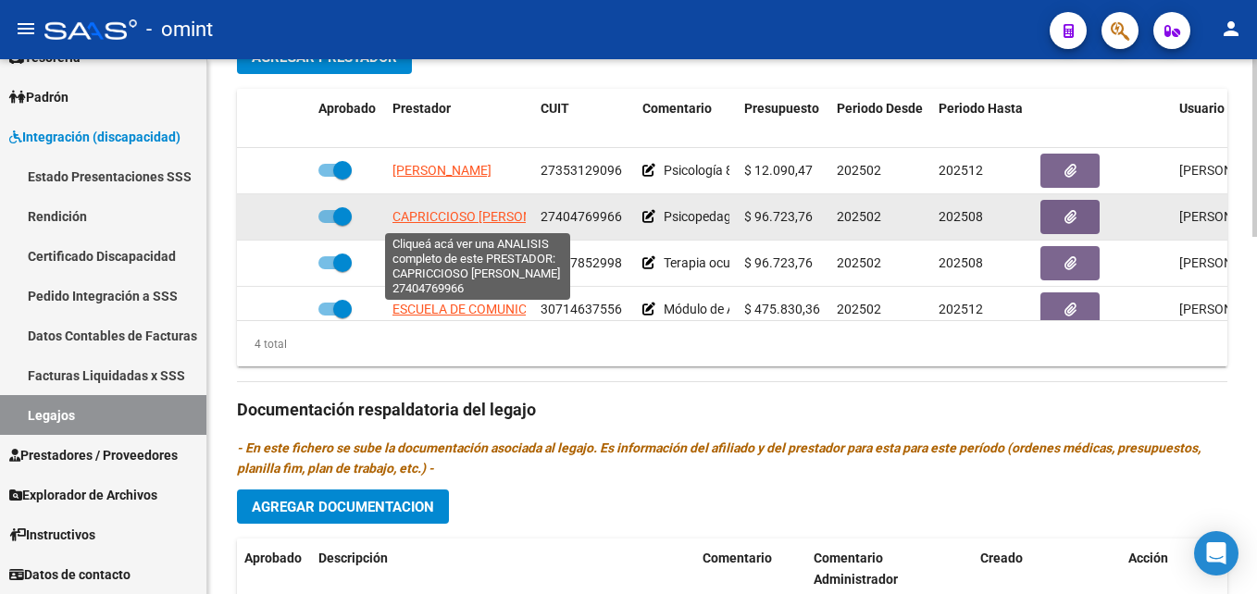
click at [440, 217] on span "CAPRICCIOSO [PERSON_NAME]" at bounding box center [484, 216] width 185 height 15
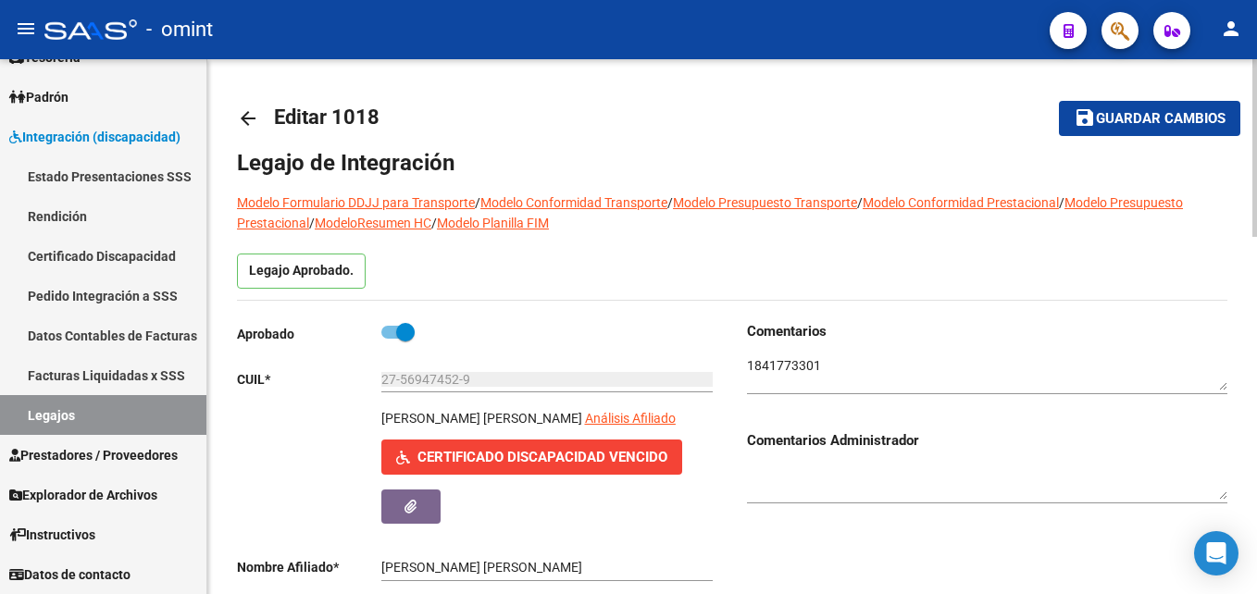
click at [759, 371] on textarea at bounding box center [987, 373] width 480 height 35
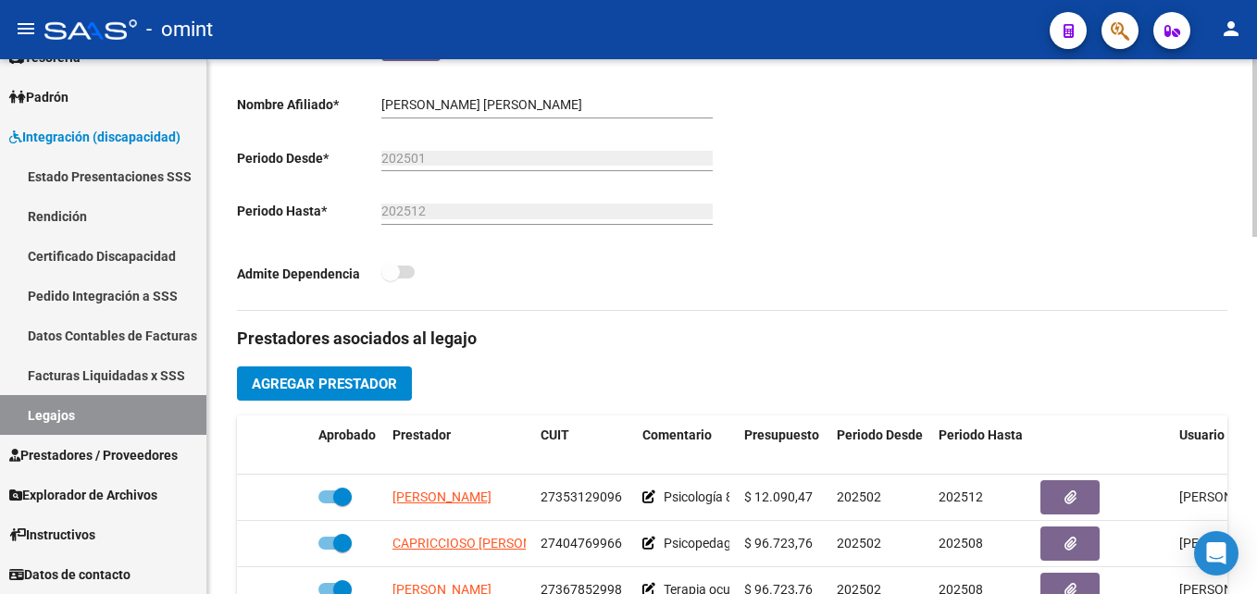
scroll to position [648, 0]
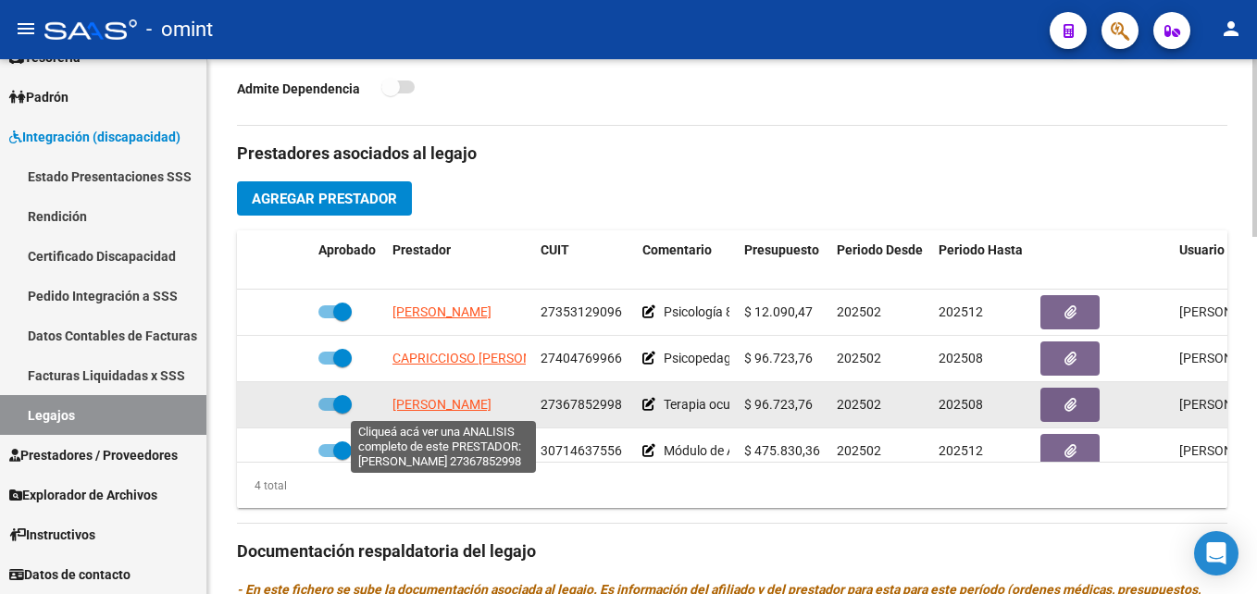
click at [467, 402] on span "[PERSON_NAME]" at bounding box center [441, 404] width 99 height 15
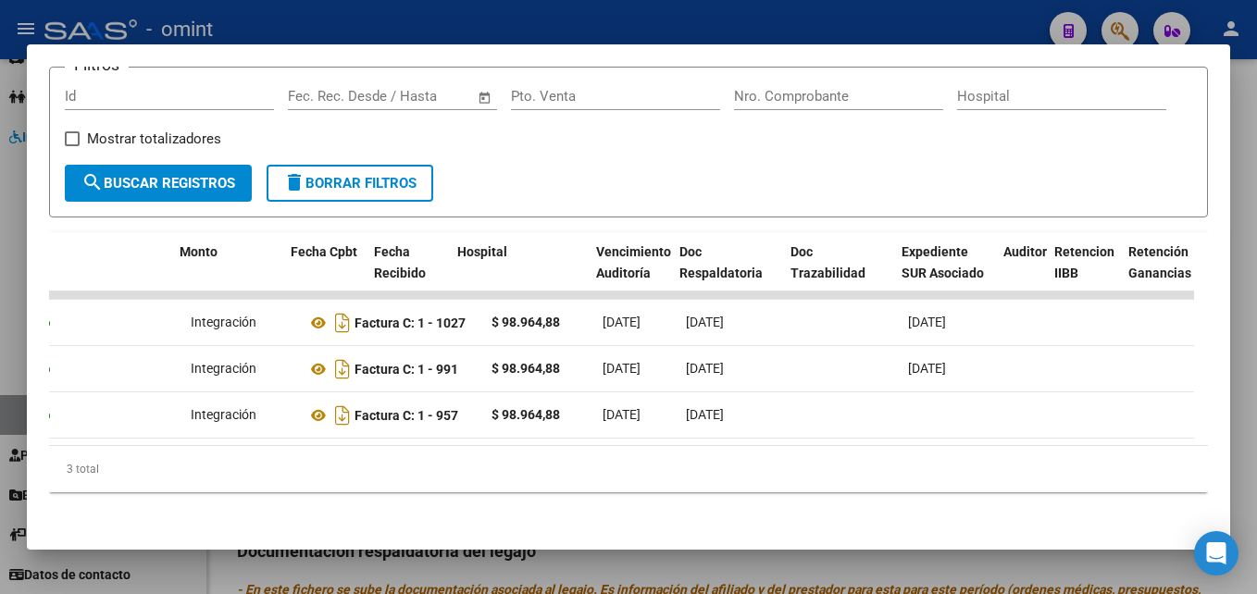
scroll to position [0, 161]
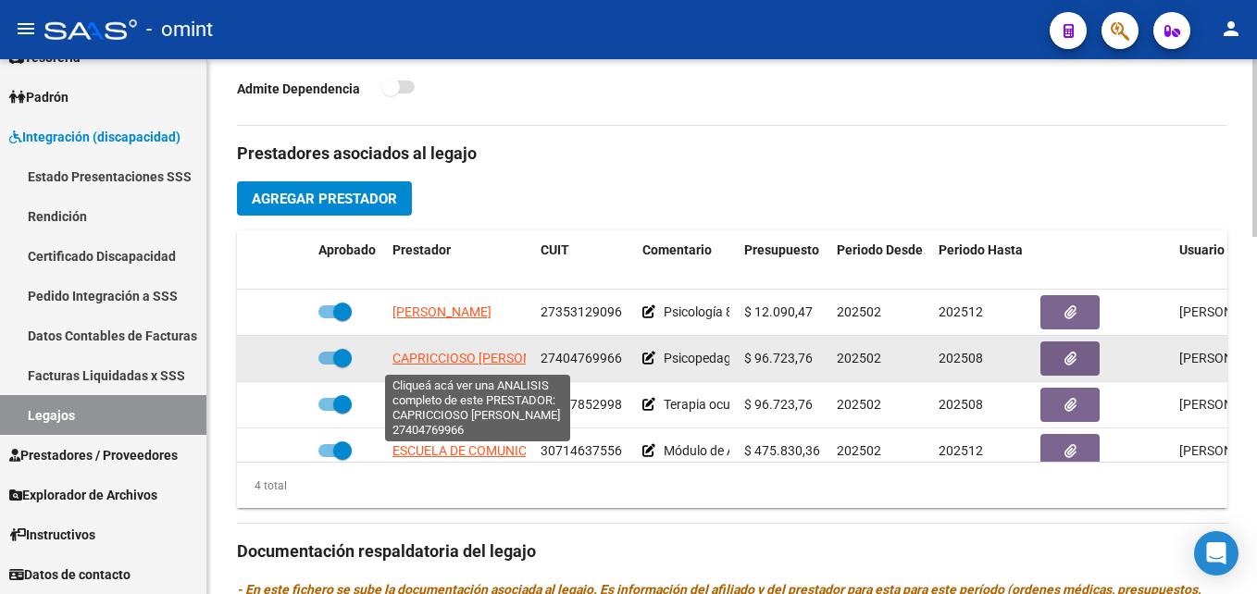
click at [476, 359] on span "CAPRICCIOSO [PERSON_NAME]" at bounding box center [484, 358] width 185 height 15
type textarea "27404769966"
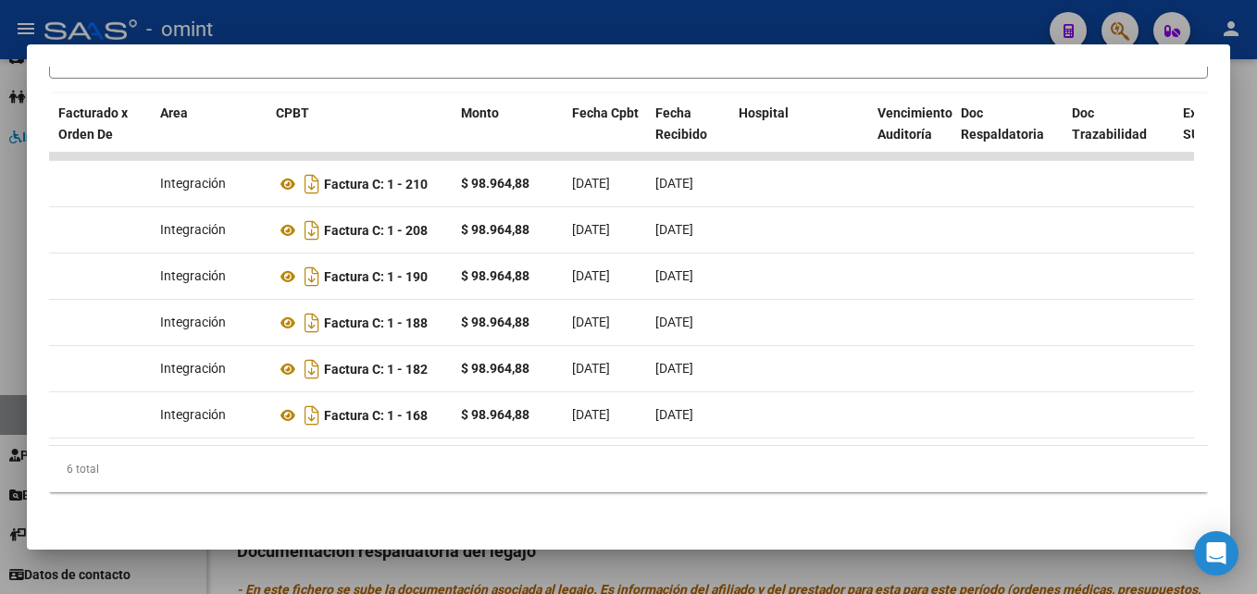
scroll to position [0, 0]
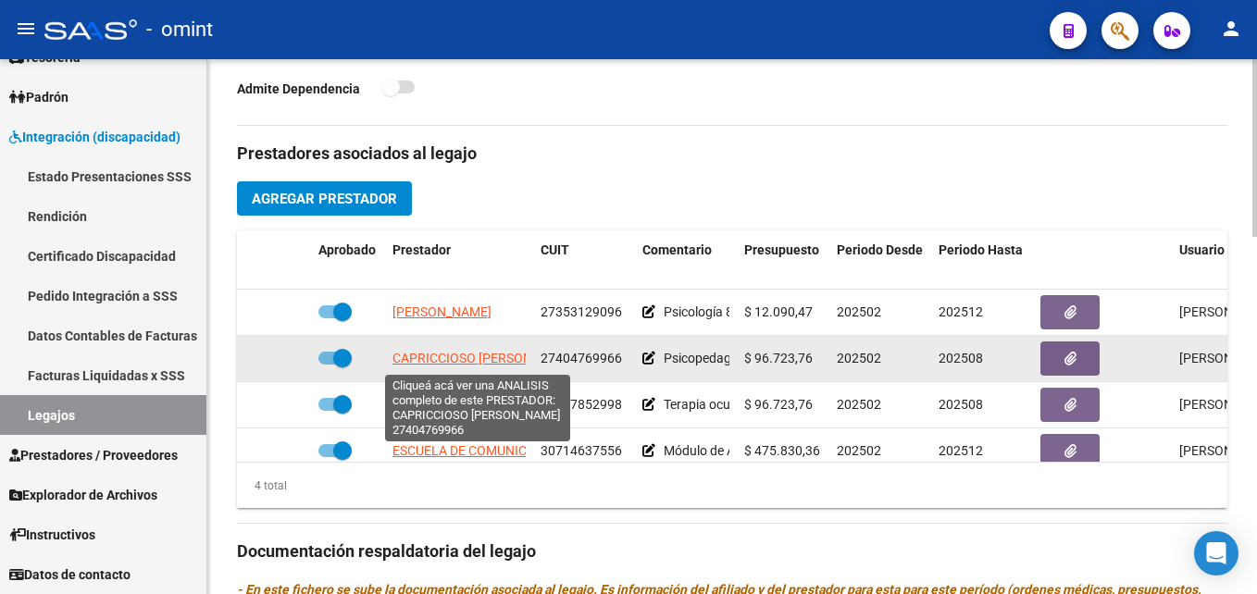
click at [458, 358] on span "CAPRICCIOSO [PERSON_NAME]" at bounding box center [484, 358] width 185 height 15
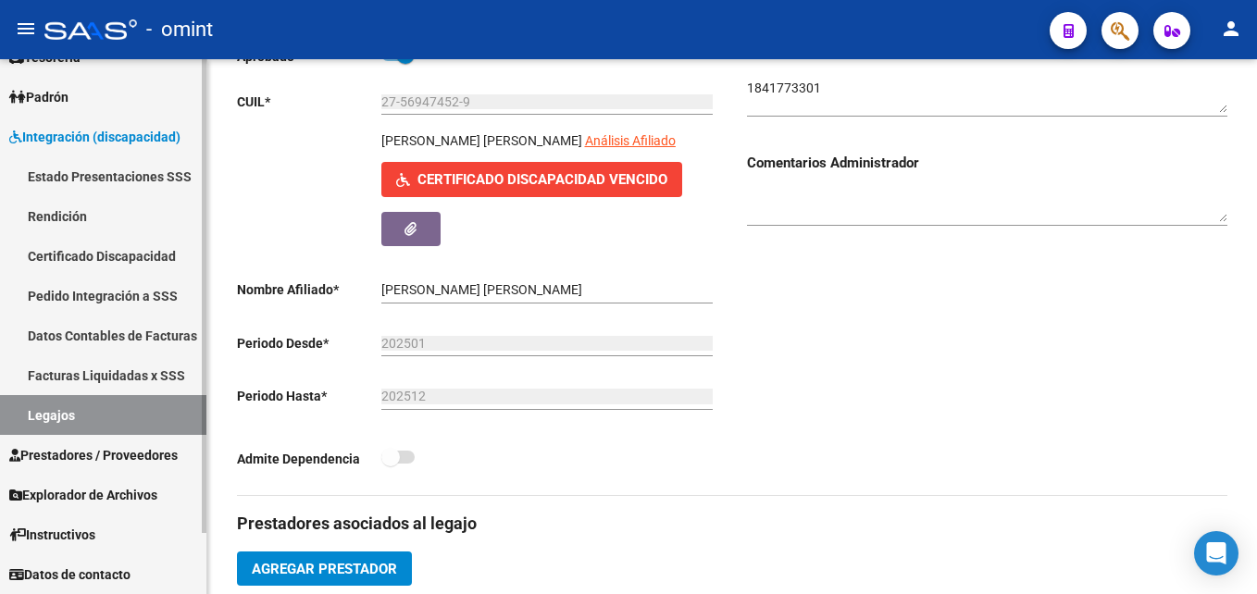
click at [134, 412] on link "Legajos" at bounding box center [103, 415] width 206 height 40
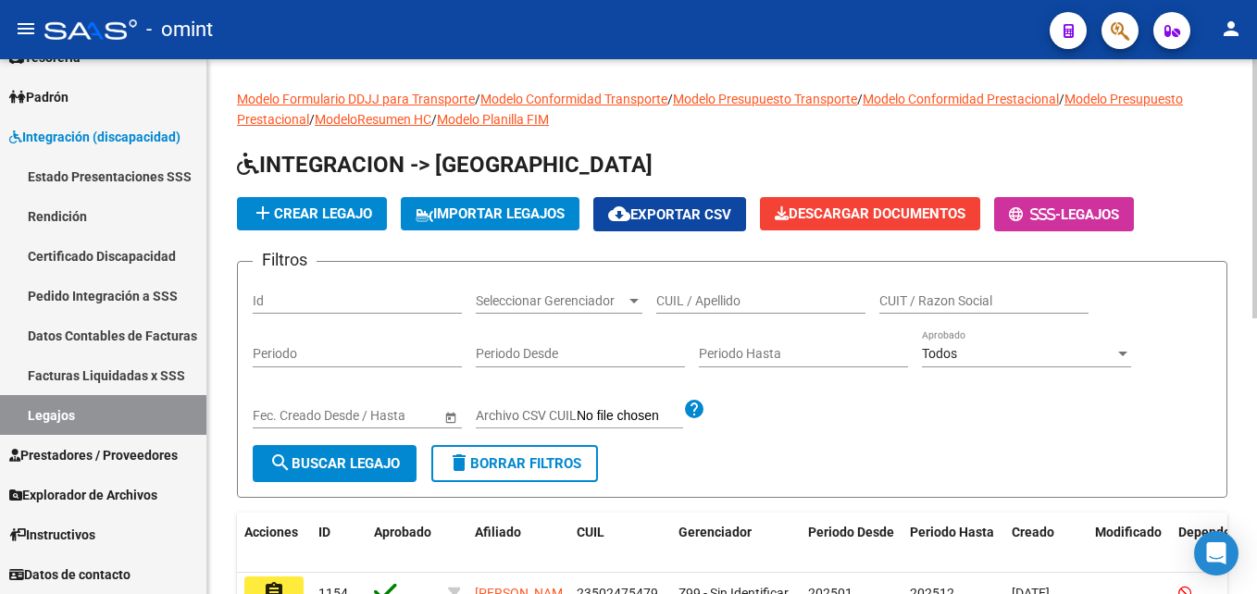
click at [710, 296] on input "CUIL / Apellido" at bounding box center [760, 301] width 209 height 16
drag, startPoint x: 728, startPoint y: 311, endPoint x: 650, endPoint y: 302, distance: 79.2
click at [650, 302] on div "Filtros Id Seleccionar Gerenciador Seleccionar Gerenciador [PERSON_NAME] CUIL /…" at bounding box center [732, 361] width 959 height 168
drag, startPoint x: 650, startPoint y: 302, endPoint x: 703, endPoint y: 299, distance: 53.7
click at [703, 299] on input "[PERSON_NAME]" at bounding box center [760, 301] width 209 height 16
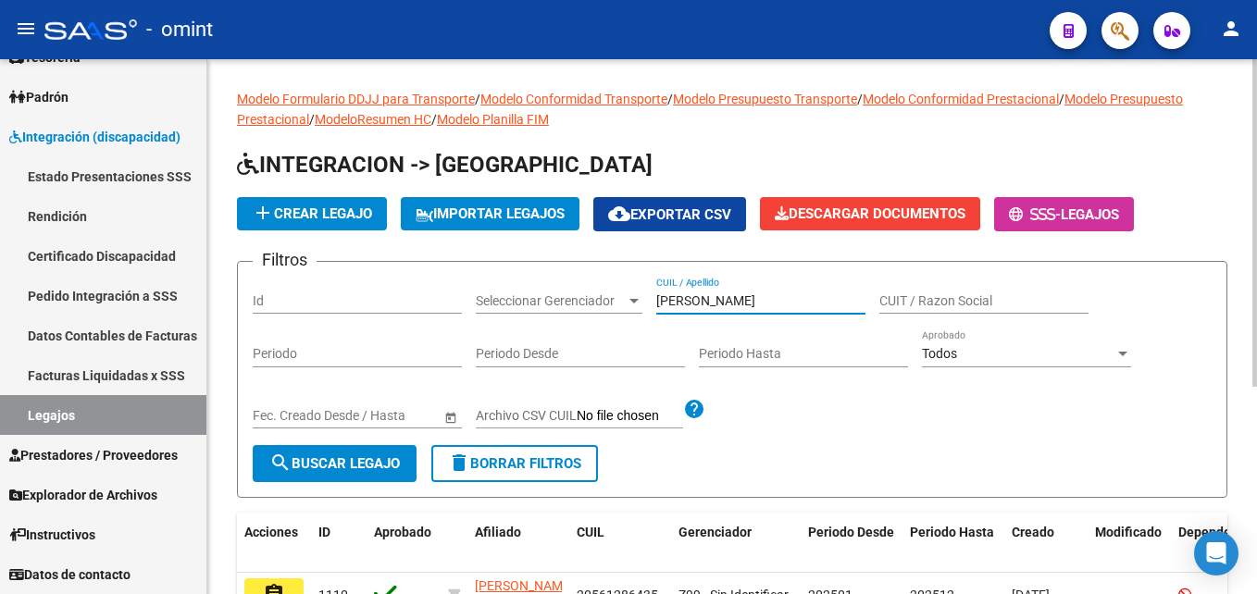
click at [703, 299] on input "[PERSON_NAME]" at bounding box center [760, 301] width 209 height 16
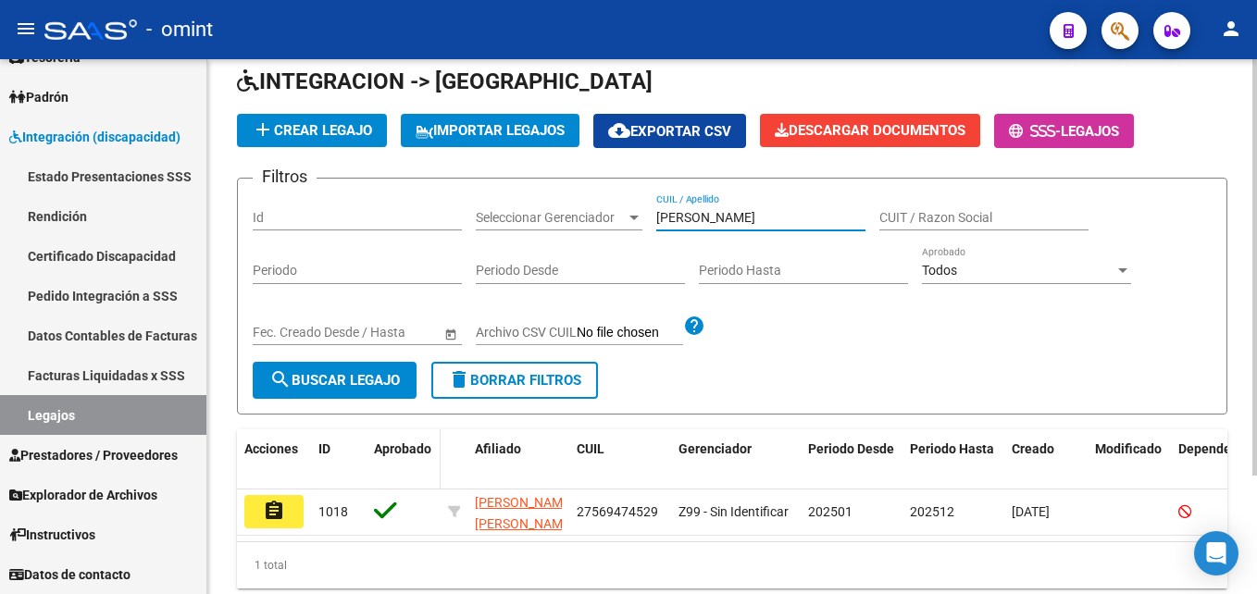
scroll to position [153, 0]
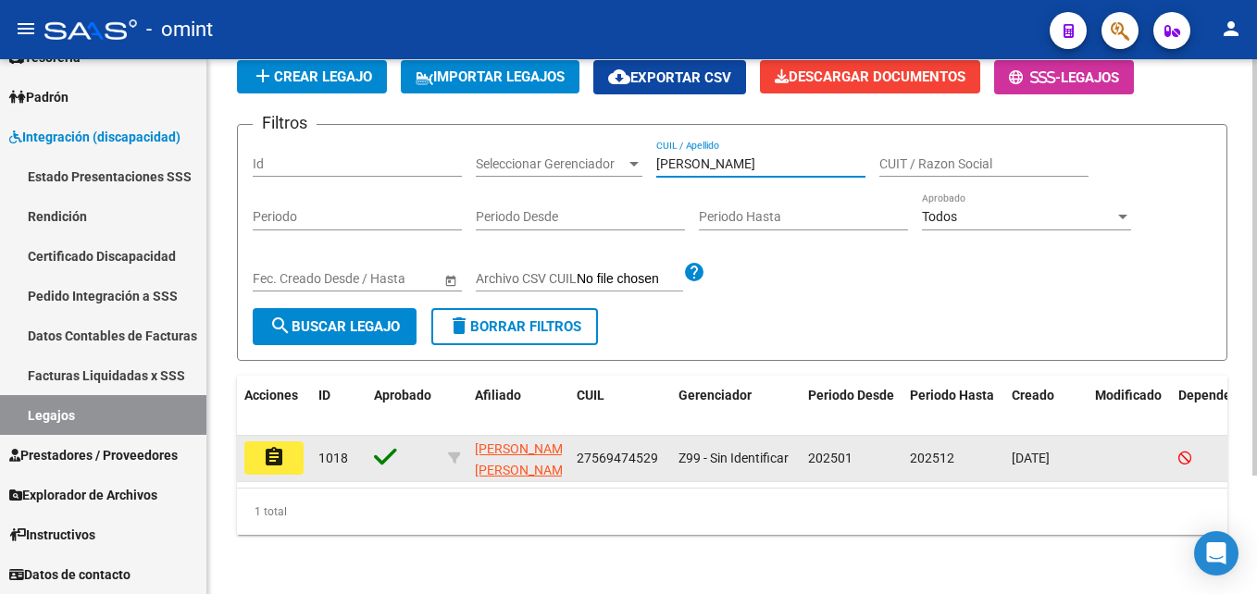
type input "[PERSON_NAME]"
click at [287, 445] on button "assignment" at bounding box center [273, 457] width 59 height 33
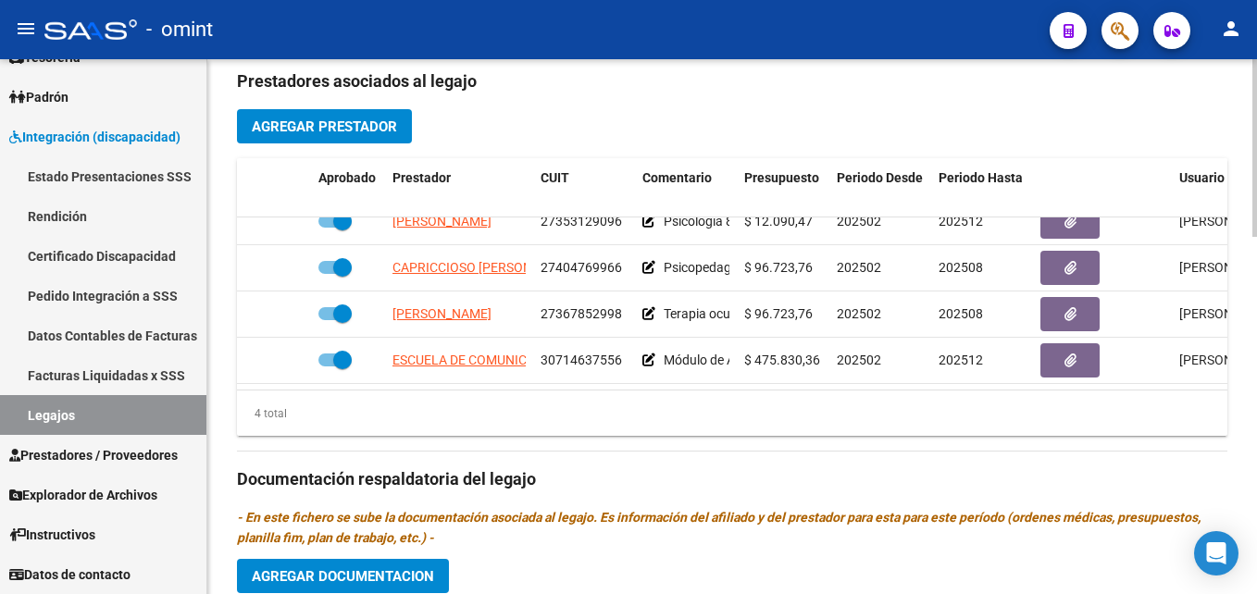
scroll to position [740, 0]
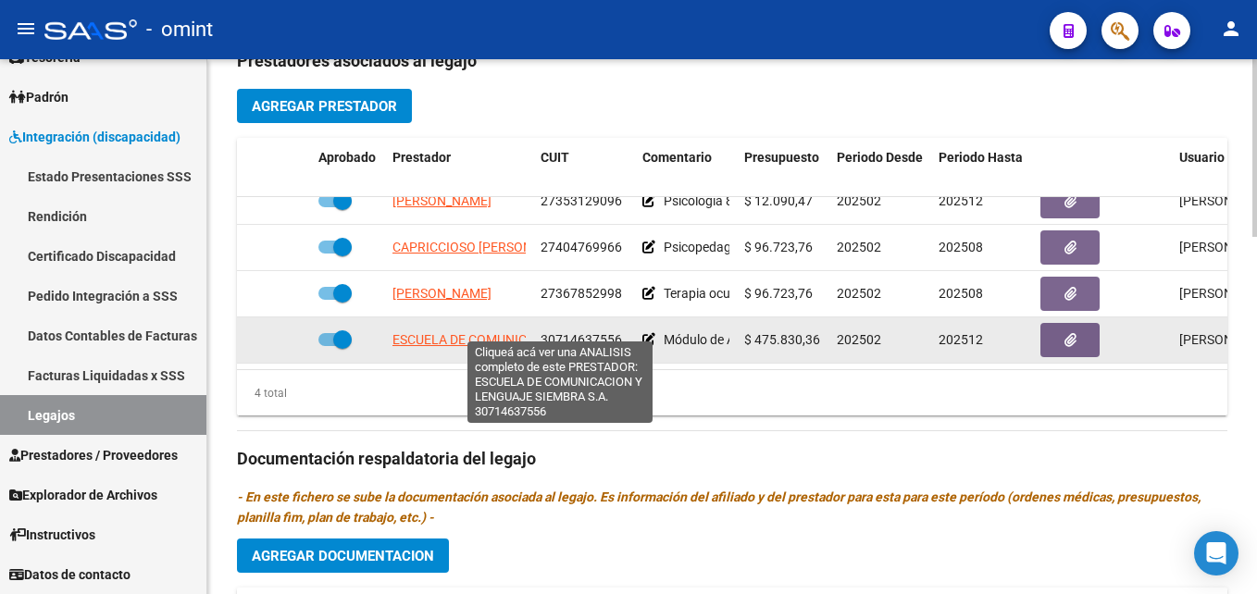
click at [461, 332] on span "ESCUELA DE COMUNICACION Y LENGUAJE SIEMBRA S.A." at bounding box center [559, 339] width 334 height 15
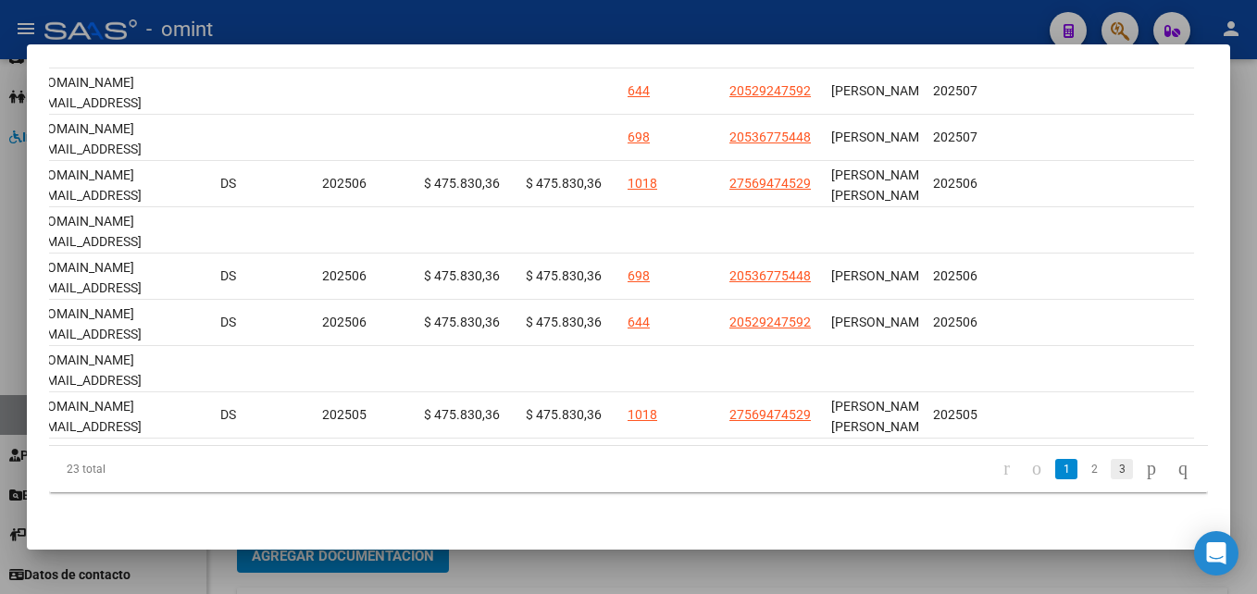
scroll to position [0, 2416]
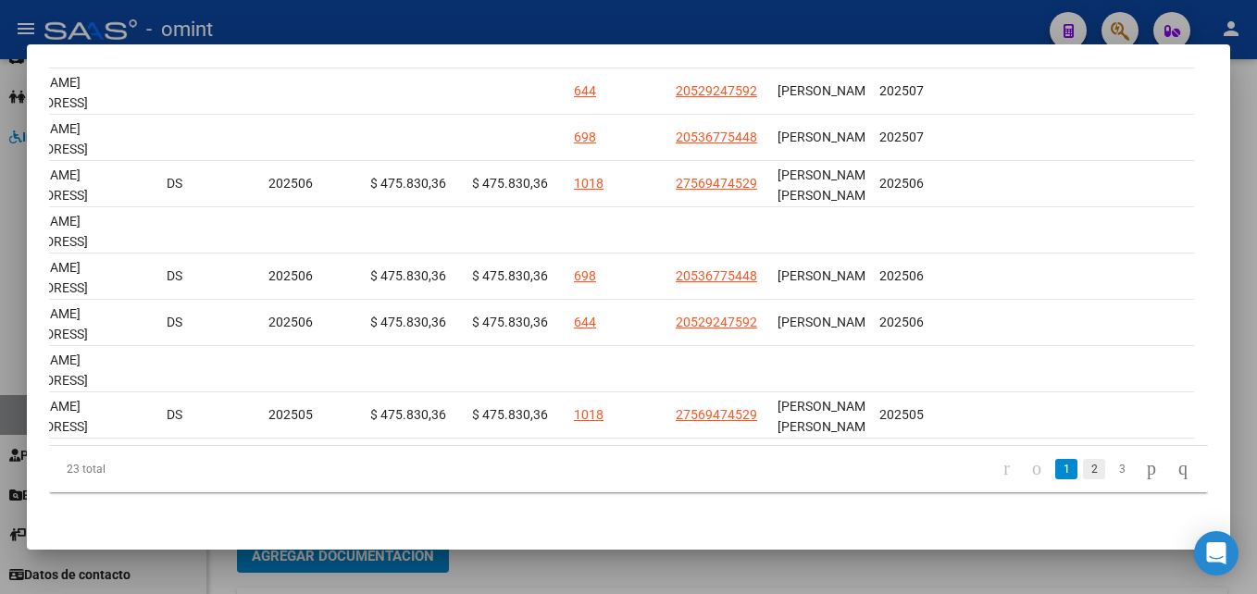
click at [1083, 472] on link "2" at bounding box center [1094, 469] width 22 height 20
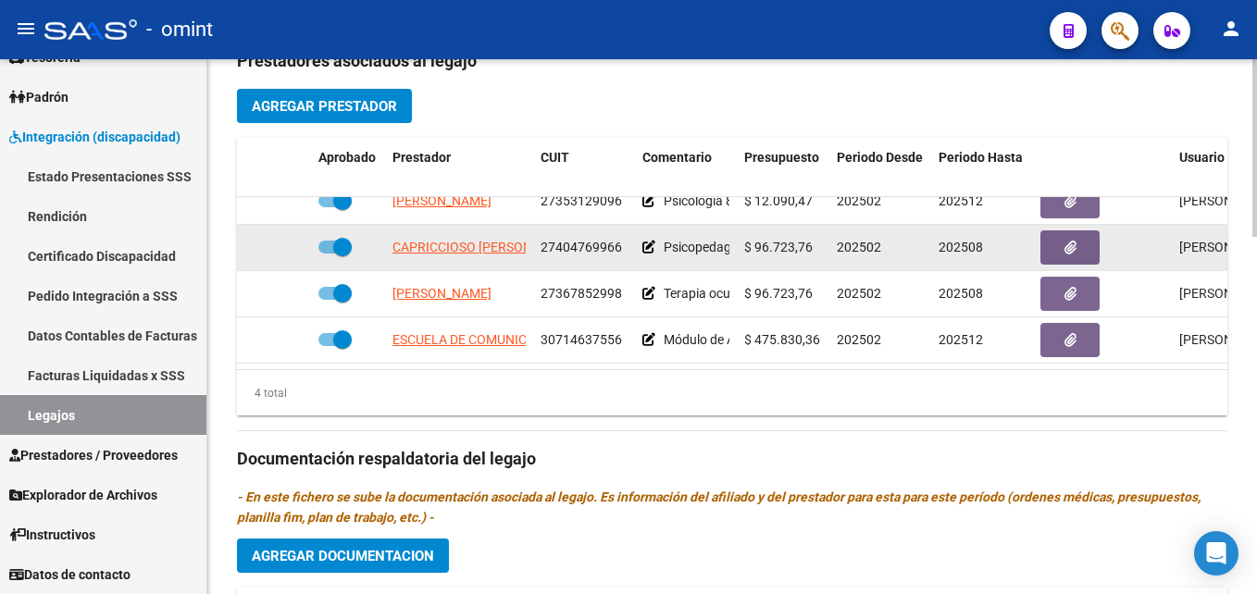
scroll to position [0, 0]
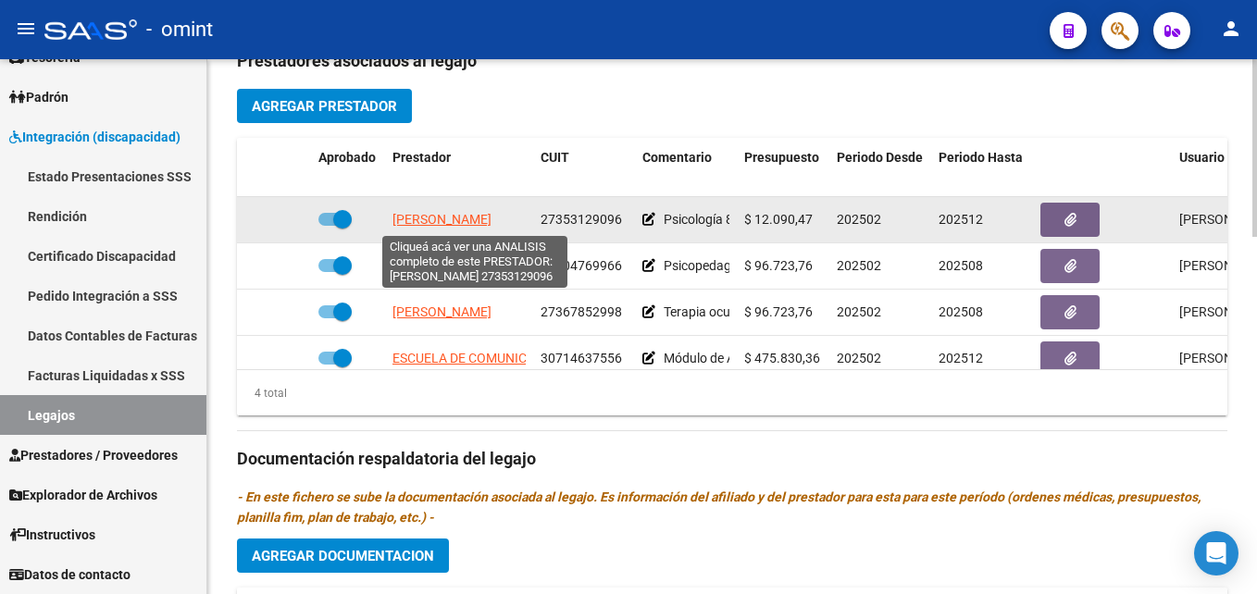
click at [489, 218] on span "[PERSON_NAME]" at bounding box center [441, 219] width 99 height 15
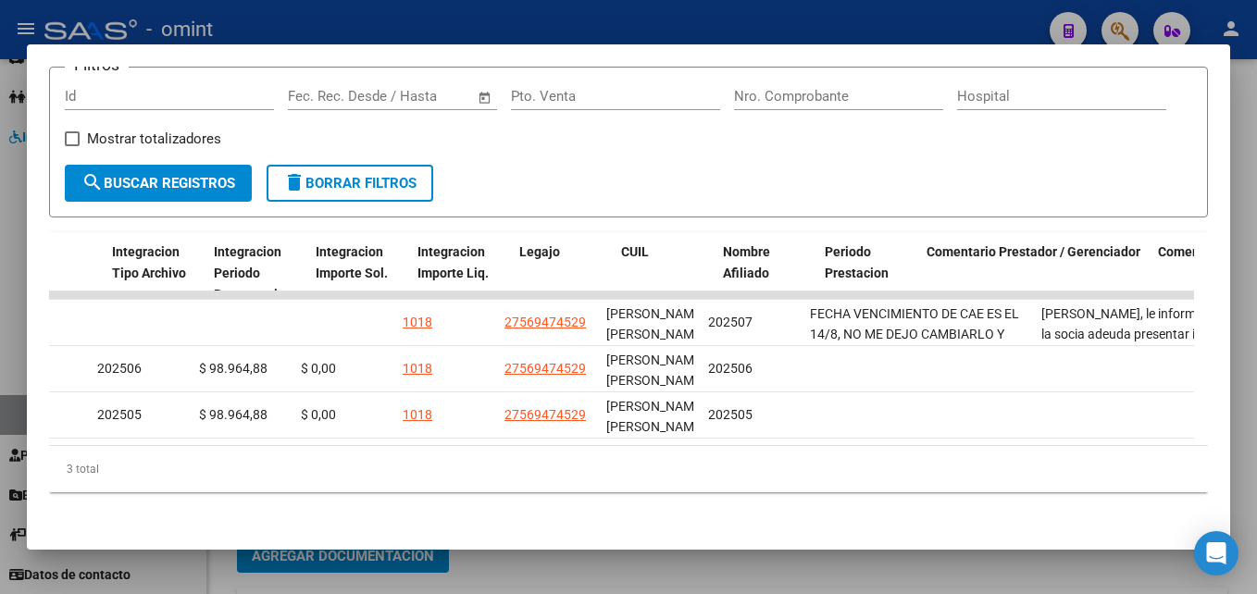
scroll to position [0, 2605]
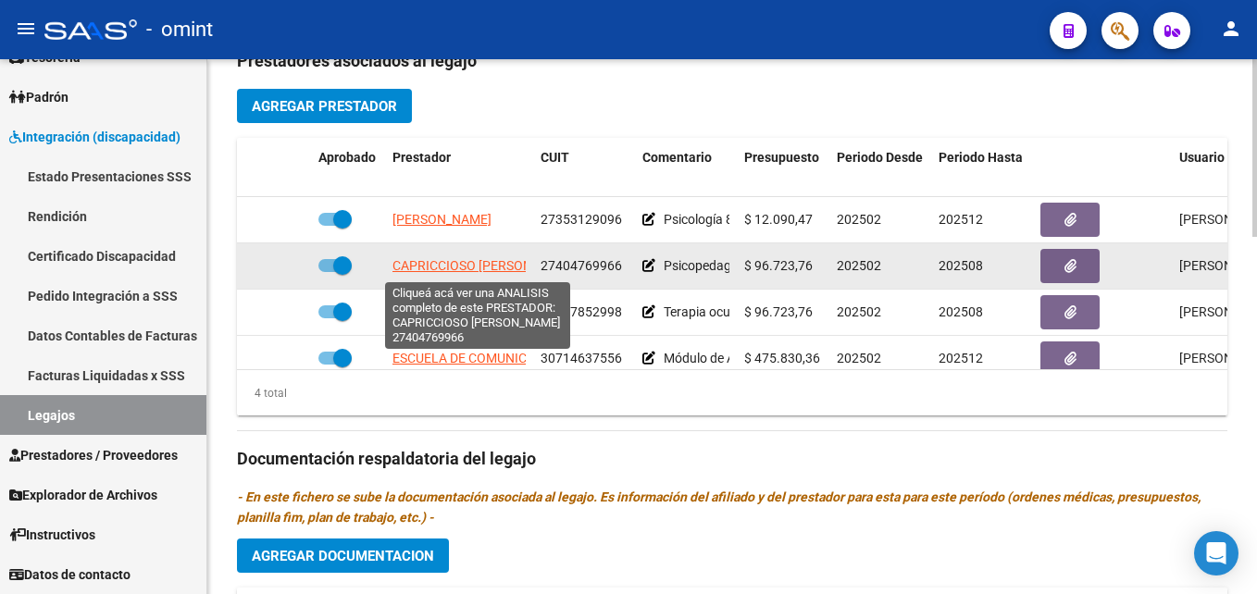
click at [465, 271] on span "CAPRICCIOSO [PERSON_NAME]" at bounding box center [484, 265] width 185 height 15
type textarea "27404769966"
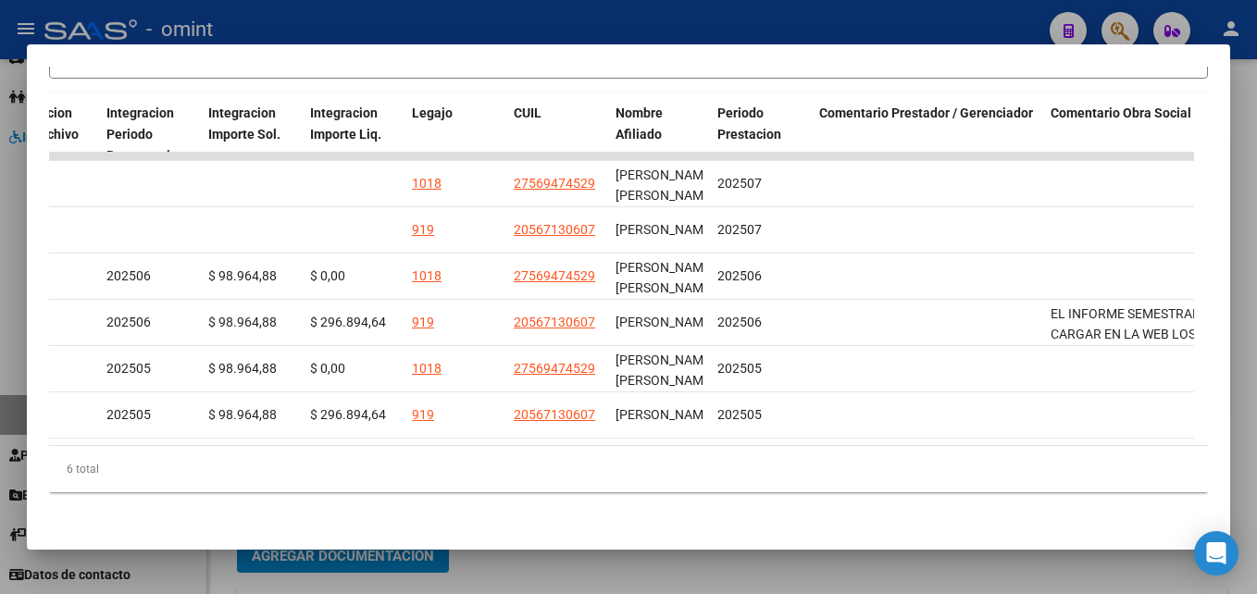
scroll to position [0, 2591]
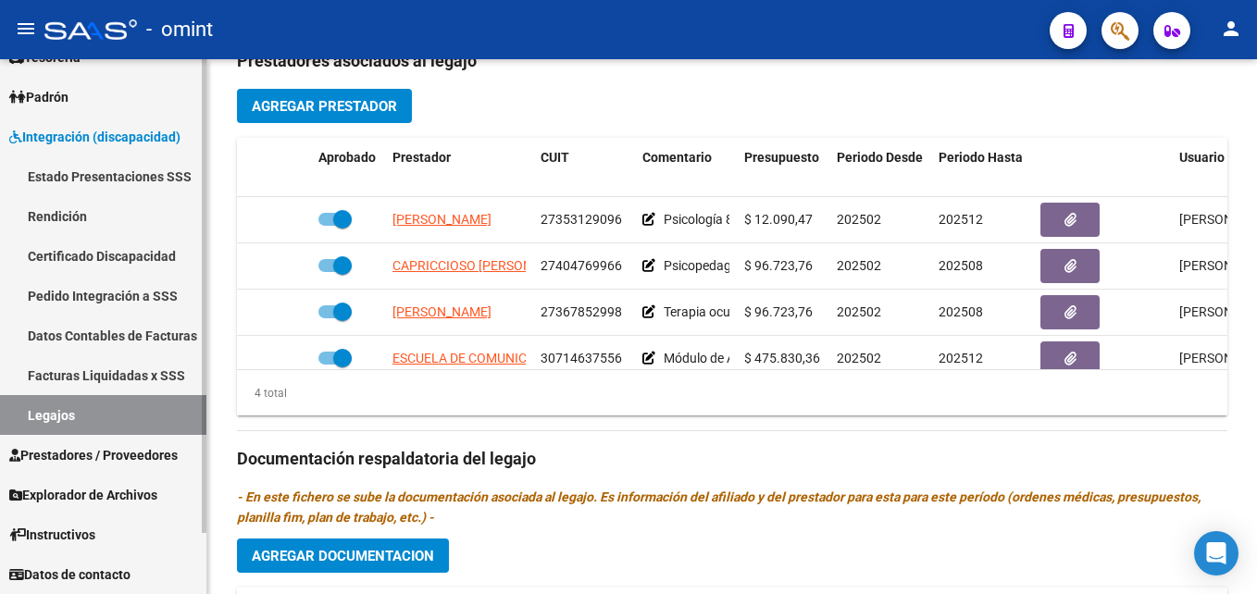
click at [78, 423] on link "Legajos" at bounding box center [103, 415] width 206 height 40
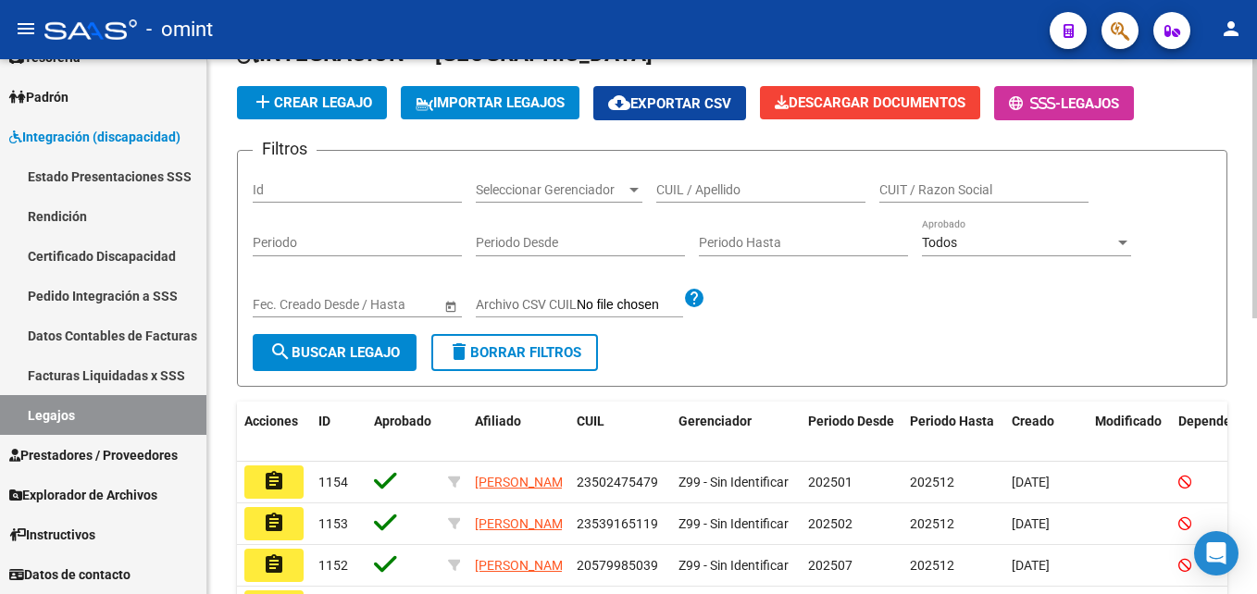
scroll to position [106, 0]
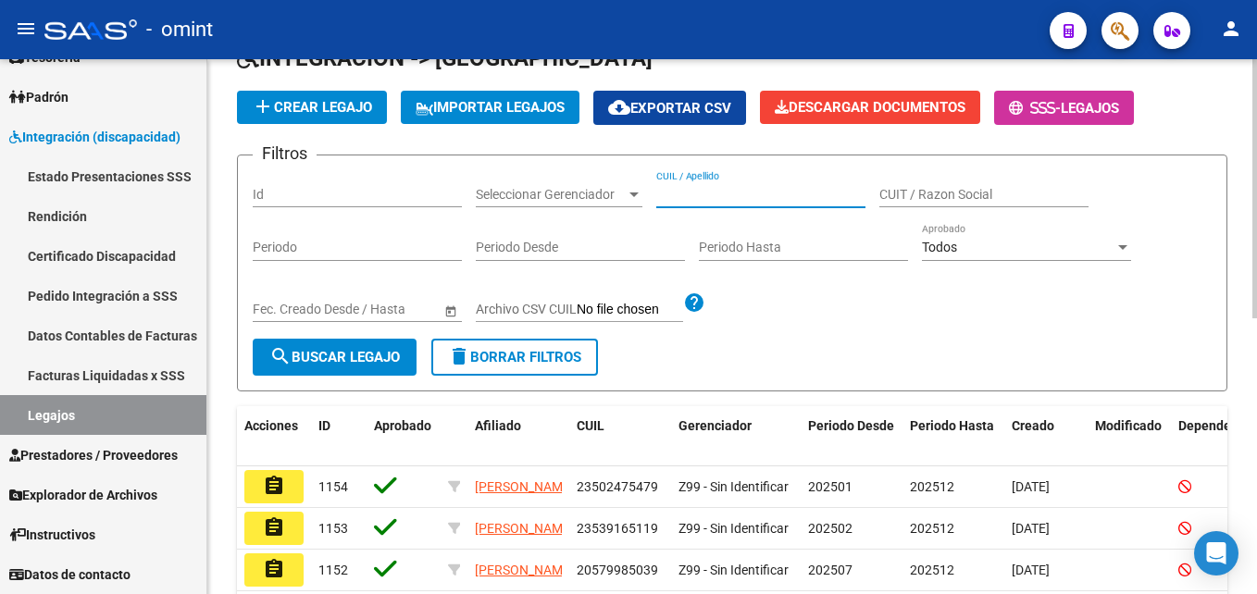
click at [720, 198] on input "CUIL / Apellido" at bounding box center [760, 195] width 209 height 16
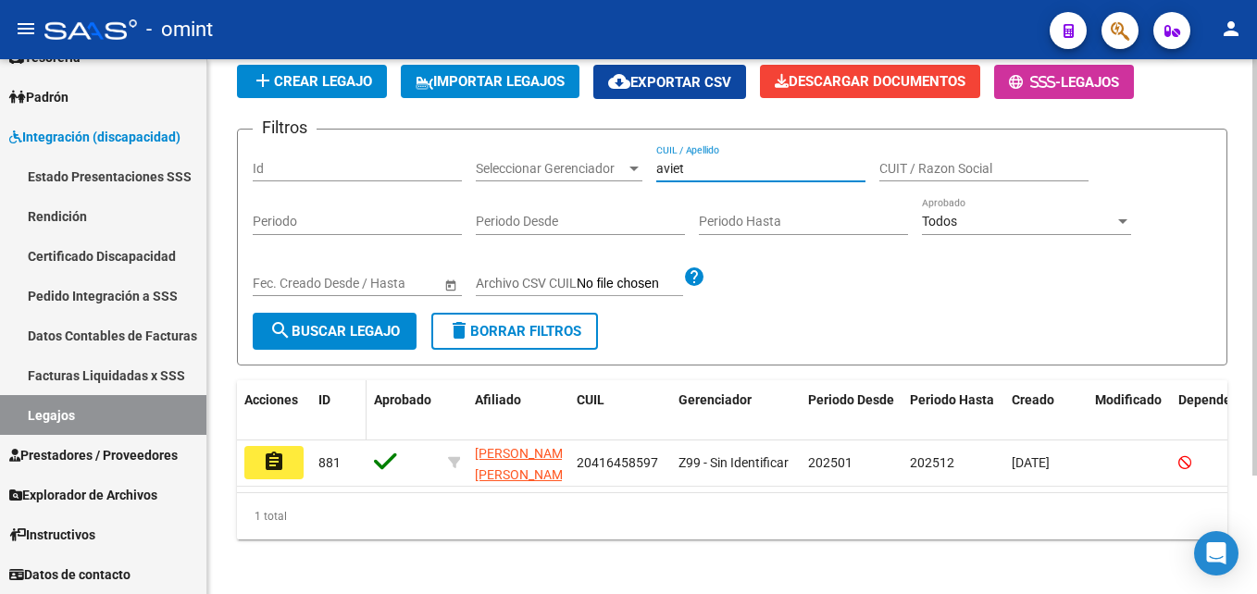
scroll to position [153, 0]
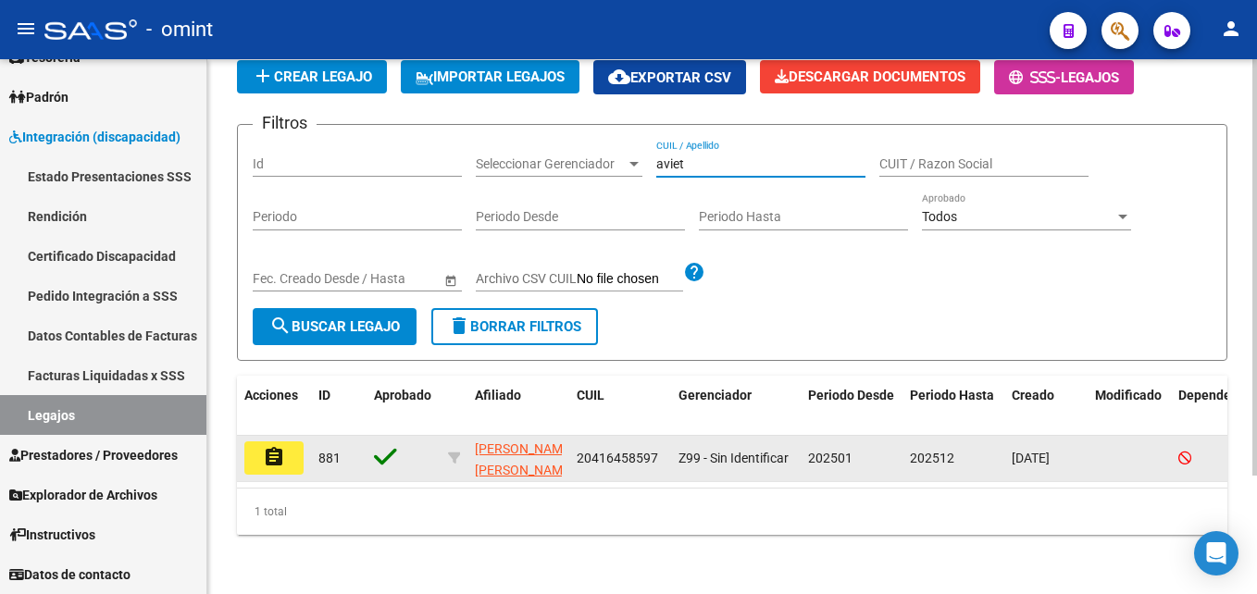
type input "aviet"
click at [276, 446] on mat-icon "assignment" at bounding box center [274, 457] width 22 height 22
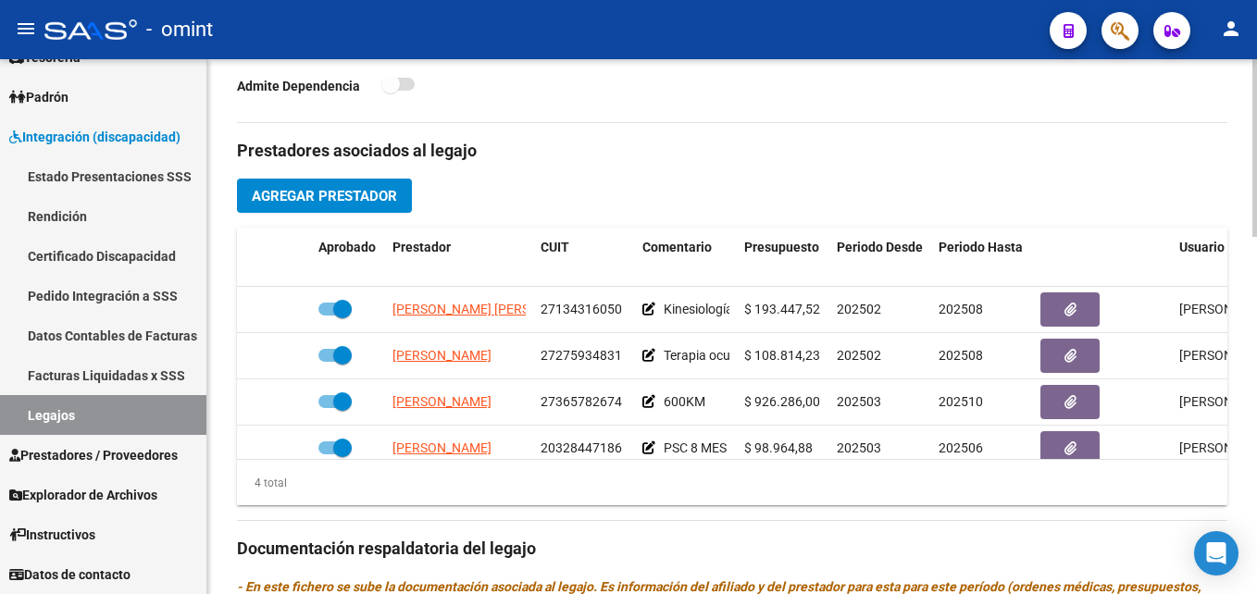
scroll to position [833, 0]
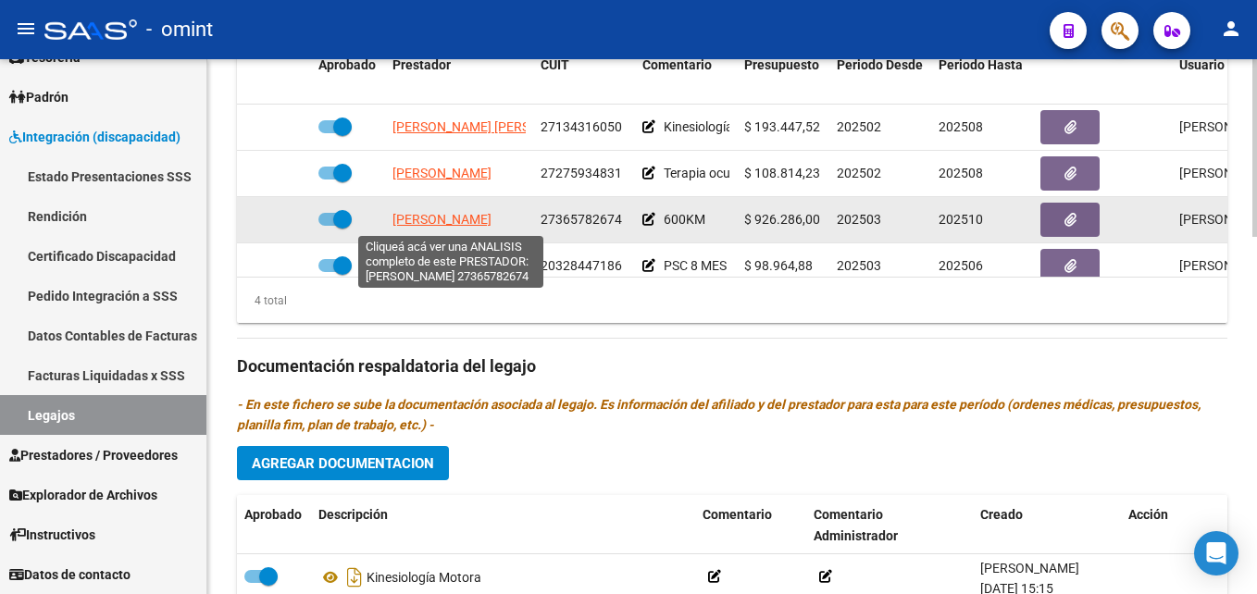
click at [486, 219] on span "[PERSON_NAME]" at bounding box center [441, 219] width 99 height 15
type textarea "27365782674"
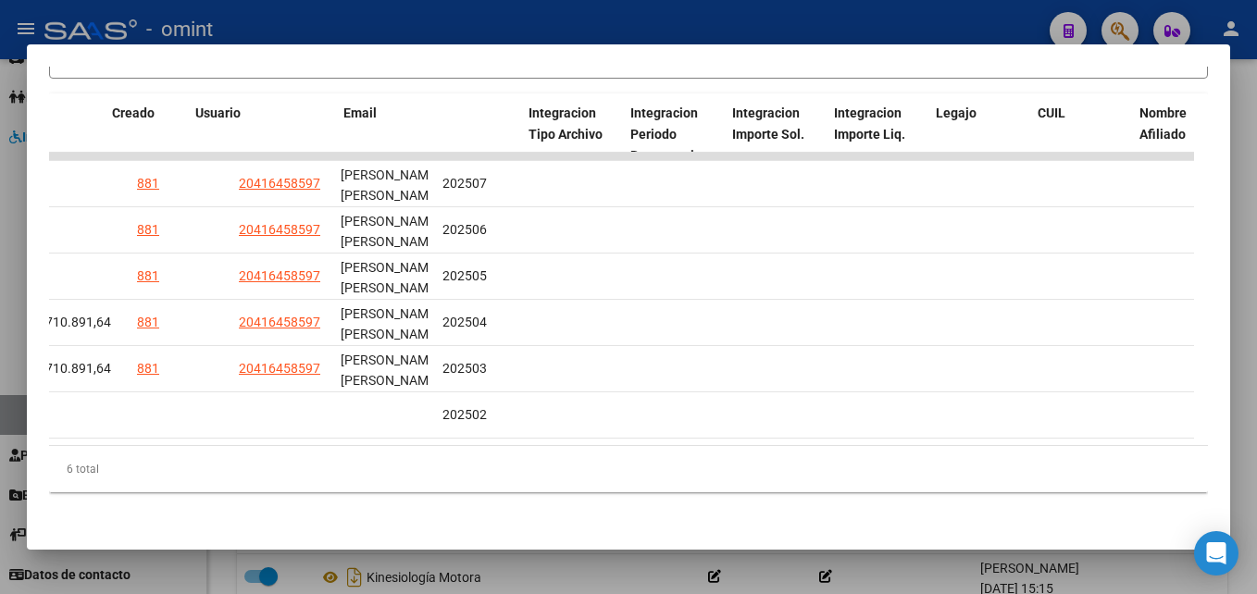
scroll to position [0, 0]
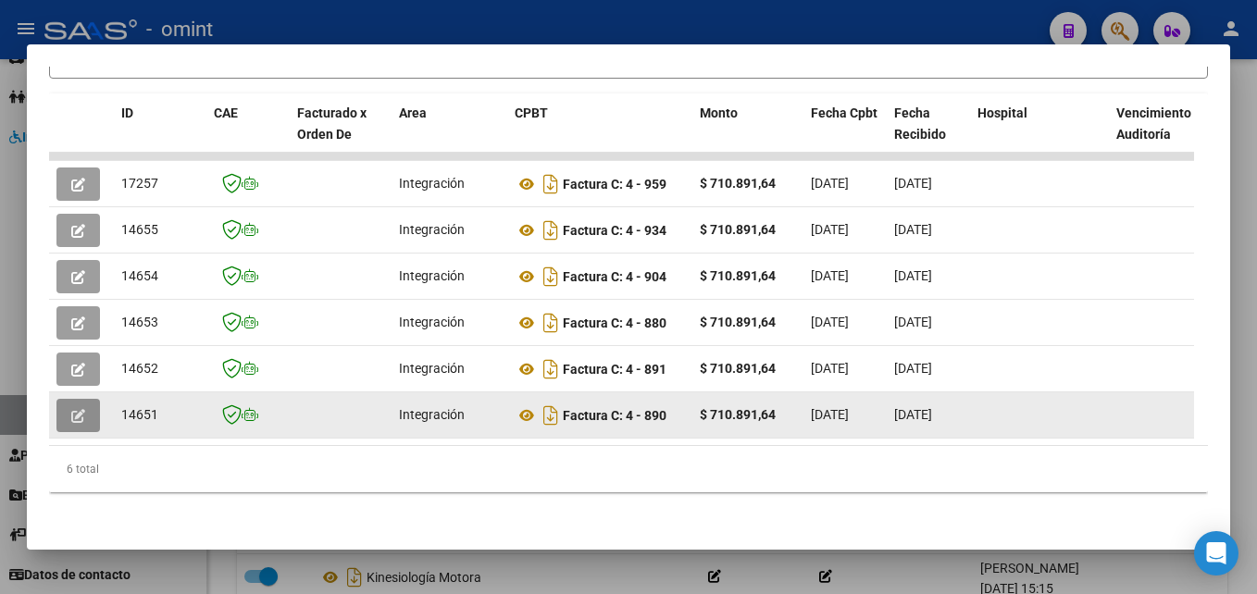
click at [71, 409] on icon "button" at bounding box center [78, 416] width 14 height 14
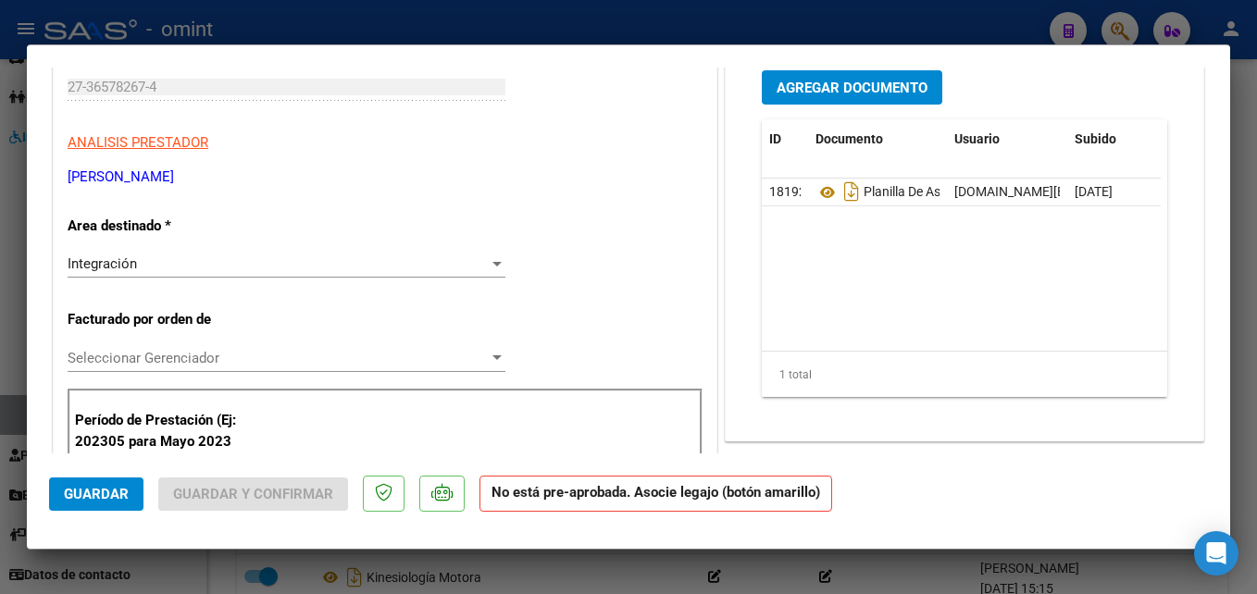
scroll to position [278, 0]
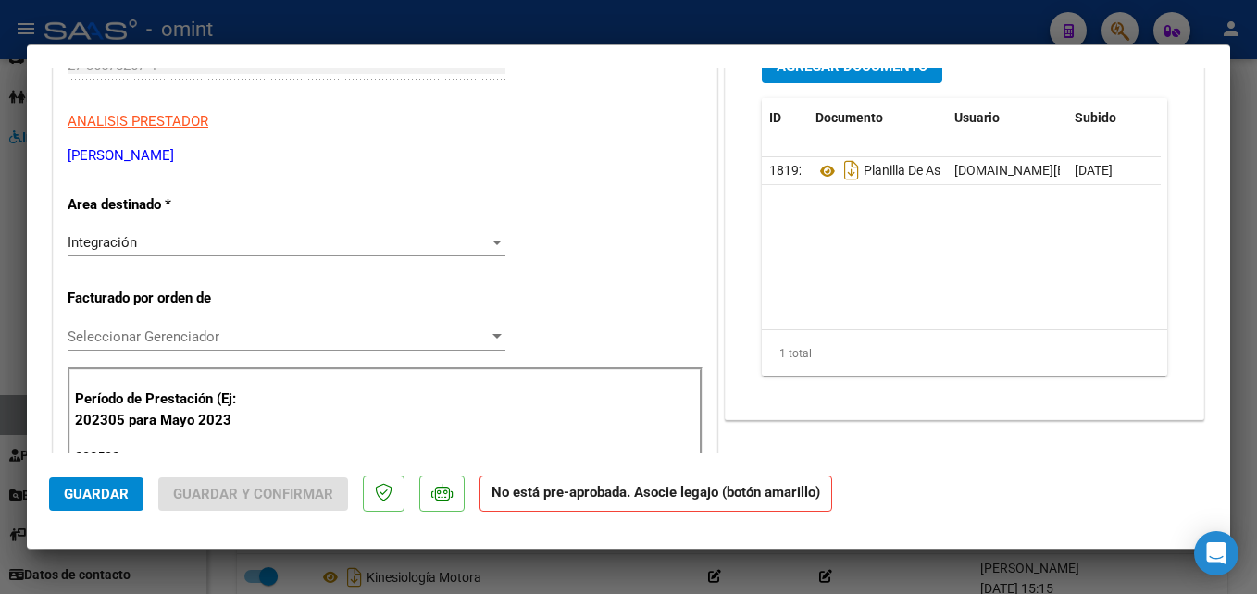
click at [187, 241] on div "Integración" at bounding box center [278, 242] width 421 height 17
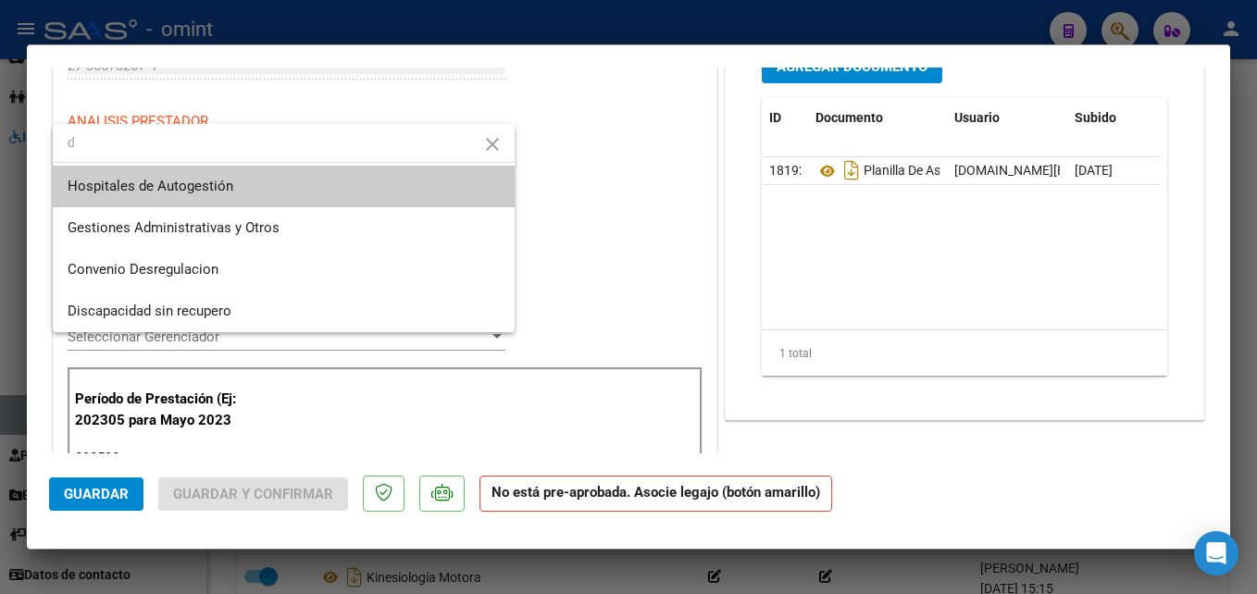
scroll to position [0, 0]
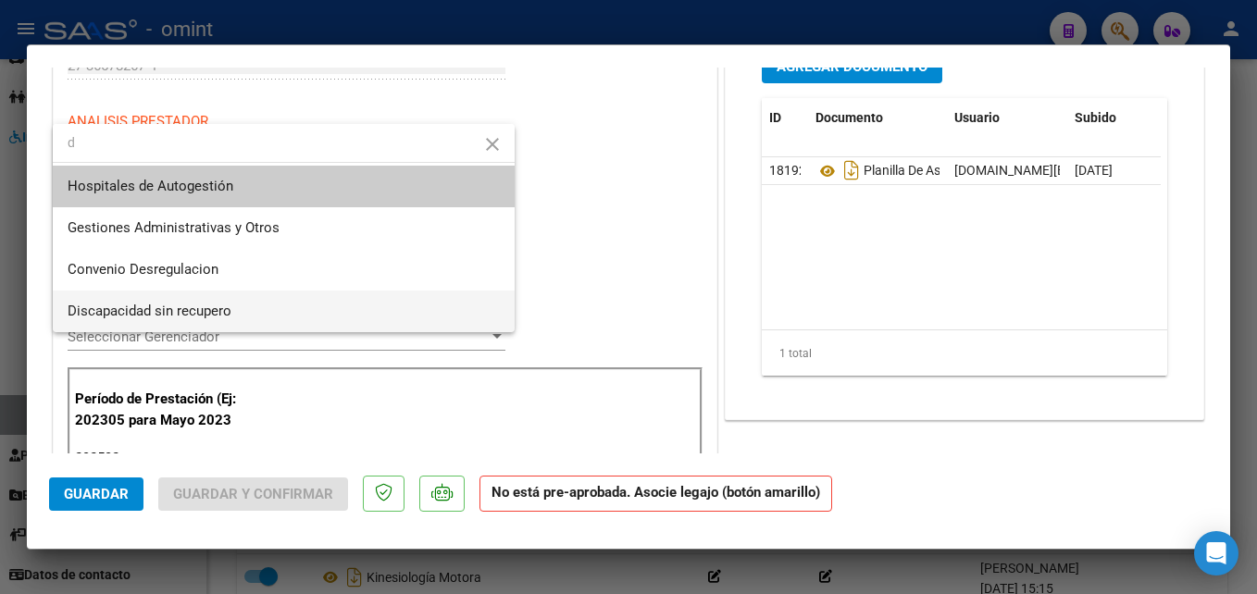
type input "d"
click at [191, 306] on span "Discapacidad sin recupero" at bounding box center [150, 311] width 164 height 17
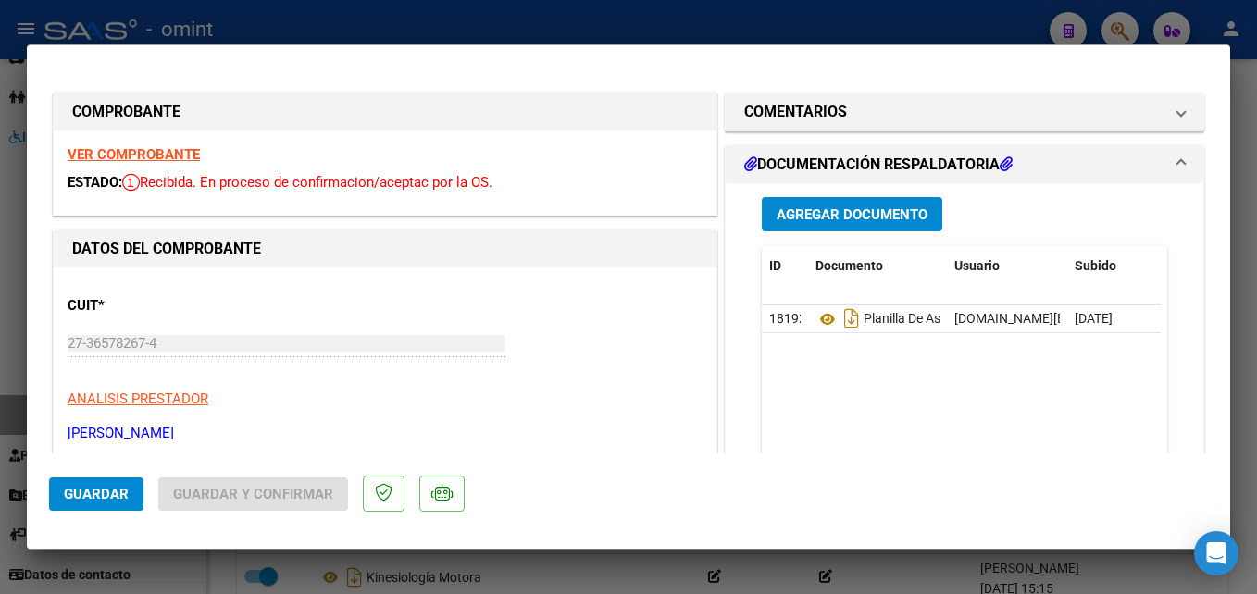
click at [94, 498] on span "Guardar" at bounding box center [96, 494] width 65 height 17
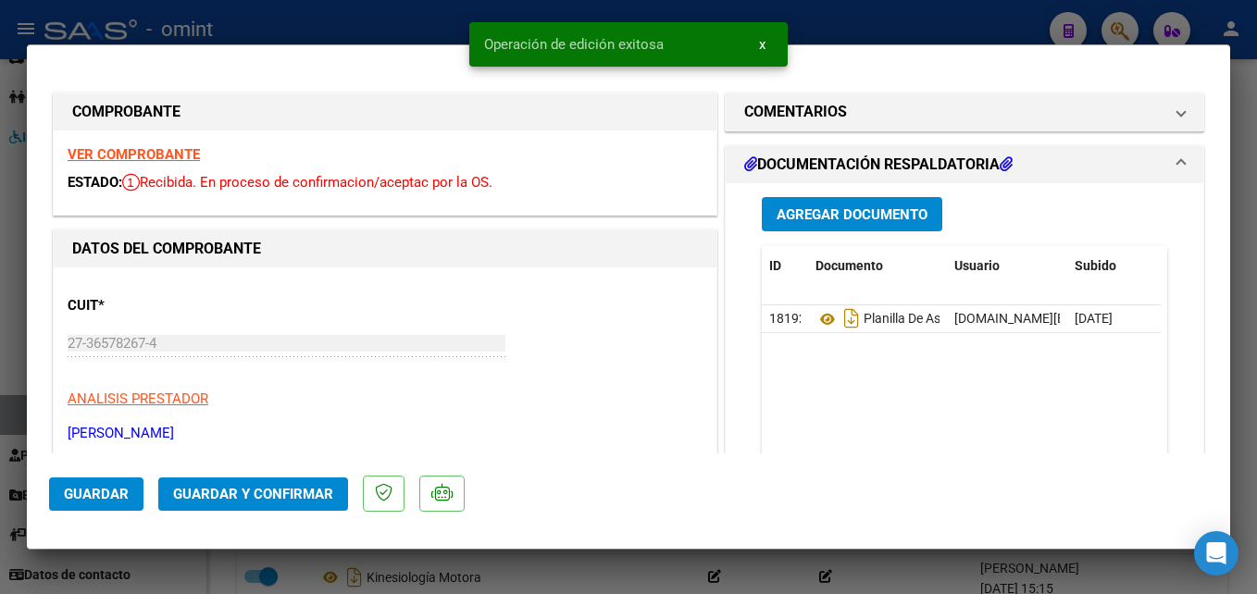
type input "$ 0,00"
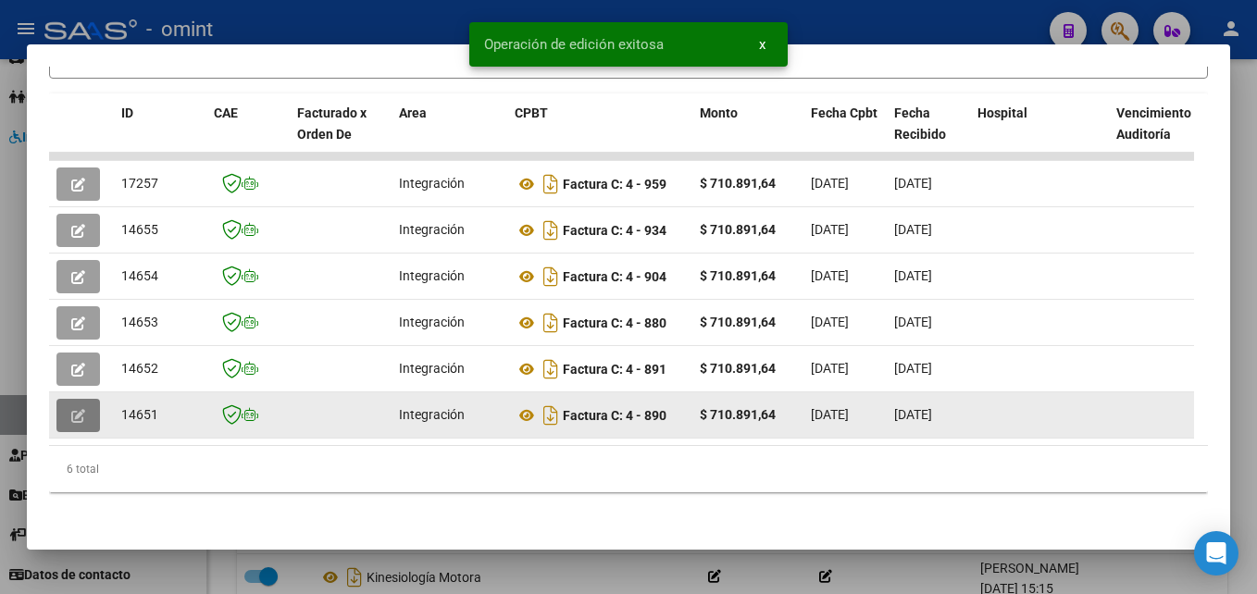
click at [81, 409] on icon "button" at bounding box center [78, 416] width 14 height 14
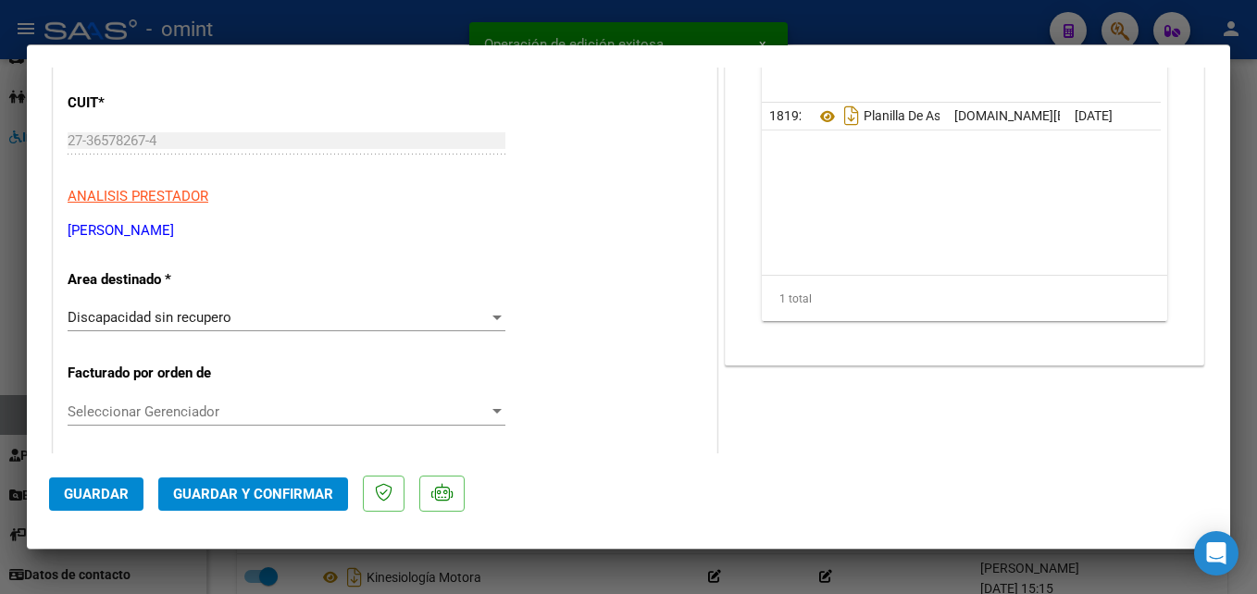
scroll to position [370, 0]
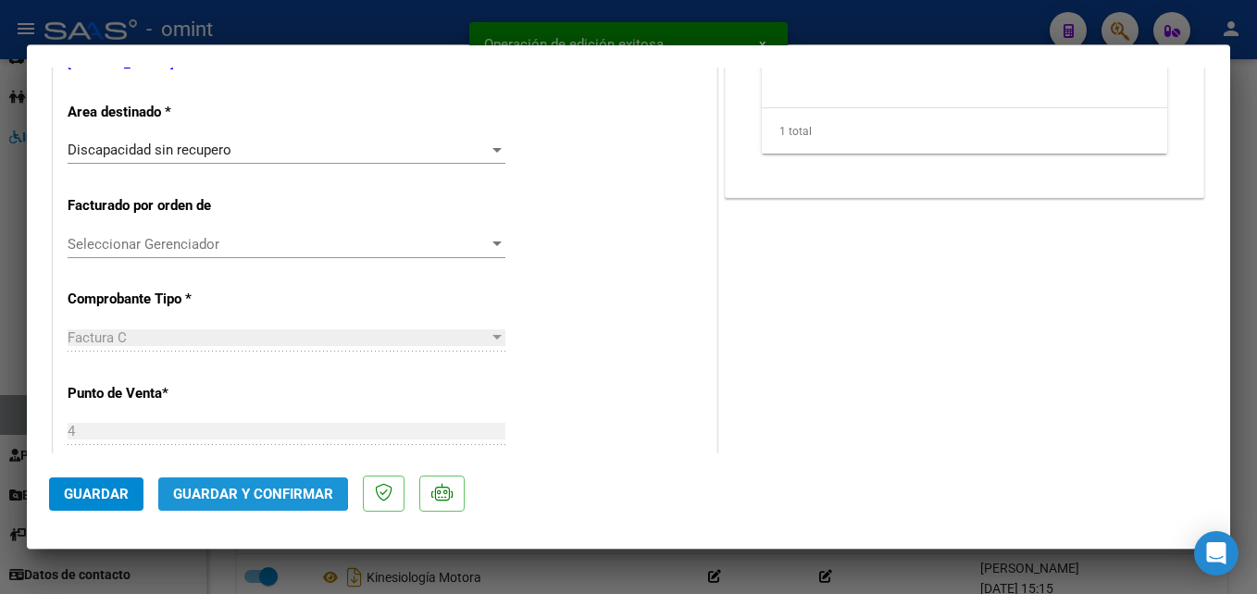
click at [247, 488] on span "Guardar y Confirmar" at bounding box center [253, 494] width 160 height 17
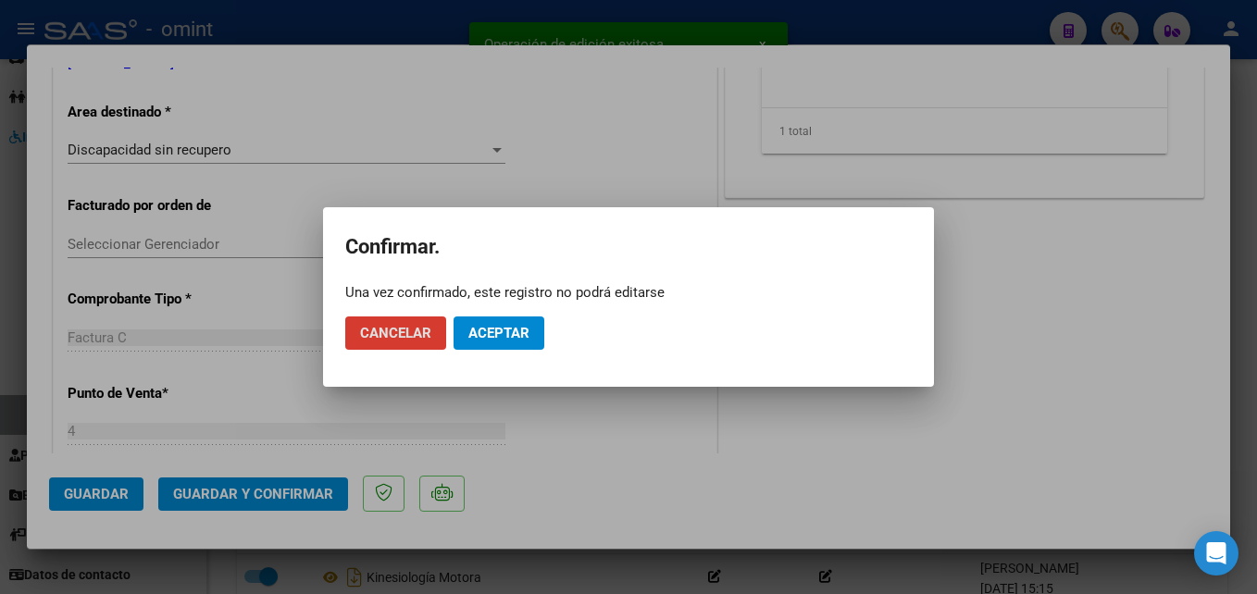
click at [477, 344] on button "Aceptar" at bounding box center [498, 333] width 91 height 33
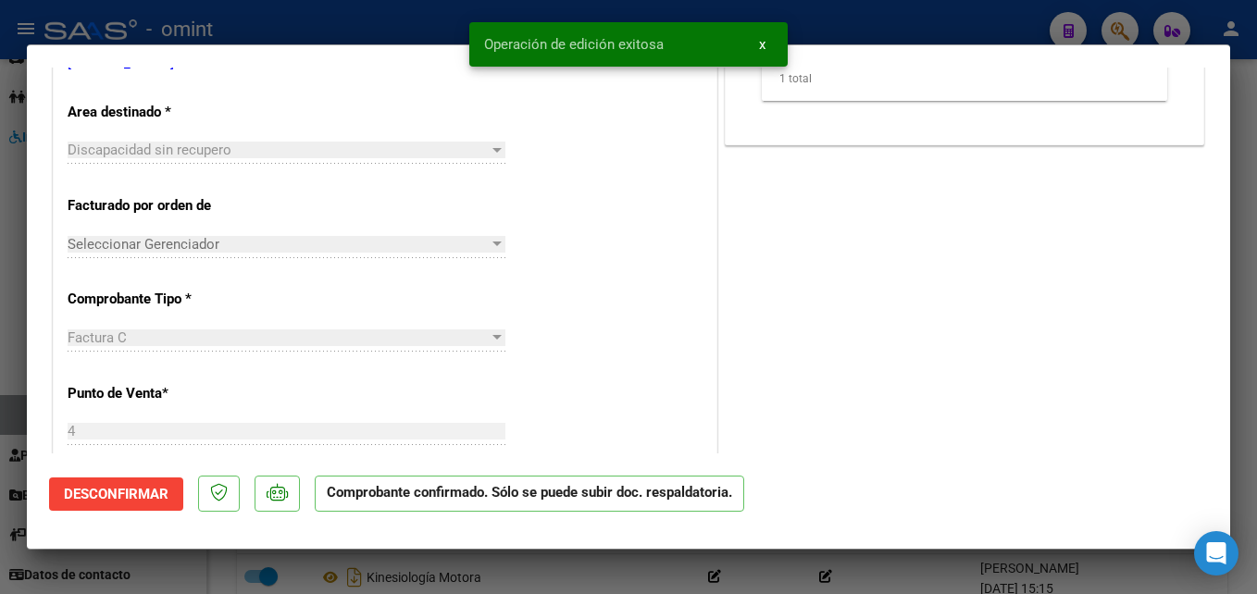
type input "$ 0,00"
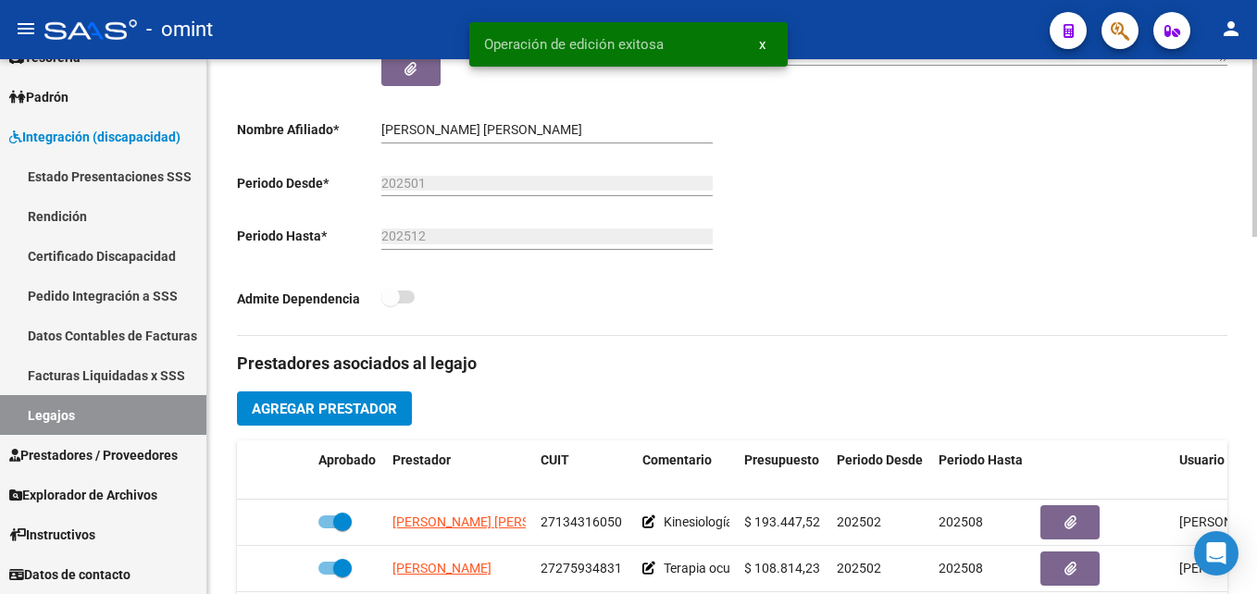
scroll to position [185, 0]
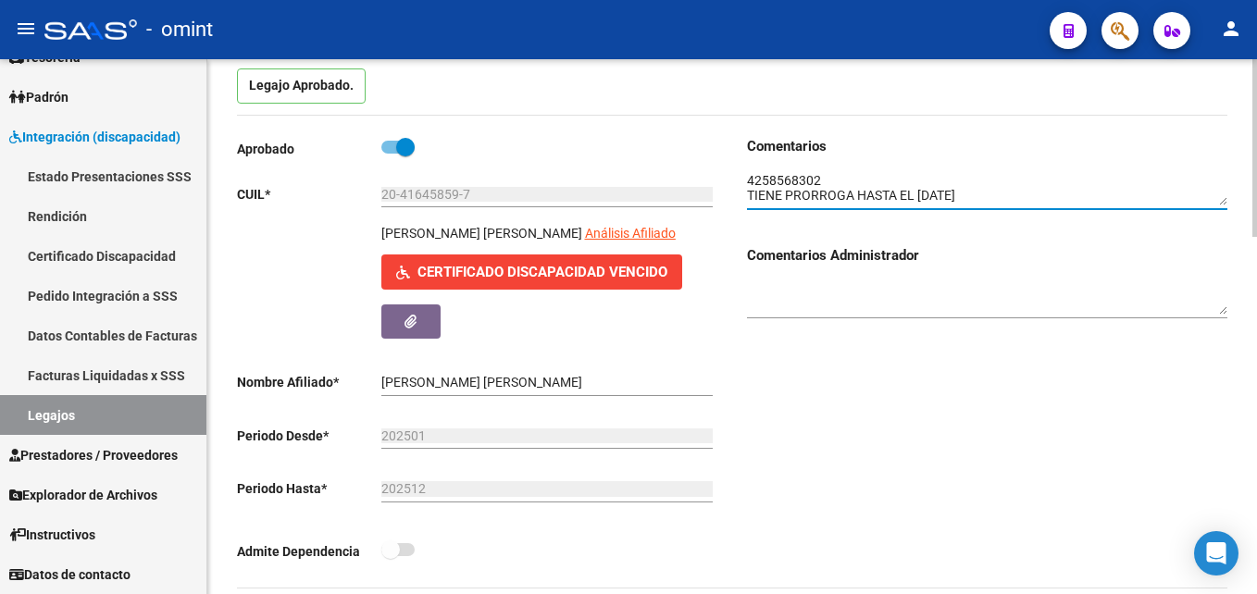
click at [797, 178] on textarea at bounding box center [987, 188] width 480 height 35
click at [93, 410] on link "Legajos" at bounding box center [103, 415] width 206 height 40
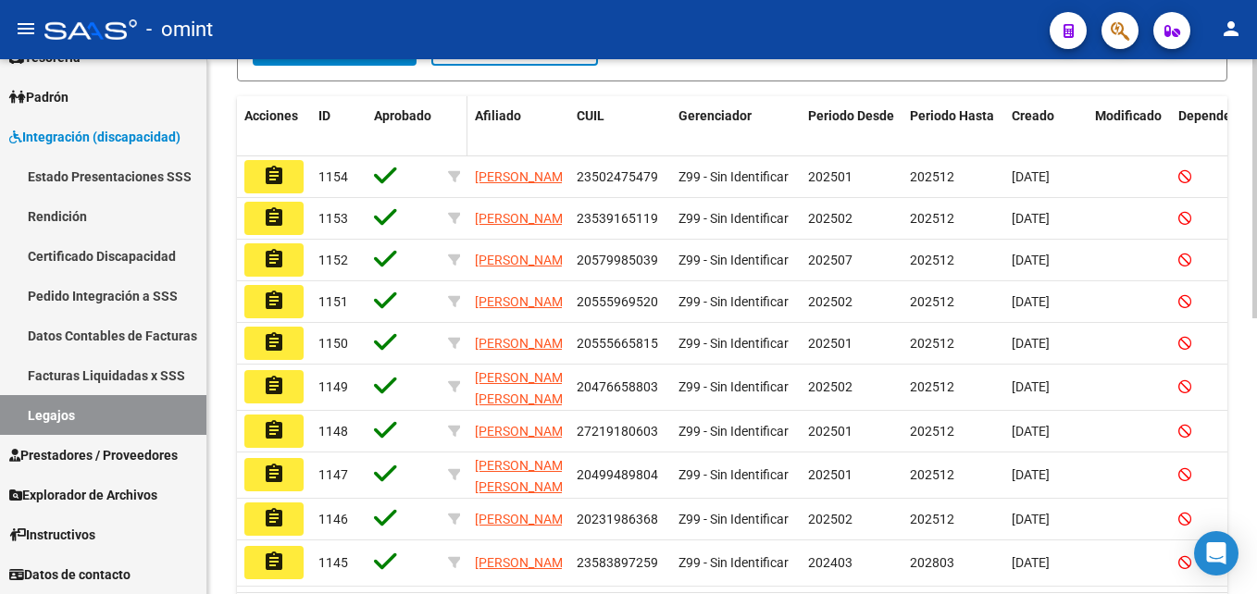
scroll to position [463, 0]
